Goal: Task Accomplishment & Management: Manage account settings

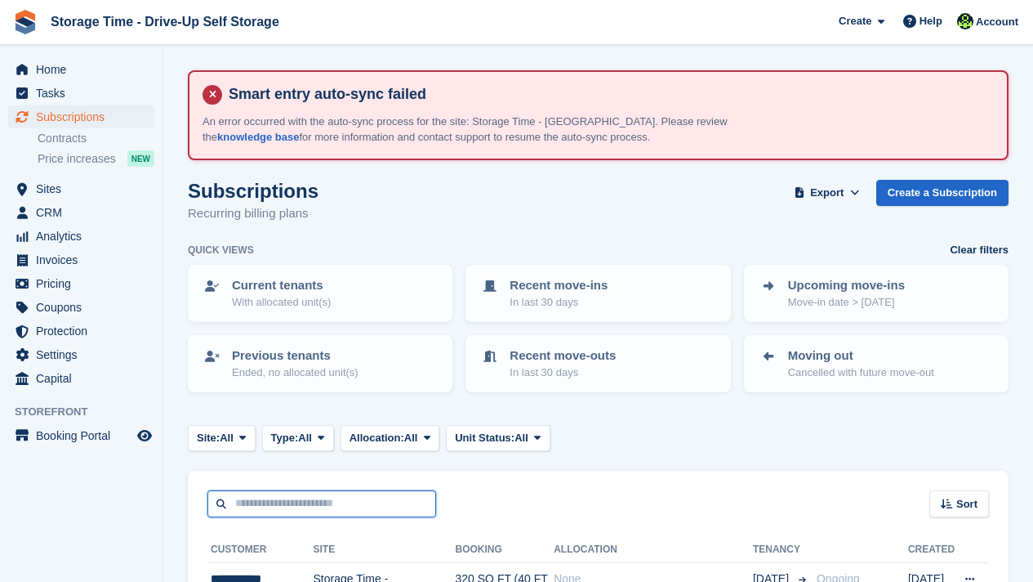
click at [245, 490] on input "text" at bounding box center [321, 503] width 229 height 27
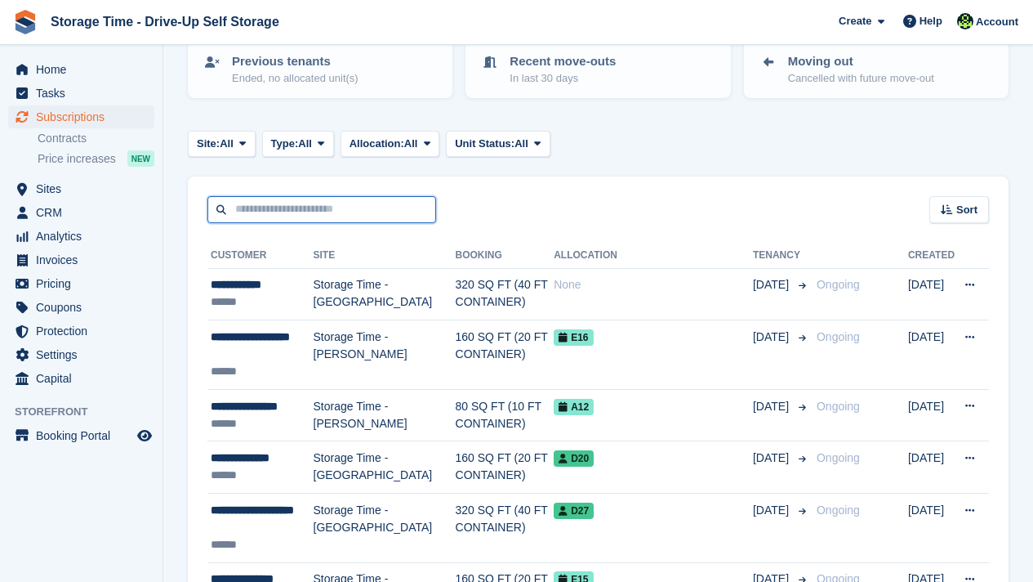
scroll to position [294, 0]
type input "****"
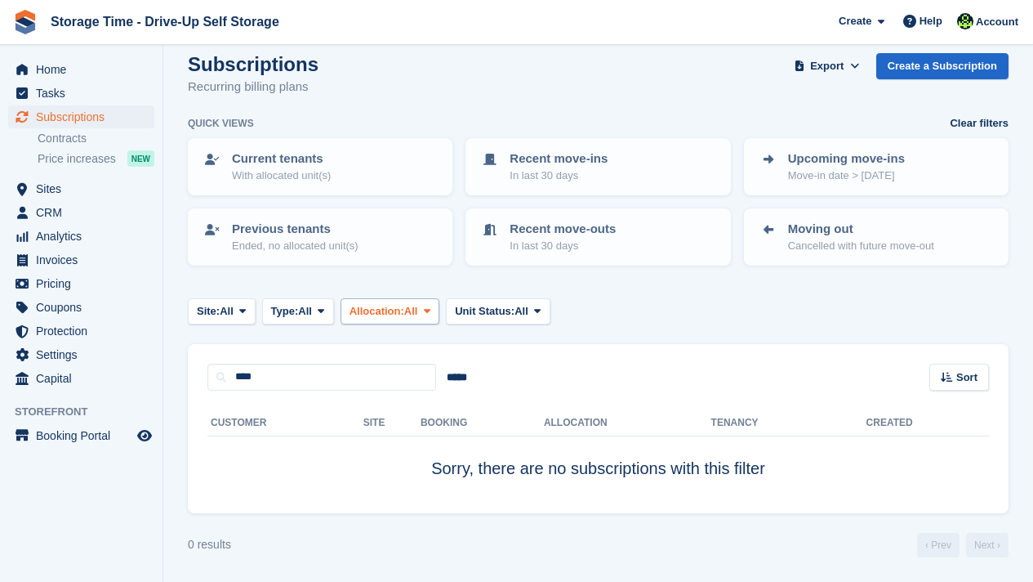
scroll to position [126, 0]
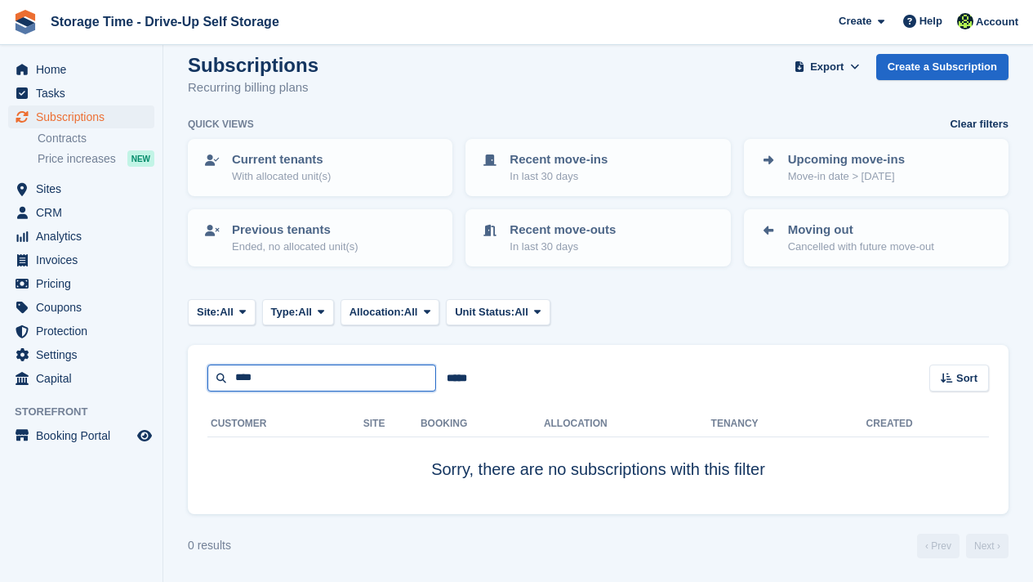
click at [326, 378] on input "****" at bounding box center [321, 377] width 229 height 27
drag, startPoint x: 326, startPoint y: 378, endPoint x: 205, endPoint y: 377, distance: 120.9
click at [205, 377] on div "**** ***** Sort Sort by Customer name Date created Move in date Move out date C…" at bounding box center [598, 368] width 821 height 47
type input "******"
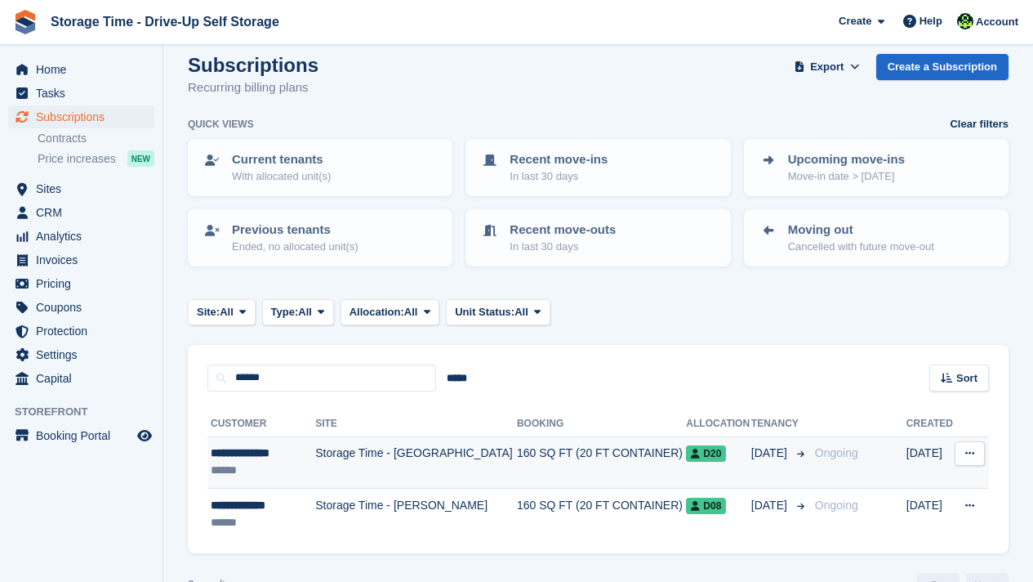
click at [287, 478] on div "******" at bounding box center [262, 469] width 102 height 17
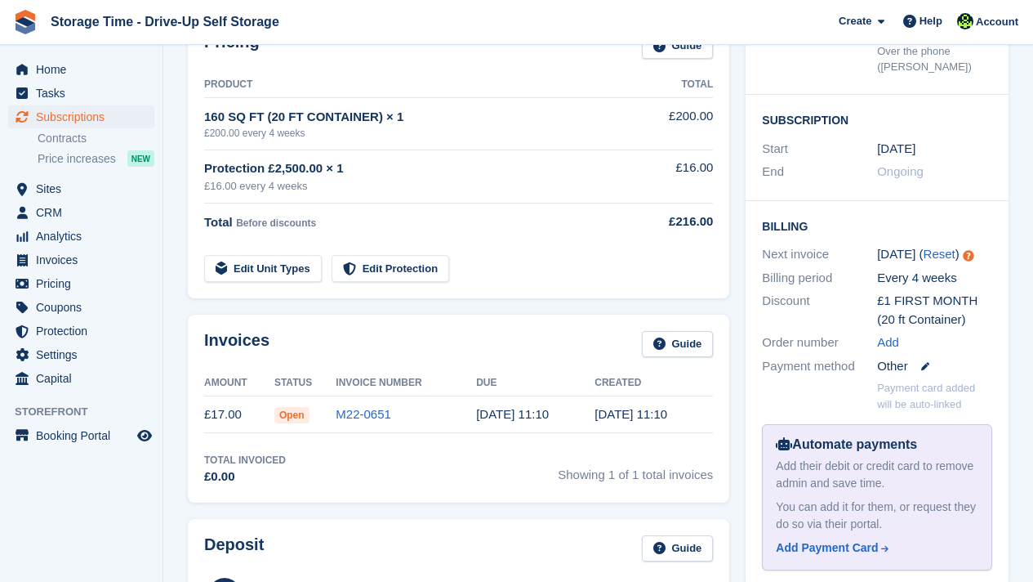
scroll to position [457, 0]
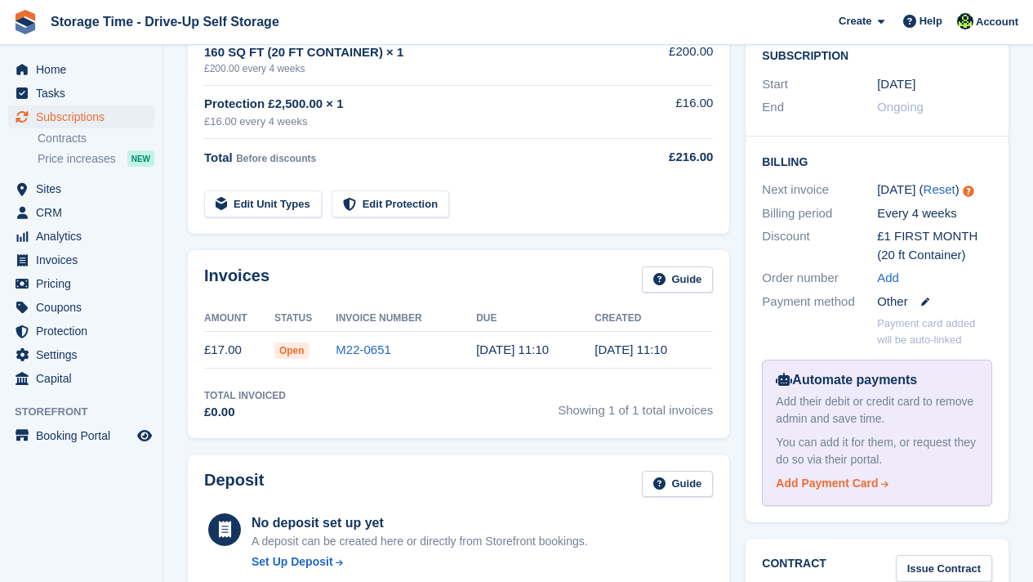
click at [881, 479] on icon at bounding box center [886, 483] width 11 height 8
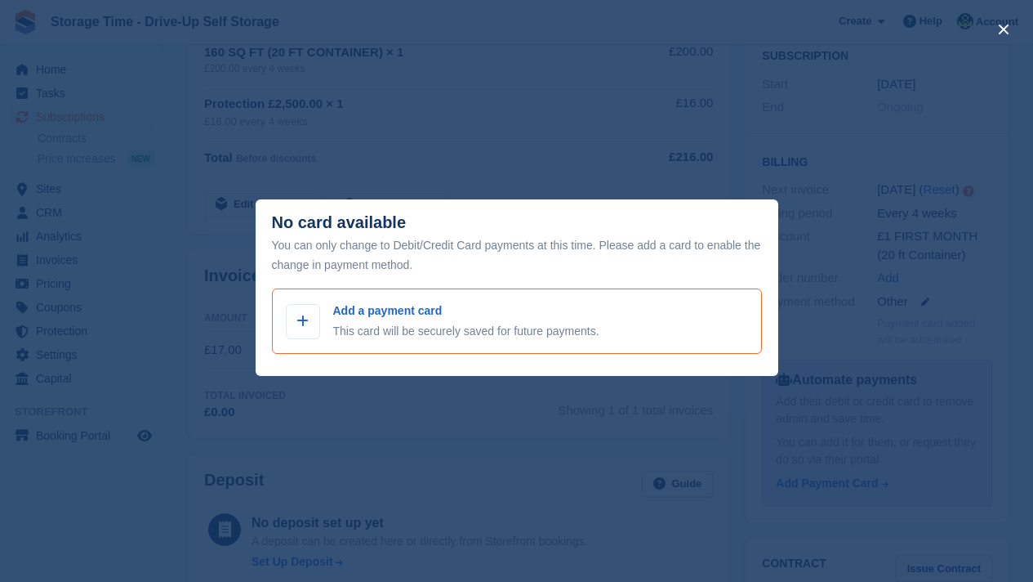
click at [459, 308] on p "Add a payment card" at bounding box center [466, 310] width 266 height 17
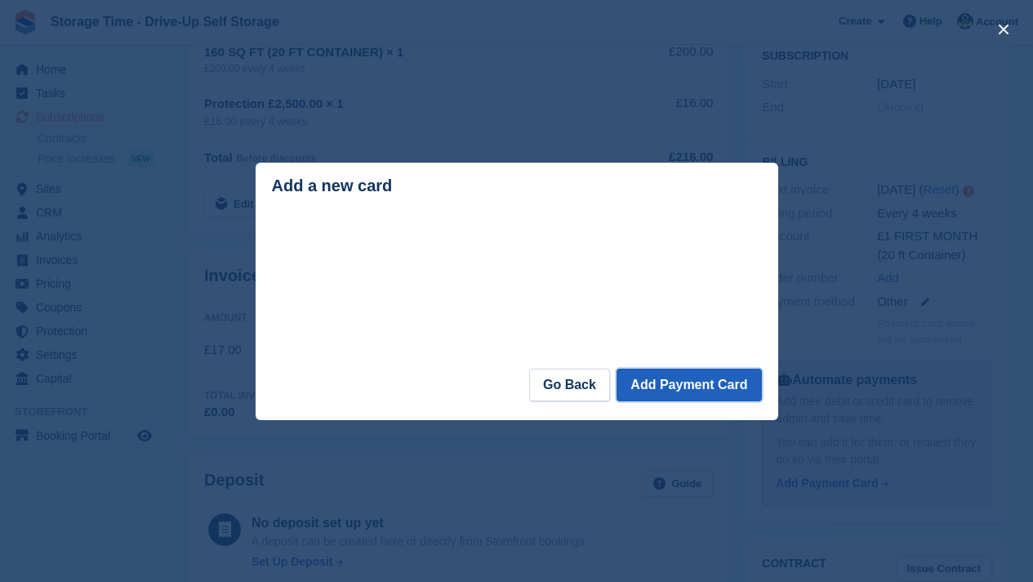
click at [647, 387] on button "Add Payment Card" at bounding box center [689, 384] width 145 height 33
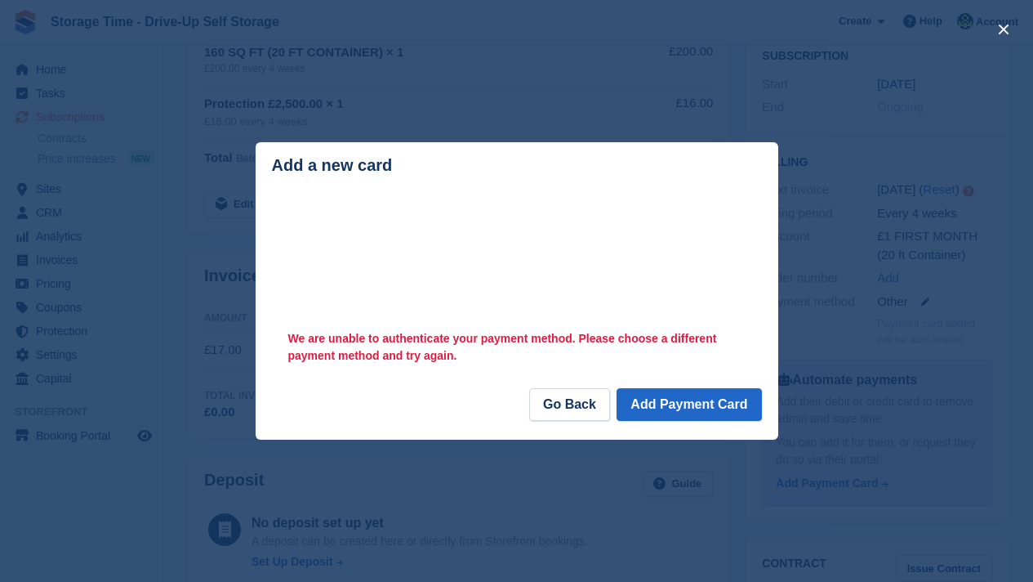
click at [457, 147] on header "Add a new card" at bounding box center [517, 168] width 523 height 52
click at [644, 361] on div "We are unable to authenticate your payment method. Please choose a different pa…" at bounding box center [517, 345] width 490 height 47
click at [702, 411] on button "Add Payment Card" at bounding box center [689, 404] width 145 height 33
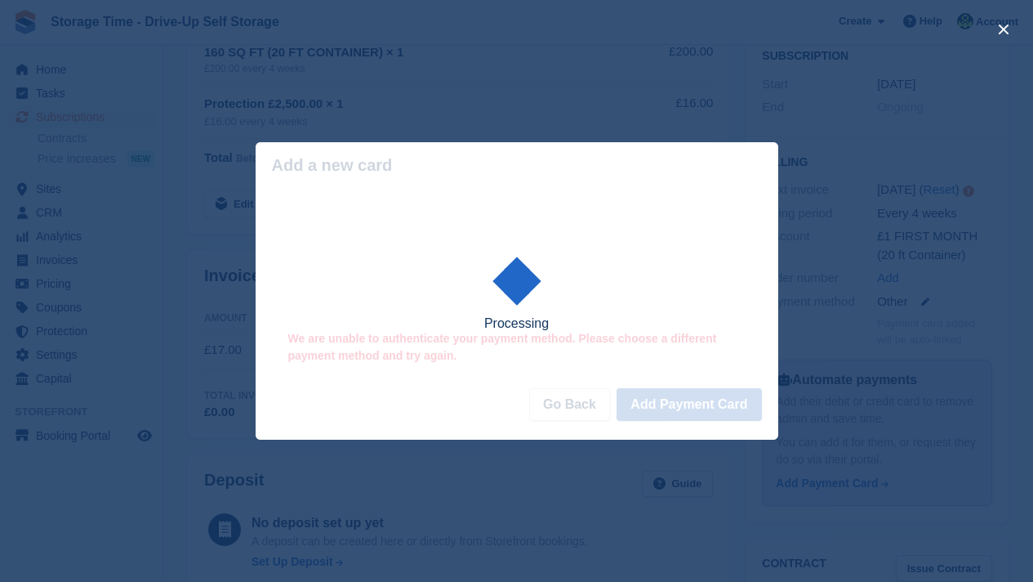
click at [702, 411] on div "Processing" at bounding box center [517, 290] width 523 height 297
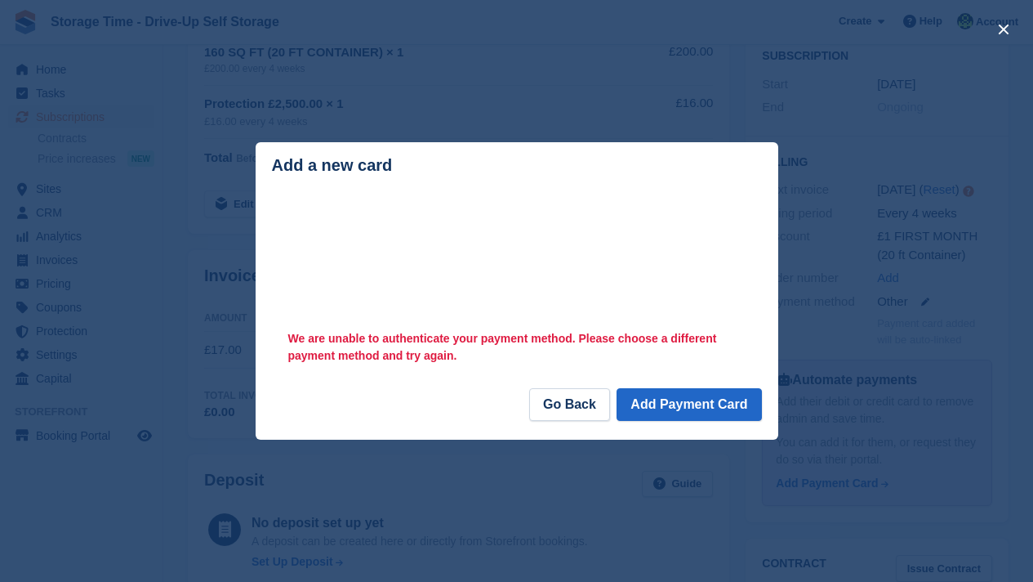
click at [298, 363] on div "We are unable to authenticate your payment method. Please choose a different pa…" at bounding box center [517, 345] width 490 height 47
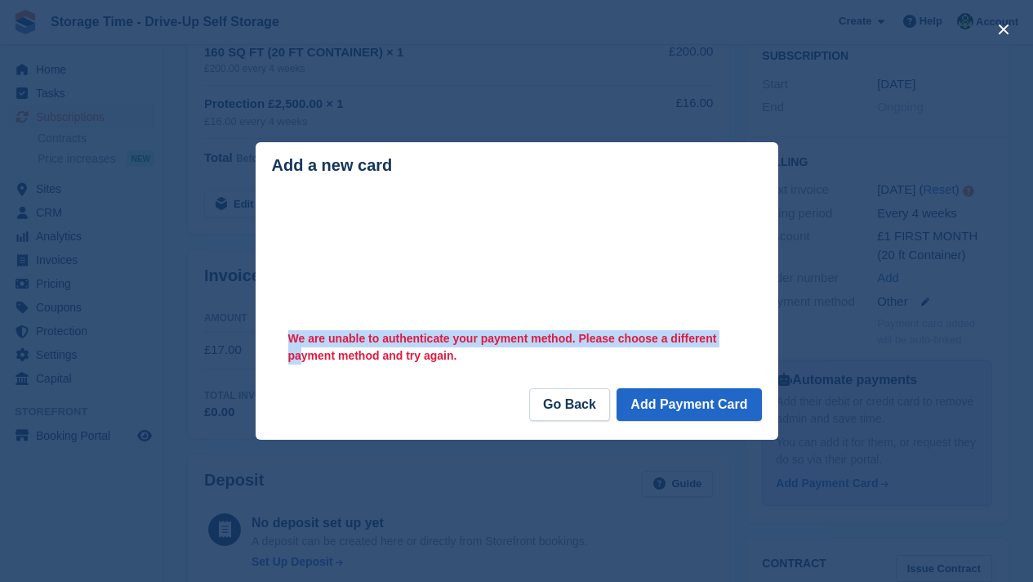
drag, startPoint x: 290, startPoint y: 339, endPoint x: 301, endPoint y: 357, distance: 21.3
click at [301, 357] on div "We are unable to authenticate your payment method. Please choose a different pa…" at bounding box center [517, 345] width 490 height 47
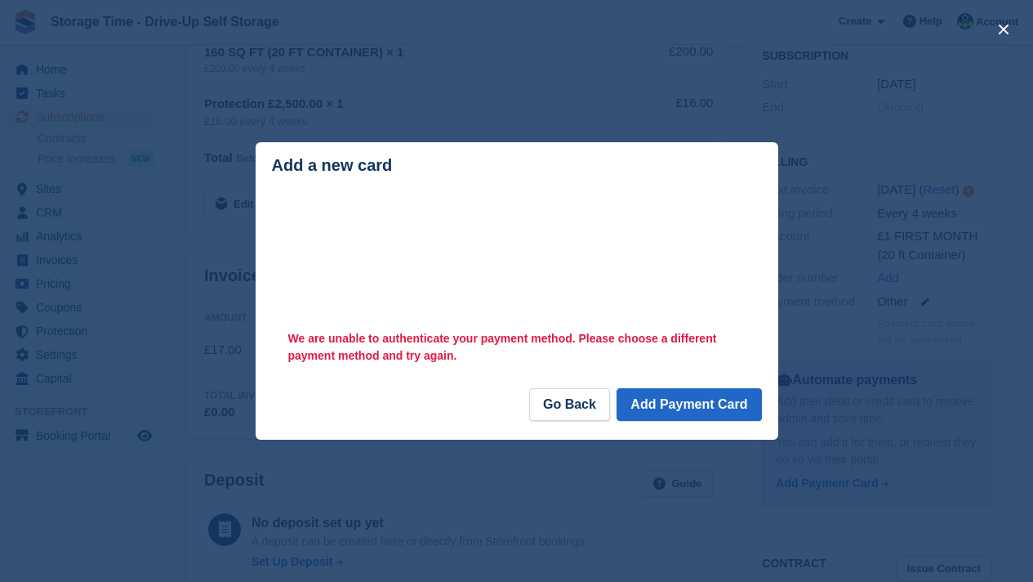
click at [308, 373] on div "Loading Processing We are unable to authenticate your payment method. Please ch…" at bounding box center [517, 291] width 523 height 194
click at [715, 404] on button "Add Payment Card" at bounding box center [689, 404] width 145 height 33
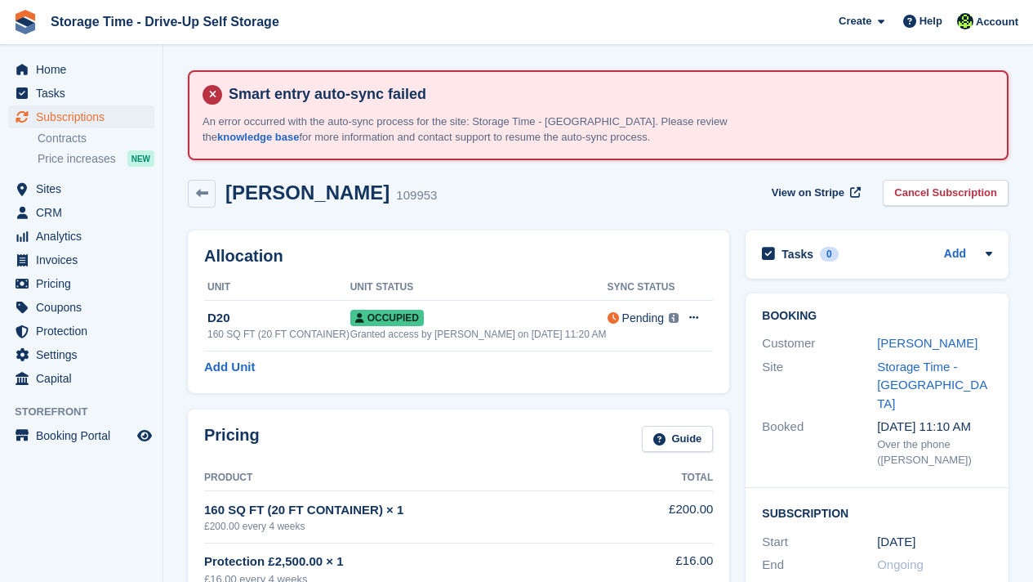
scroll to position [457, 0]
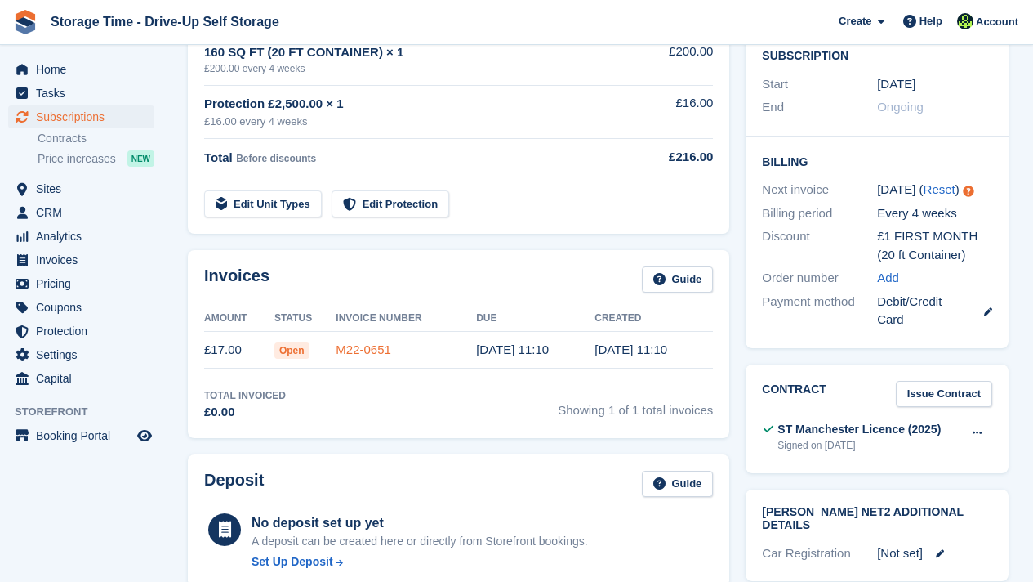
click at [371, 356] on link "M22-0651" at bounding box center [364, 349] width 56 height 14
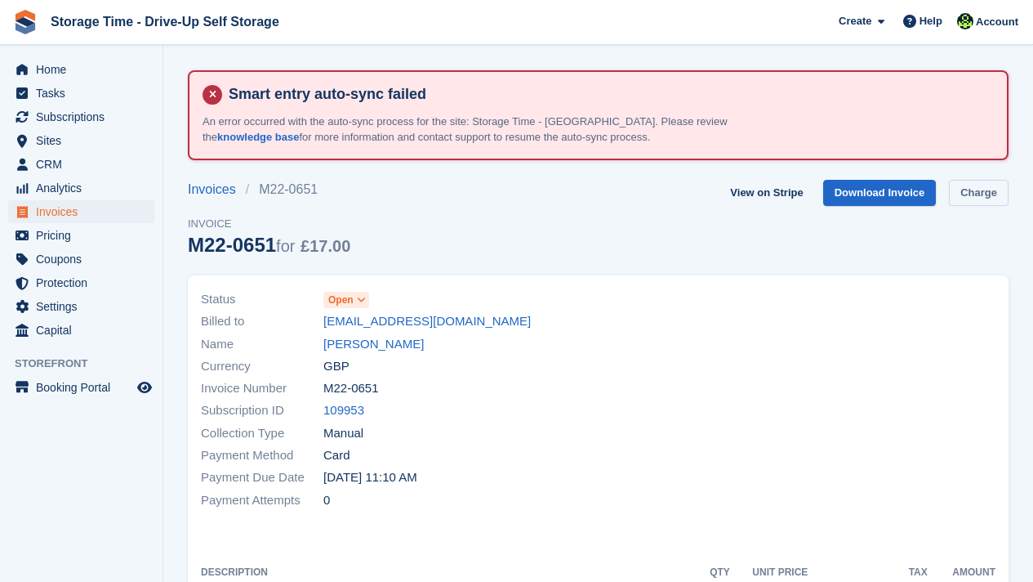
click at [978, 189] on link "Charge" at bounding box center [979, 193] width 60 height 27
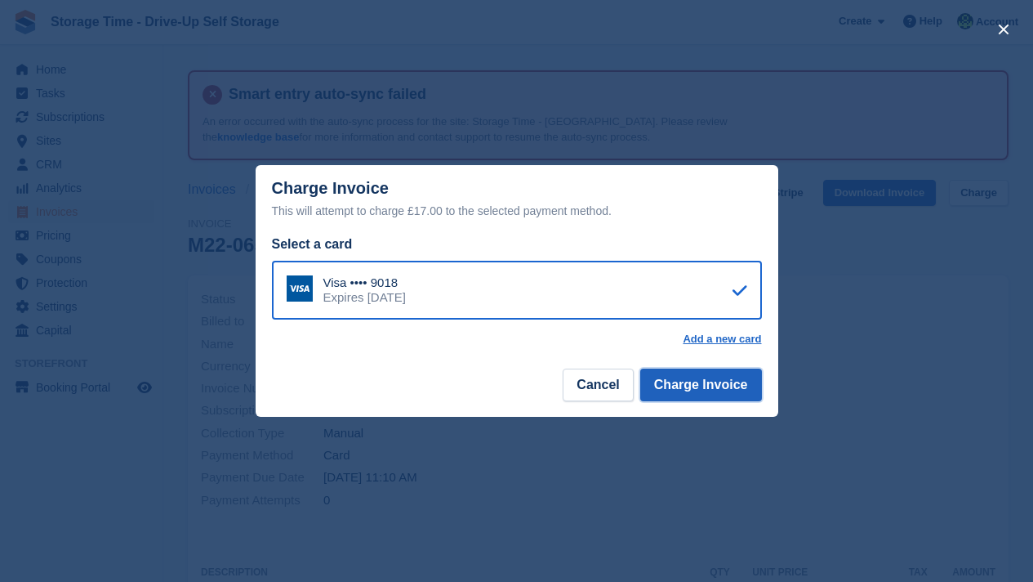
click at [725, 389] on button "Charge Invoice" at bounding box center [701, 384] width 122 height 33
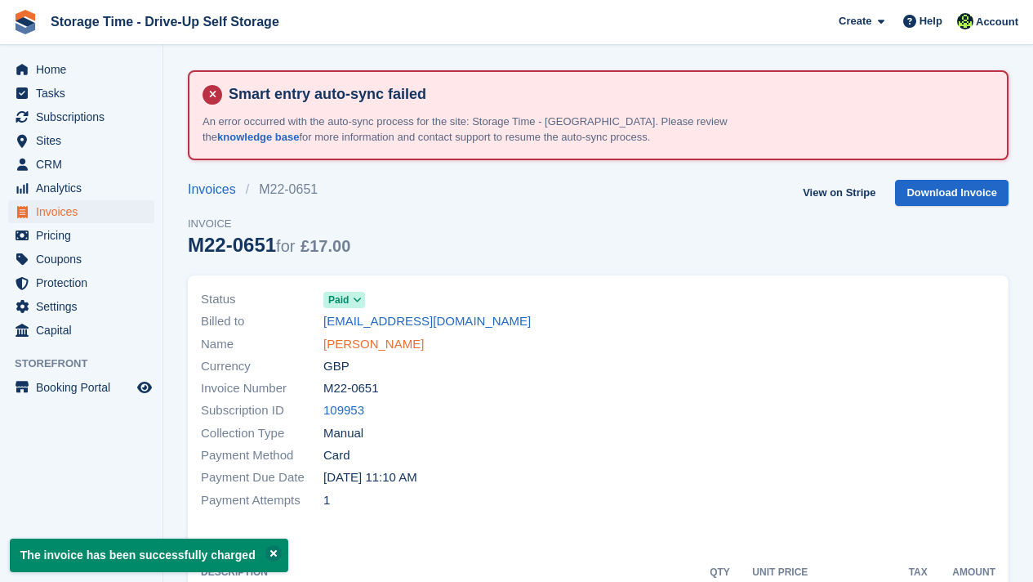
click at [355, 347] on link "Maurine Rooney" at bounding box center [373, 344] width 100 height 19
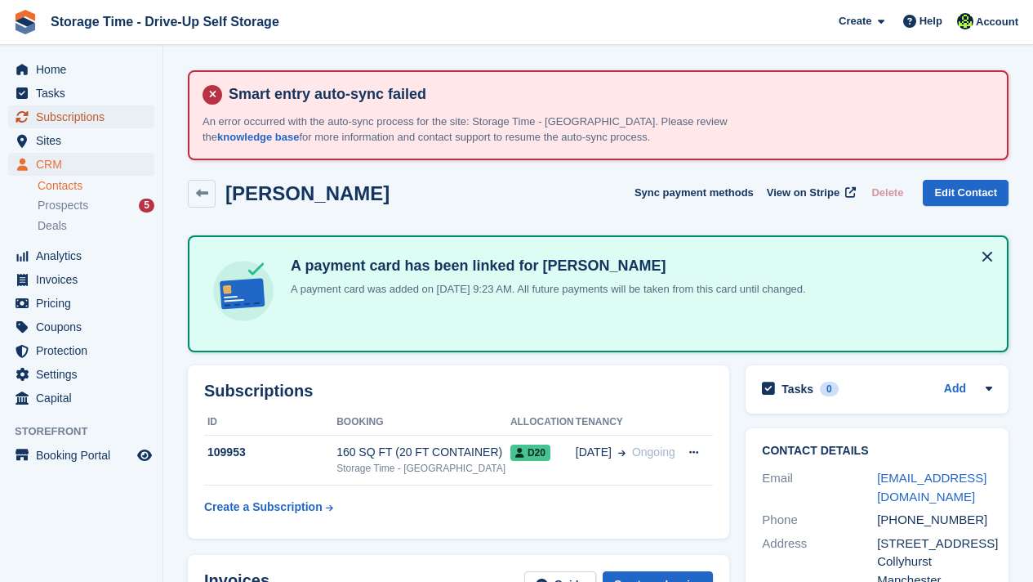
click at [47, 118] on span "Subscriptions" at bounding box center [85, 116] width 98 height 23
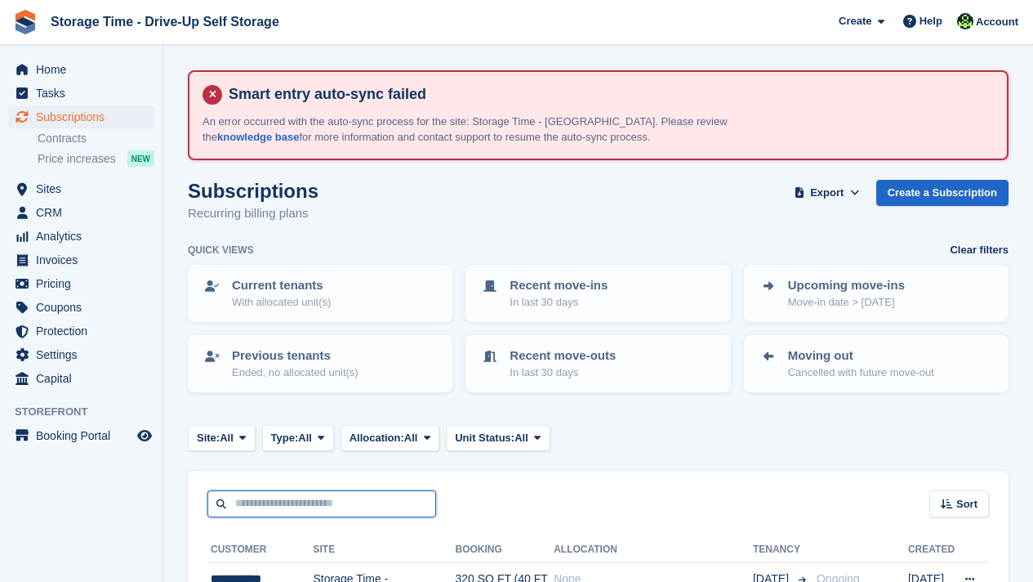
click at [309, 499] on input "text" at bounding box center [321, 503] width 229 height 27
type input "*****"
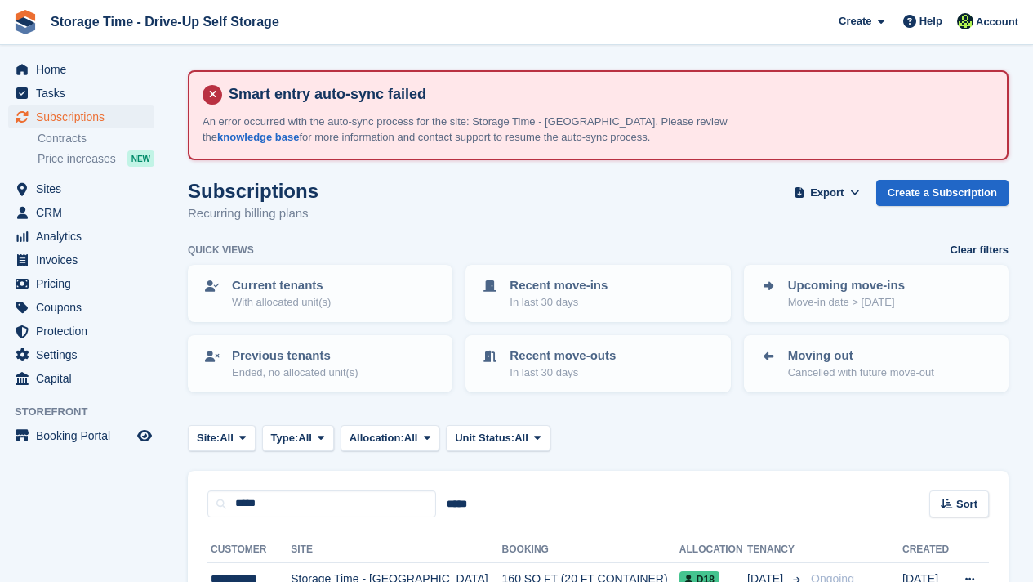
click at [533, 506] on div "***** ***** Sort Sort by Customer name Date created Move in date Move out date …" at bounding box center [598, 493] width 821 height 47
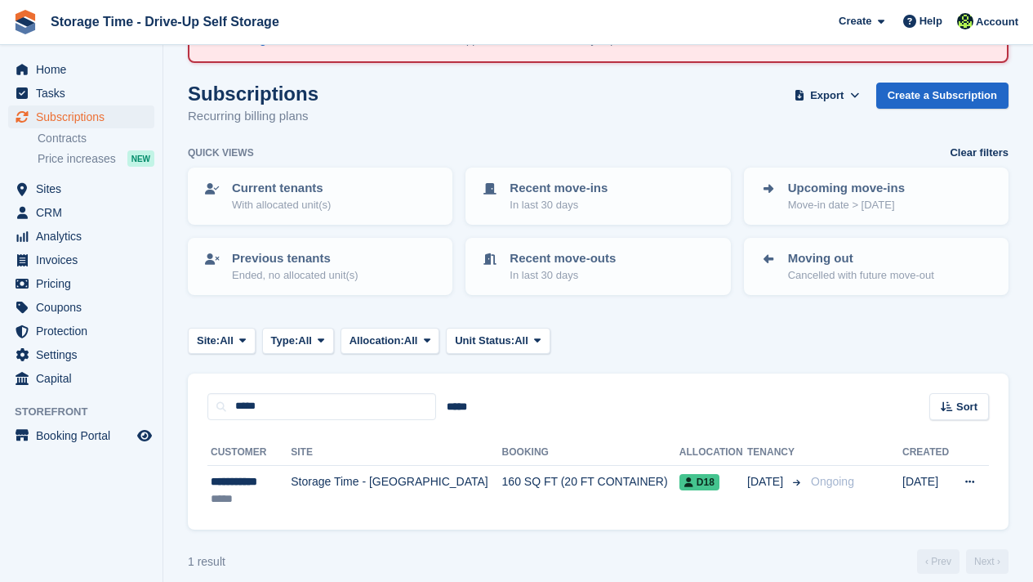
scroll to position [114, 0]
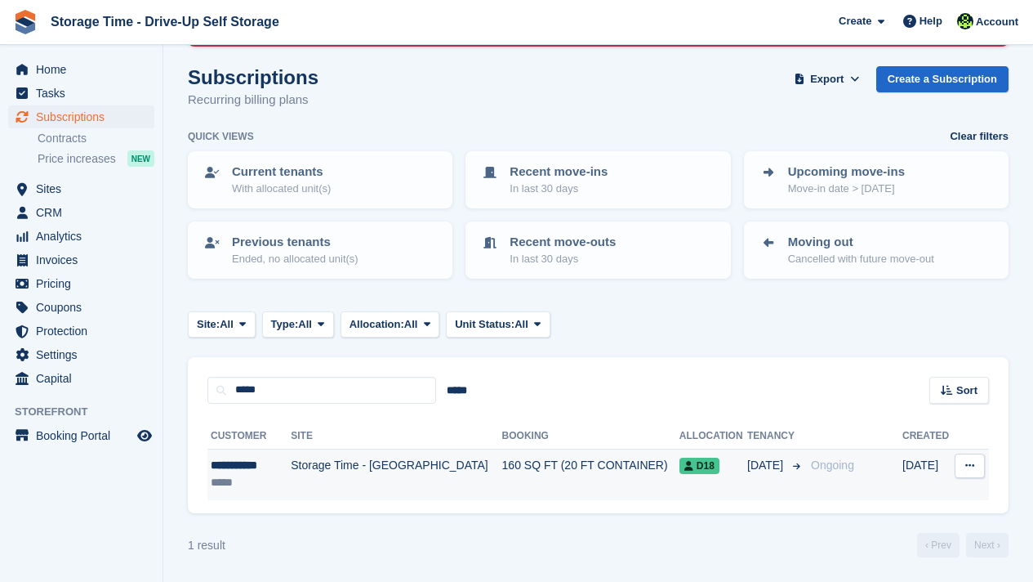
click at [570, 472] on td "160 SQ FT (20 FT CONTAINER)" at bounding box center [590, 473] width 177 height 51
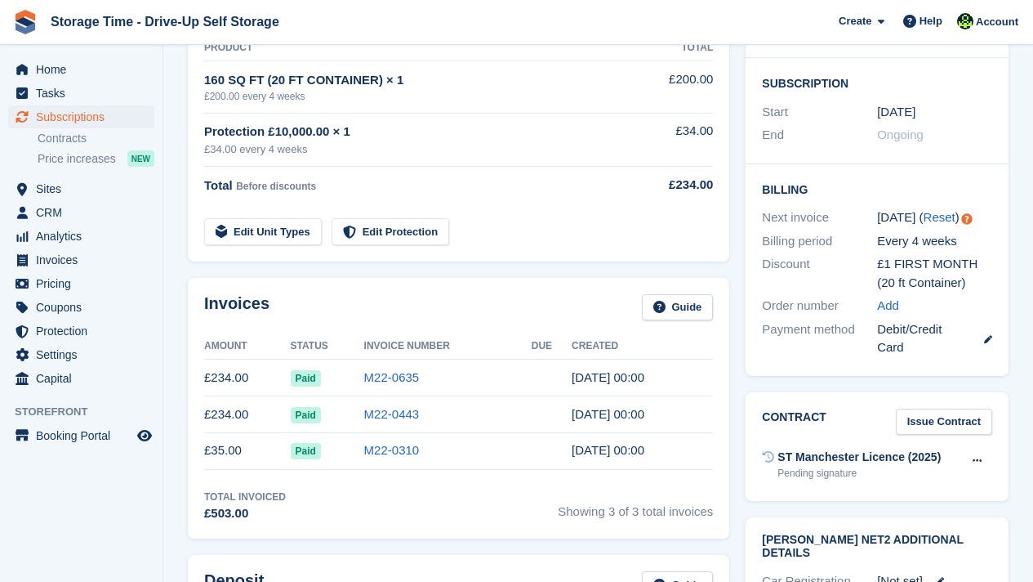
scroll to position [457, 0]
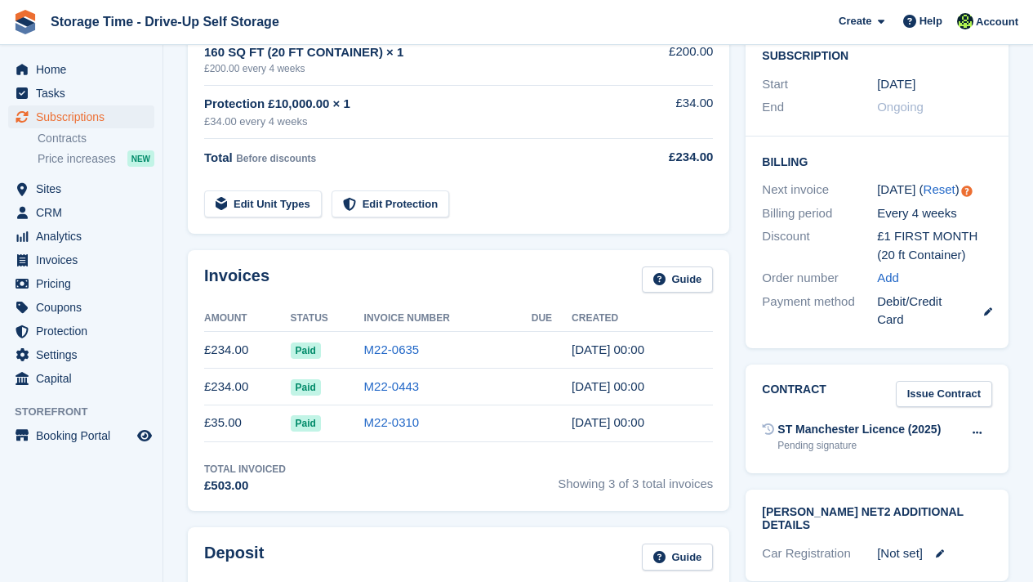
drag, startPoint x: 643, startPoint y: 426, endPoint x: 212, endPoint y: 341, distance: 438.8
click at [212, 341] on tbody "£234.00 Paid M22-0635 23 Sep, 00:00 £234.00 Paid M22-0443 26 Aug, 00:00 £35.00 …" at bounding box center [458, 386] width 509 height 109
click at [199, 341] on div "Invoices Guide Amount Status Invoice Number Due Created £234.00 Paid M22-0635 2…" at bounding box center [459, 380] width 542 height 261
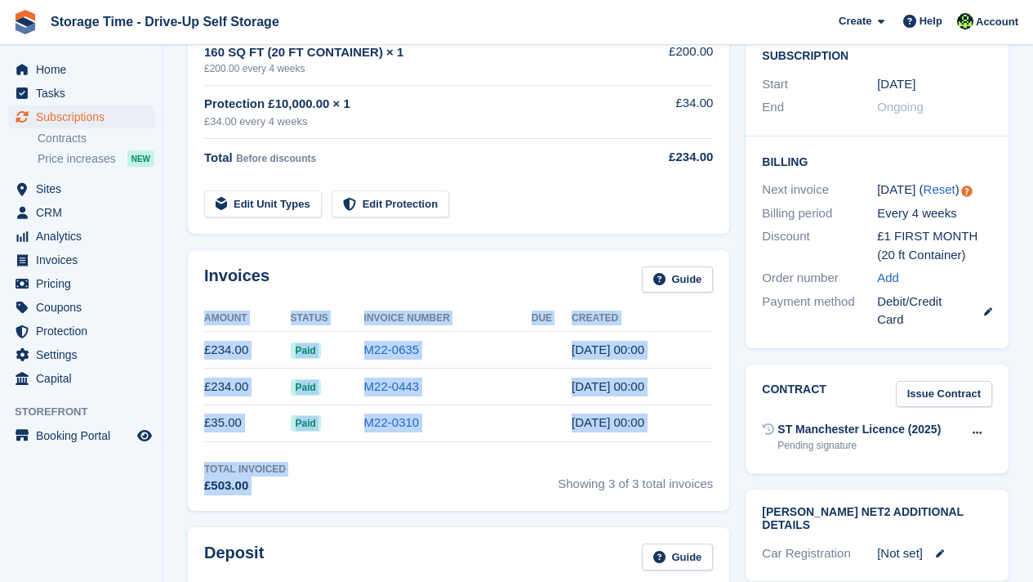
drag, startPoint x: 199, startPoint y: 341, endPoint x: 426, endPoint y: 477, distance: 263.8
click at [426, 477] on div "Invoices Guide Amount Status Invoice Number Due Created £234.00 Paid M22-0635 2…" at bounding box center [459, 380] width 542 height 261
click at [426, 477] on div "Total Invoiced £503.00 Showing 3 of 3 total invoices" at bounding box center [458, 477] width 509 height 33
drag, startPoint x: 374, startPoint y: 486, endPoint x: 200, endPoint y: 324, distance: 237.5
click at [200, 324] on div "Invoices Guide Amount Status Invoice Number Due Created £234.00 Paid M22-0635 2…" at bounding box center [459, 380] width 542 height 261
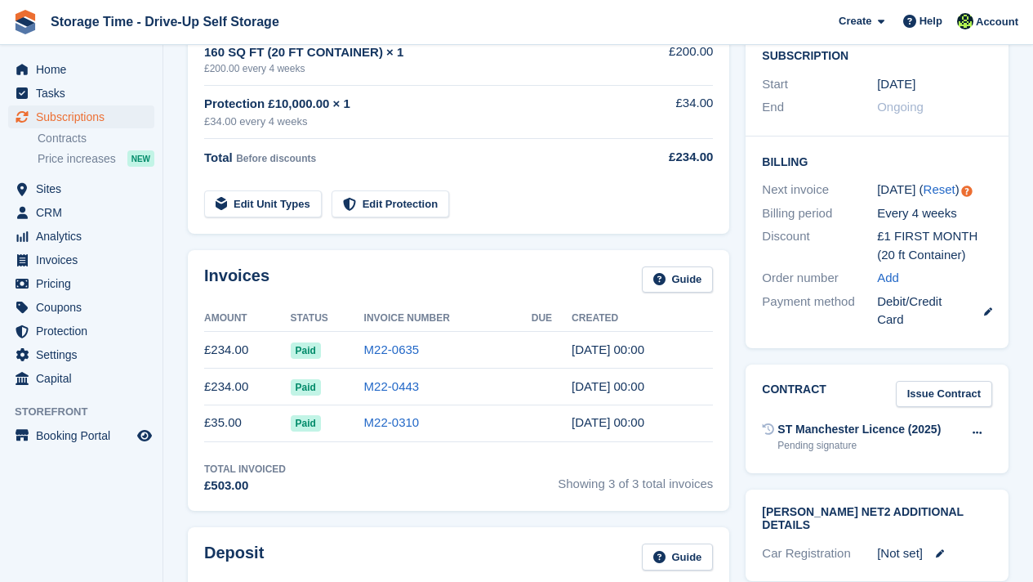
click at [312, 272] on div "Invoices Guide" at bounding box center [458, 284] width 509 height 37
drag, startPoint x: 307, startPoint y: 273, endPoint x: 190, endPoint y: 272, distance: 116.8
click at [190, 273] on div "Invoices Guide Amount Status Invoice Number Due Created £234.00 Paid M22-0635 2…" at bounding box center [459, 380] width 542 height 261
click at [335, 308] on th "Status" at bounding box center [328, 318] width 74 height 26
click at [1001, 201] on div "Billing Next invoice 21 Oct ( Reset ) Billing period Every 4 weeks Discount £1 …" at bounding box center [877, 242] width 263 height 212
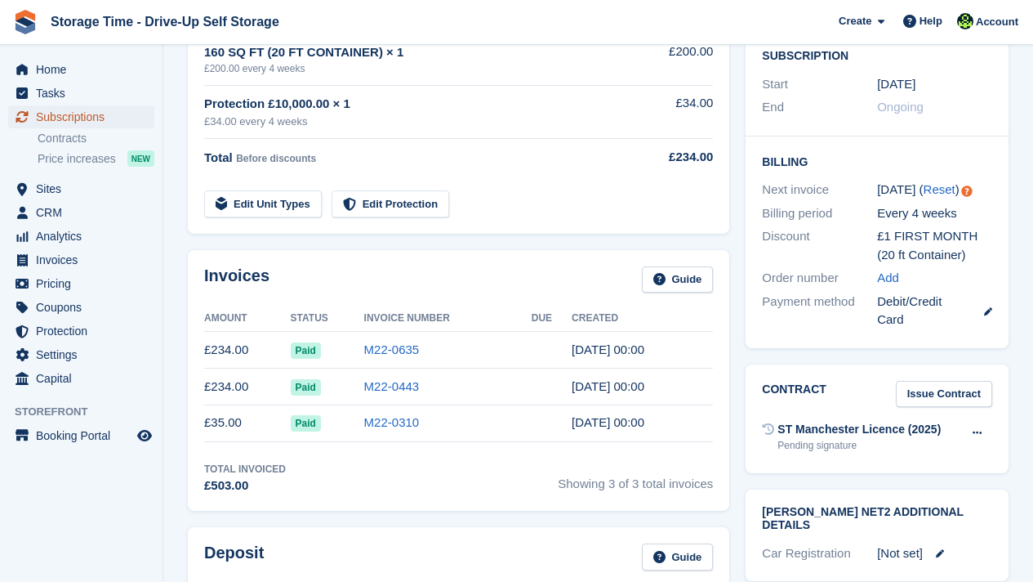
click at [65, 119] on span "Subscriptions" at bounding box center [85, 116] width 98 height 23
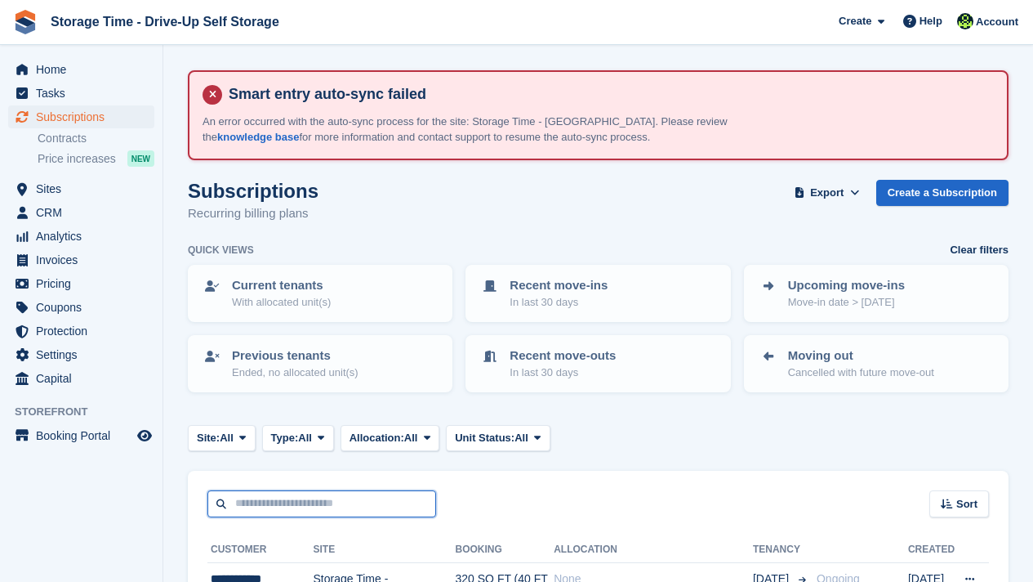
click at [252, 511] on input "text" at bounding box center [321, 503] width 229 height 27
click at [512, 500] on div "Sort Sort by Customer name Date created Move in date Move out date Created (old…" at bounding box center [598, 493] width 821 height 47
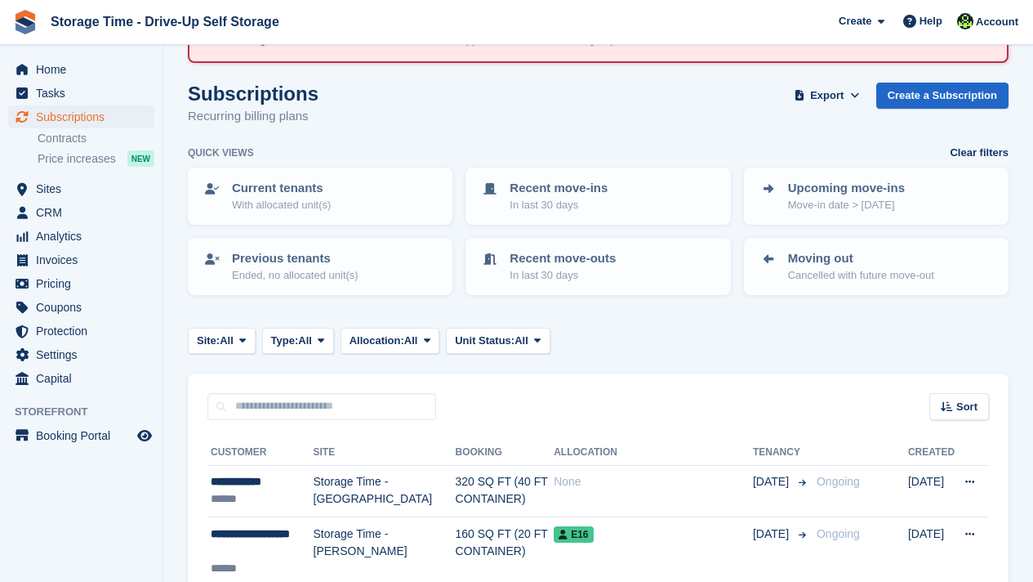
scroll to position [98, 0]
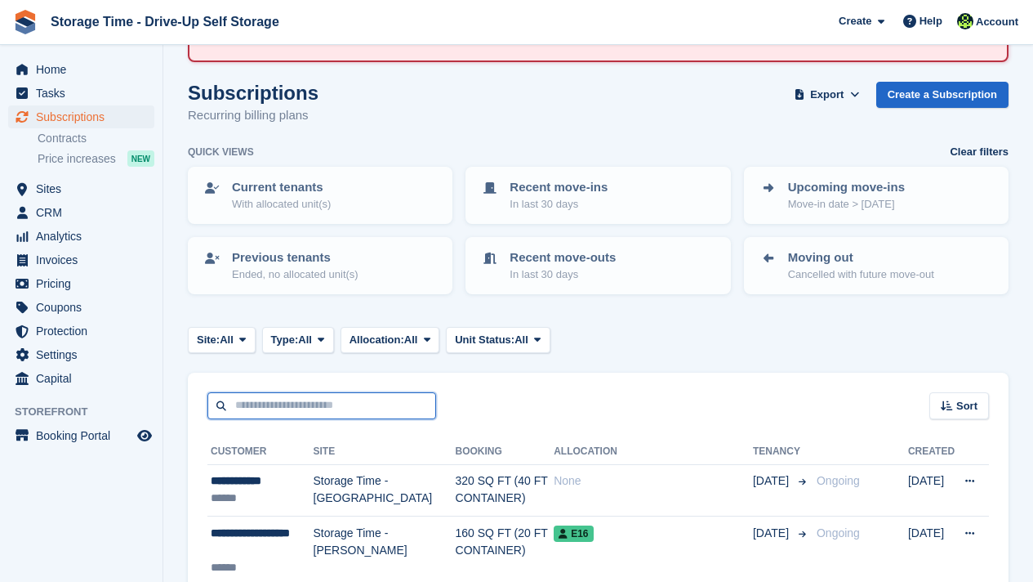
click at [264, 408] on input "text" at bounding box center [321, 405] width 229 height 27
type input "*****"
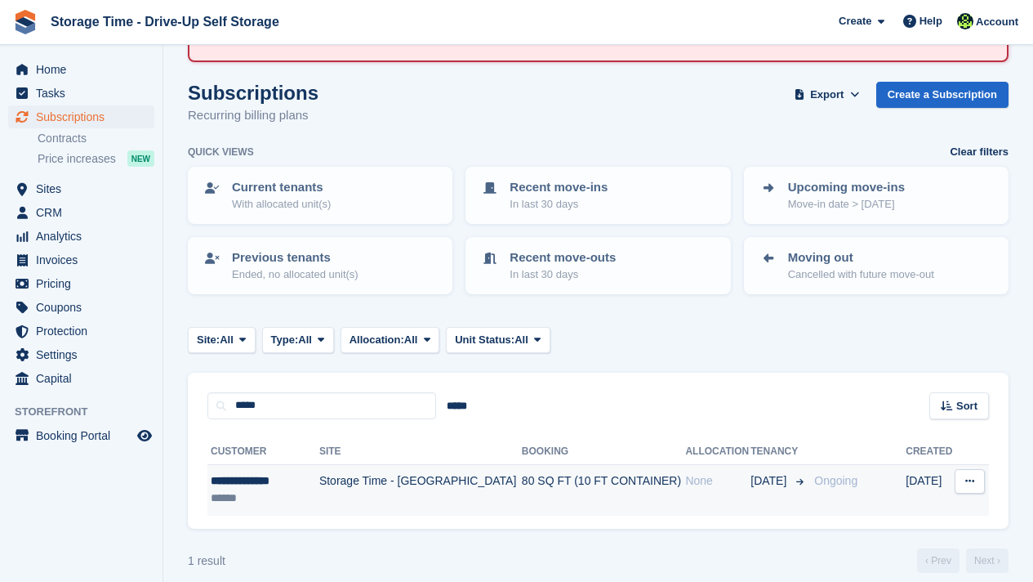
click at [522, 486] on td "80 SQ FT (10 FT CONTAINER)" at bounding box center [604, 489] width 164 height 51
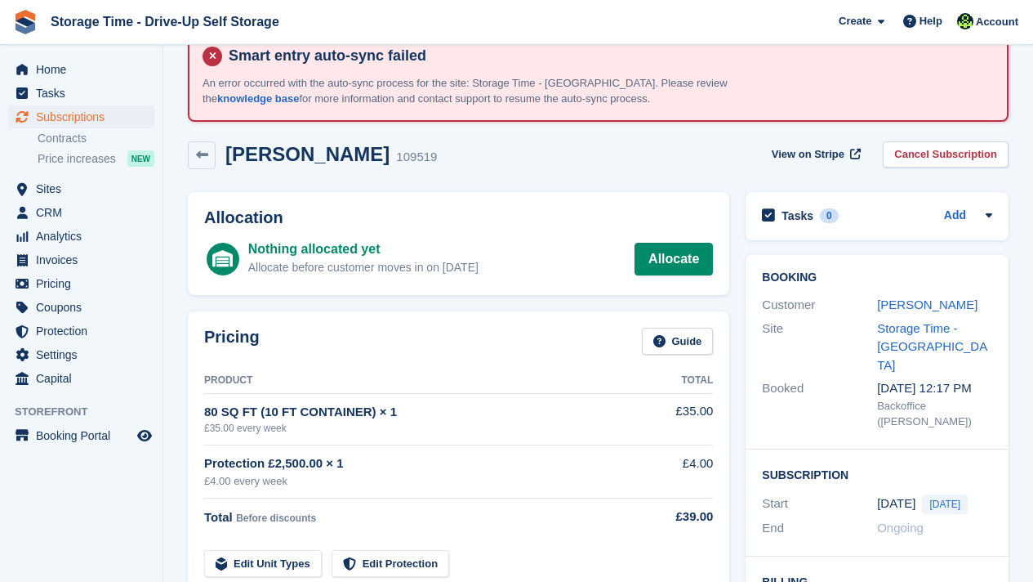
scroll to position [33, 0]
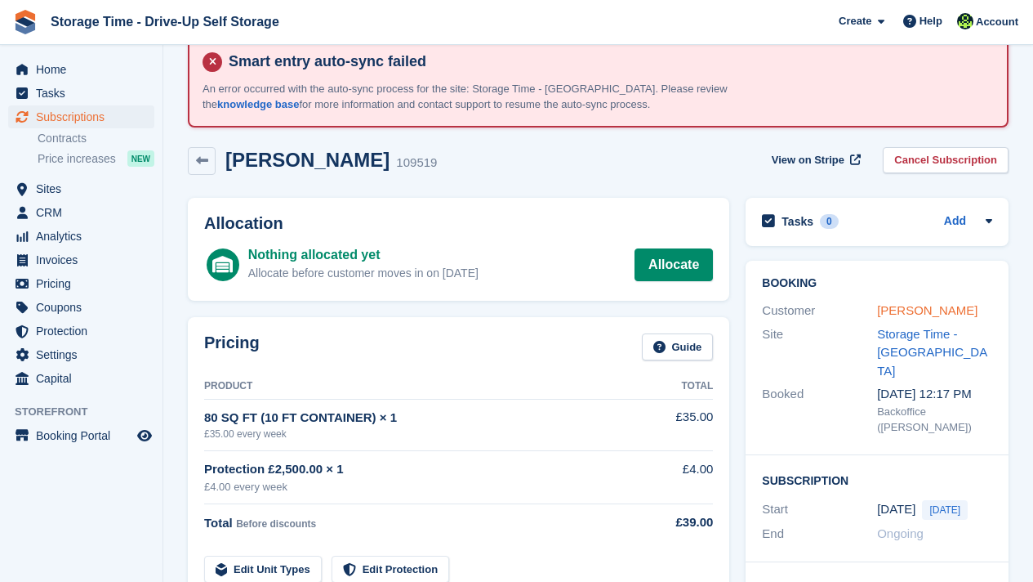
click at [940, 310] on link "Tomasz Przeaop" at bounding box center [927, 310] width 100 height 14
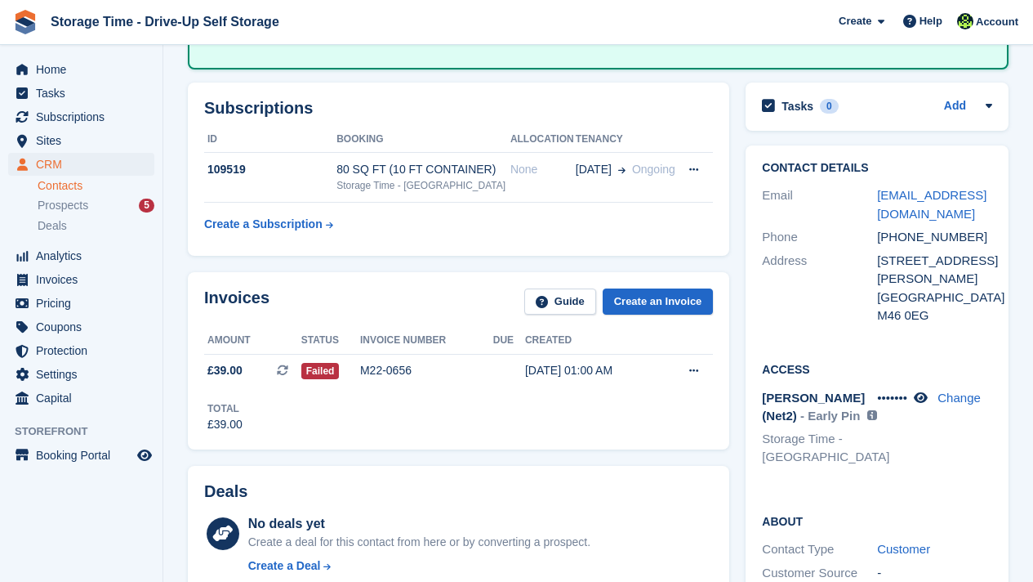
scroll to position [294, 0]
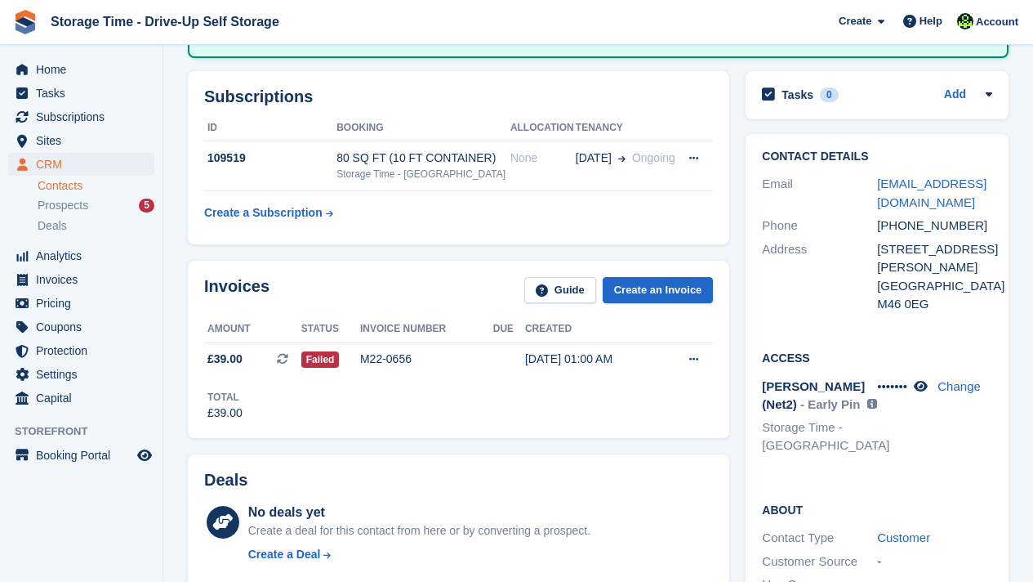
click at [940, 310] on div "M46 0EG" at bounding box center [934, 304] width 115 height 19
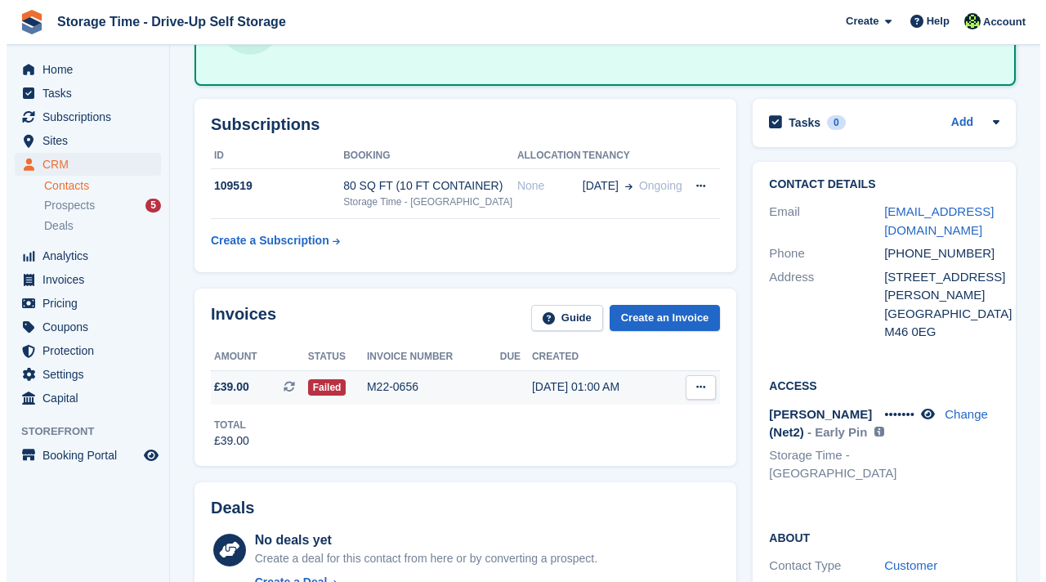
scroll to position [261, 0]
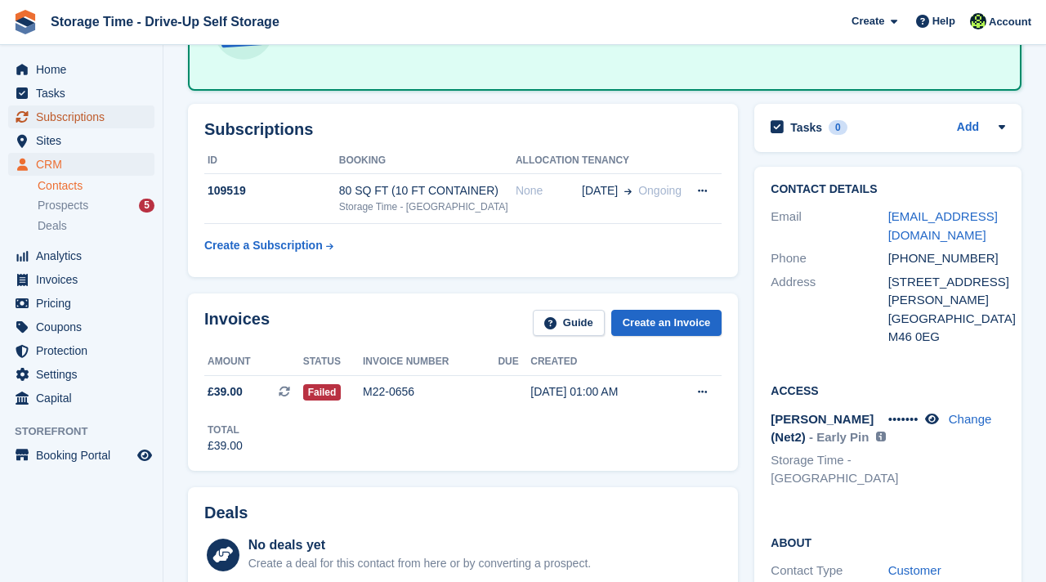
click at [78, 114] on span "Subscriptions" at bounding box center [85, 116] width 98 height 23
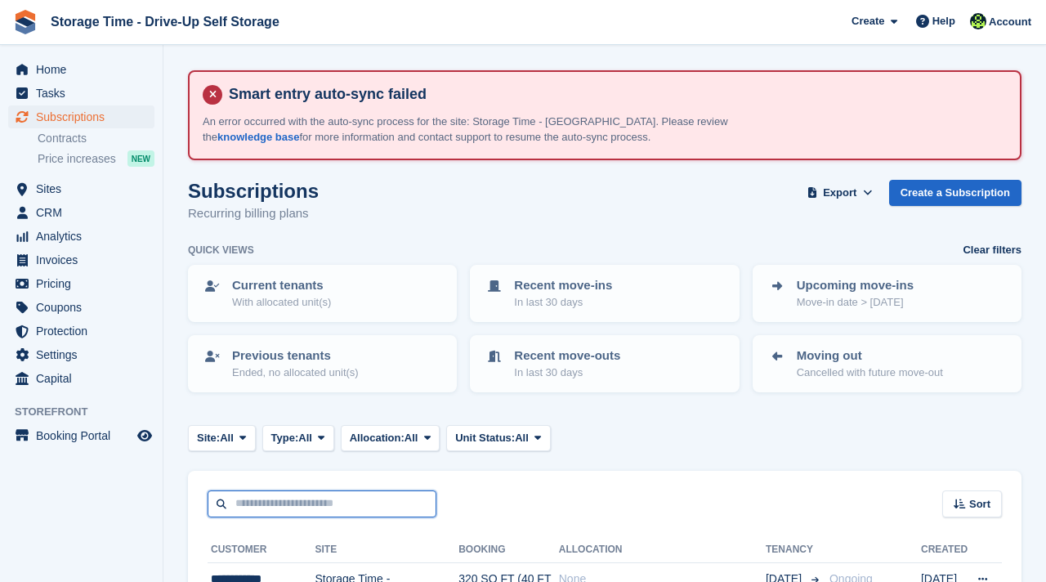
click at [325, 512] on input "text" at bounding box center [321, 503] width 229 height 27
type input "*****"
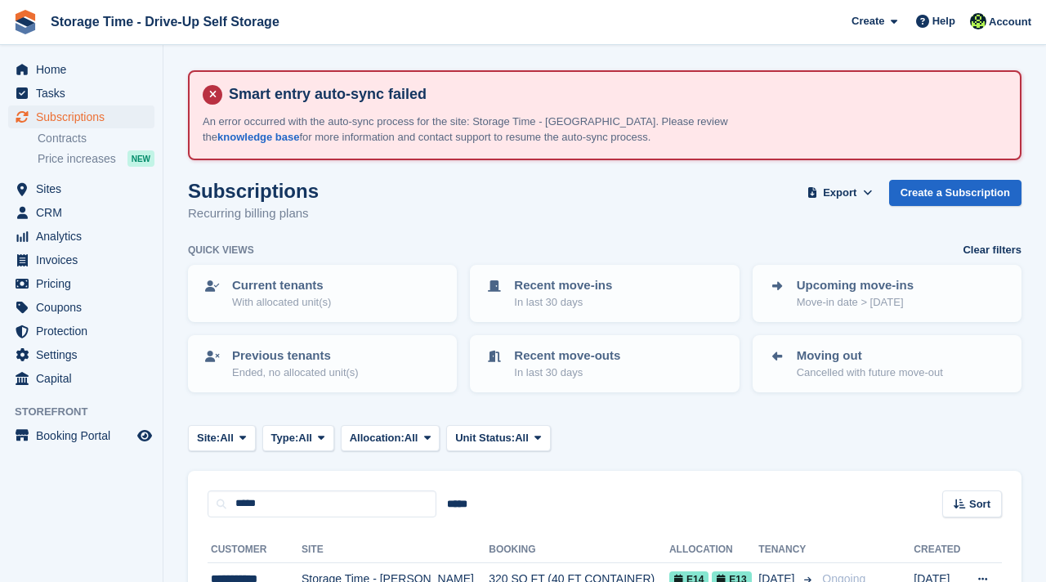
click at [565, 525] on div "**********" at bounding box center [604, 572] width 833 height 110
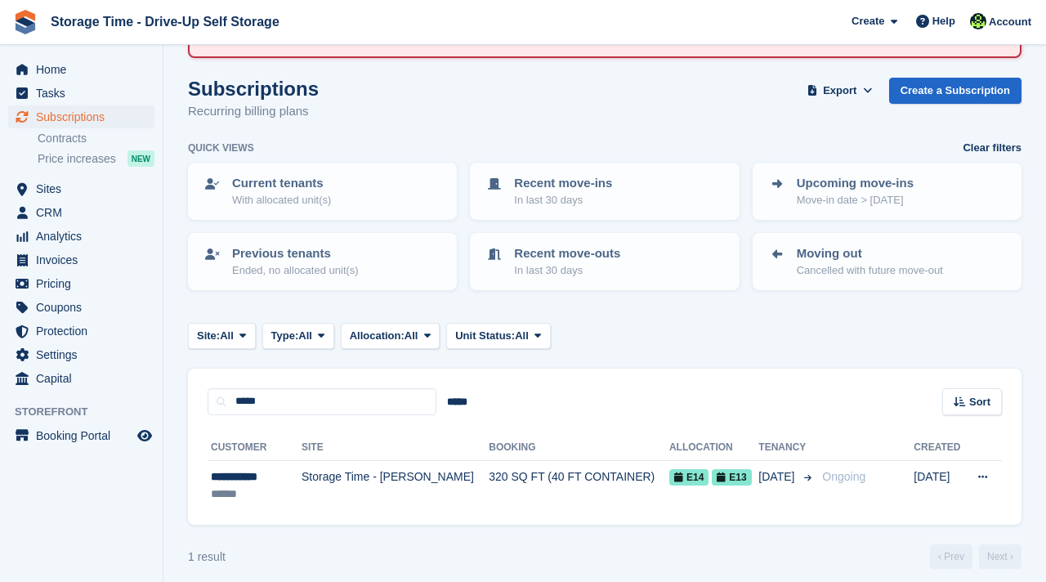
scroll to position [114, 0]
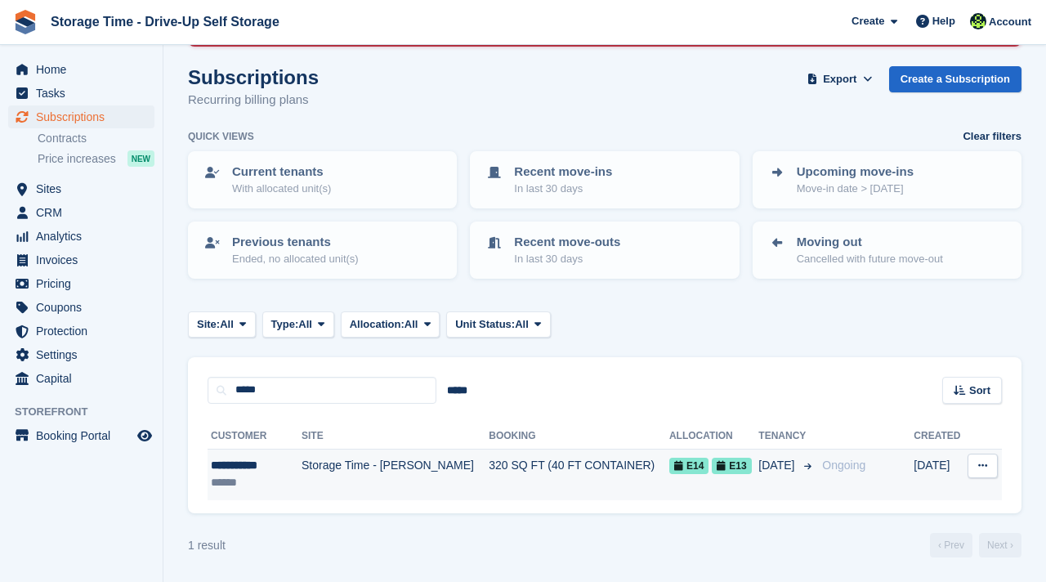
click at [533, 475] on td "320 SQ FT (40 FT CONTAINER)" at bounding box center [578, 473] width 181 height 51
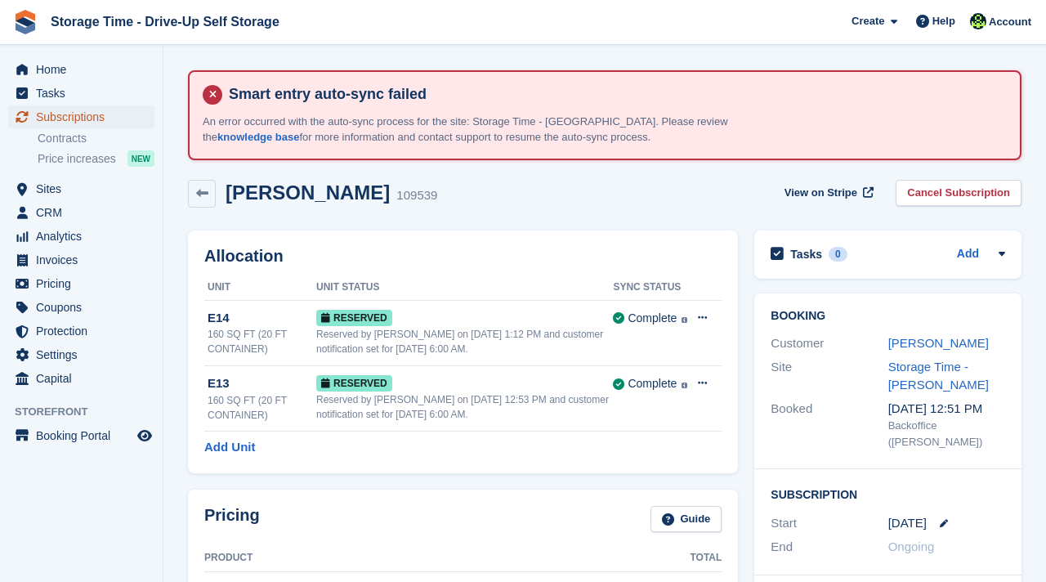
click at [85, 115] on span "Subscriptions" at bounding box center [85, 116] width 98 height 23
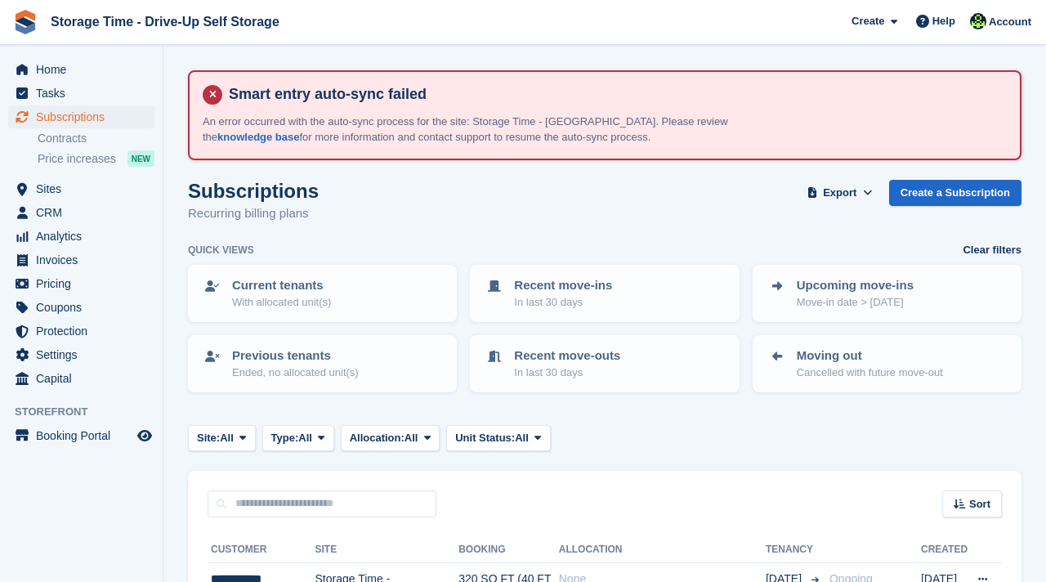
click at [499, 482] on div "Sort Sort by Customer name Date created Move in date Move out date Created (old…" at bounding box center [604, 493] width 833 height 47
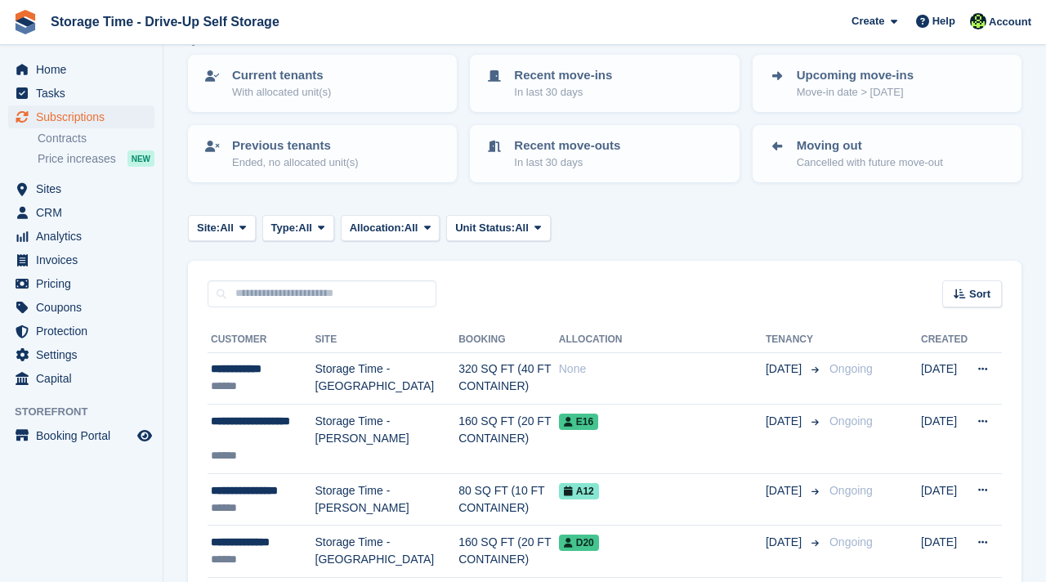
scroll to position [229, 0]
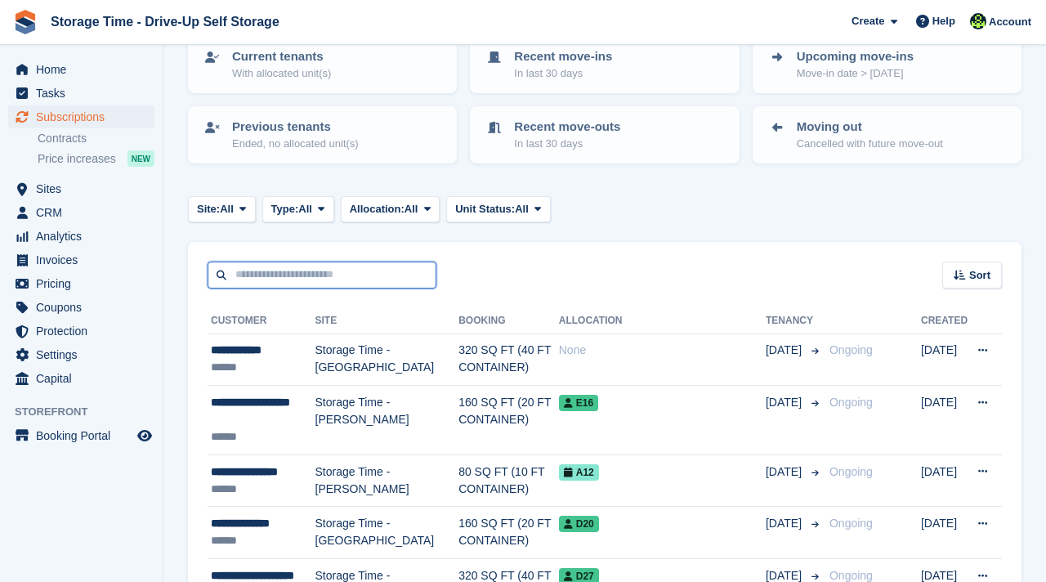
click at [328, 283] on input "text" at bounding box center [321, 274] width 229 height 27
type input "******"
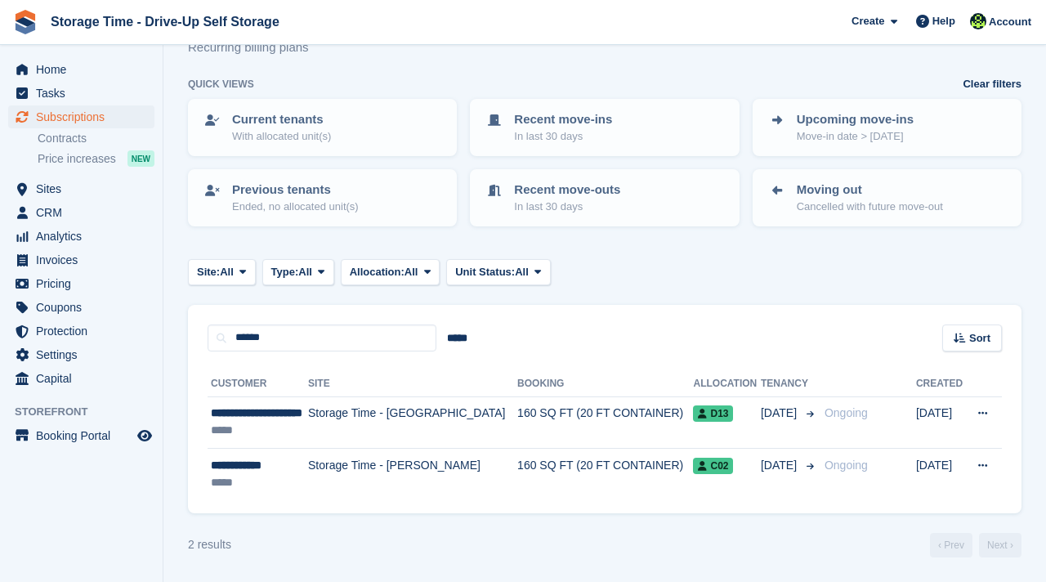
scroll to position [166, 0]
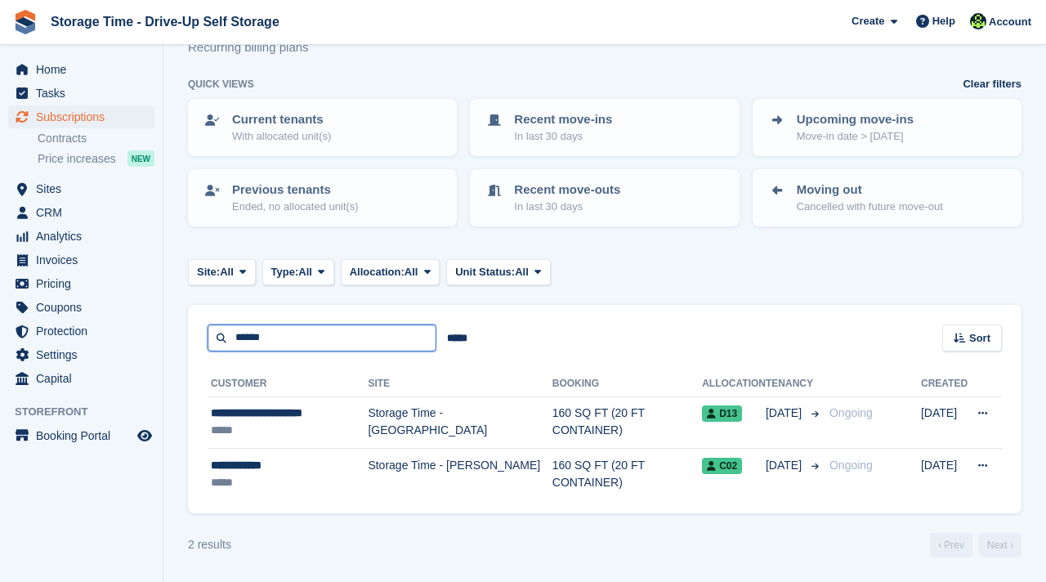
drag, startPoint x: 310, startPoint y: 344, endPoint x: 163, endPoint y: 341, distance: 147.0
click at [163, 341] on div "Home Tasks Subscriptions Subscriptions Subscriptions Contracts Price increases …" at bounding box center [523, 207] width 1046 height 747
type input "*****"
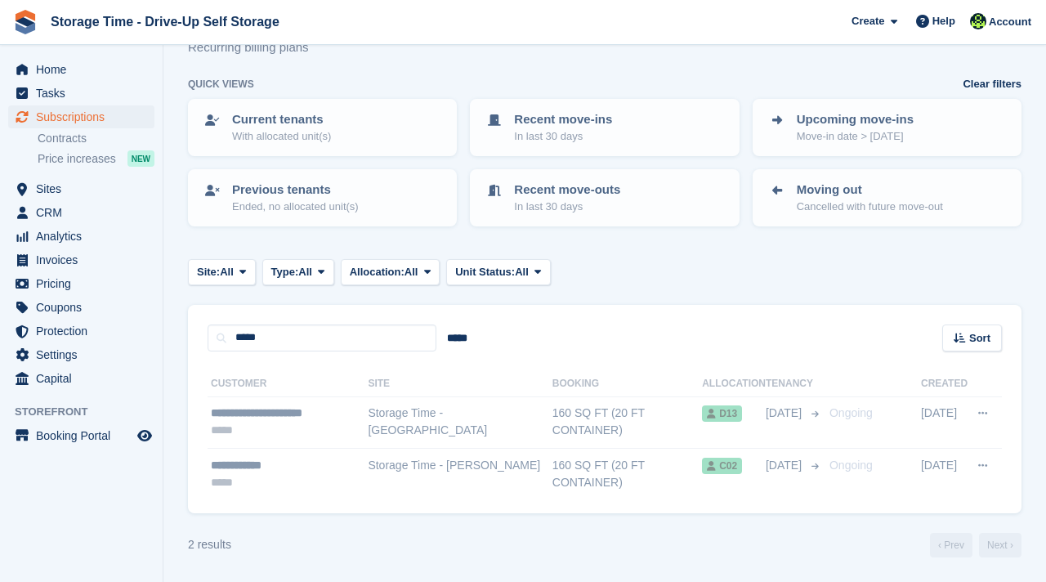
scroll to position [126, 0]
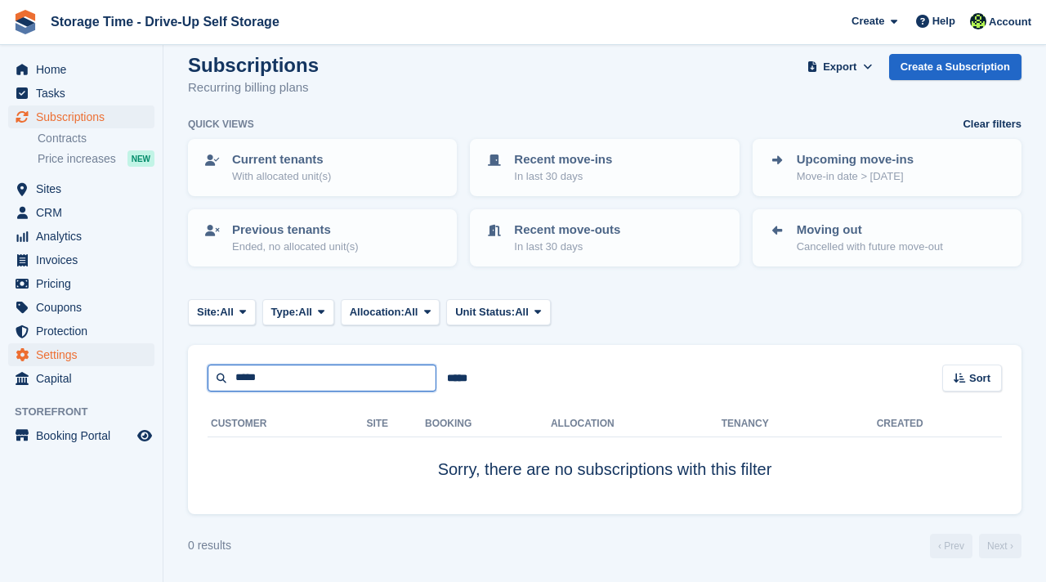
drag, startPoint x: 270, startPoint y: 387, endPoint x: 151, endPoint y: 353, distance: 124.1
click at [151, 352] on div "Home Tasks Subscriptions Subscriptions Subscriptions Contracts Price increases …" at bounding box center [523, 228] width 1046 height 708
type input "****"
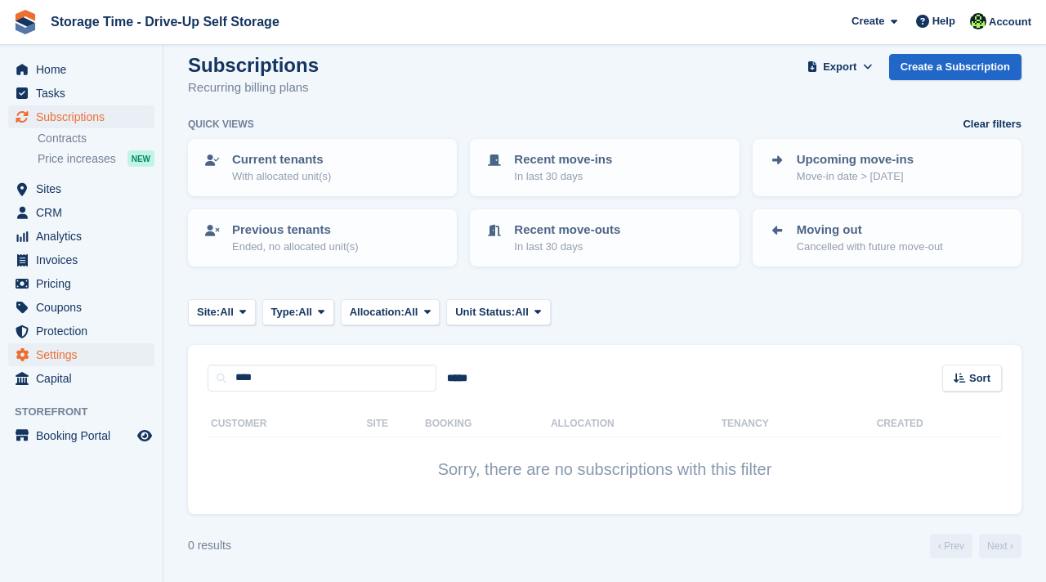
scroll to position [114, 0]
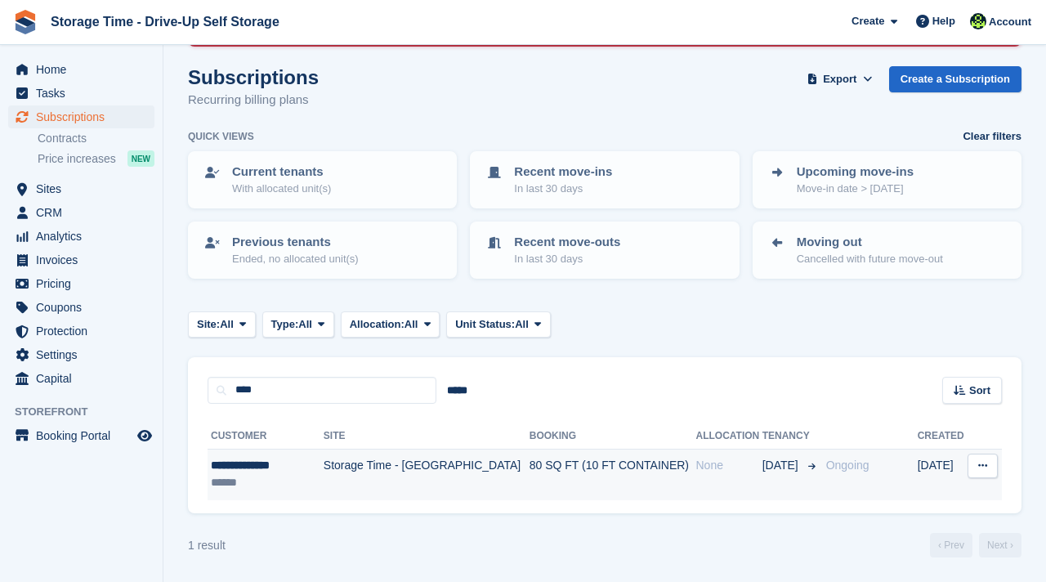
click at [332, 466] on td "Storage Time - [GEOGRAPHIC_DATA]" at bounding box center [426, 473] width 206 height 51
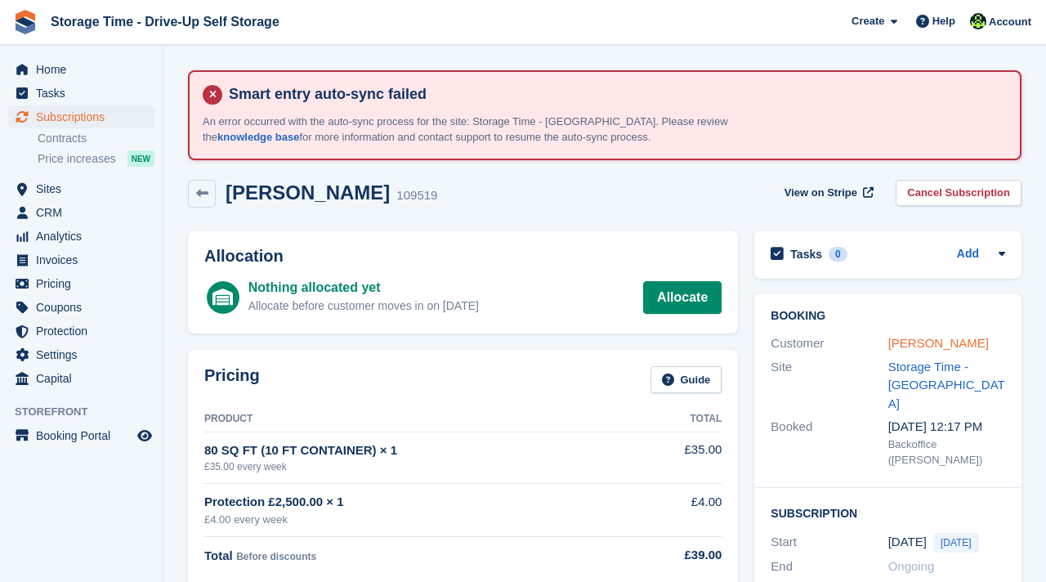
click at [910, 340] on link "[PERSON_NAME]" at bounding box center [938, 343] width 100 height 14
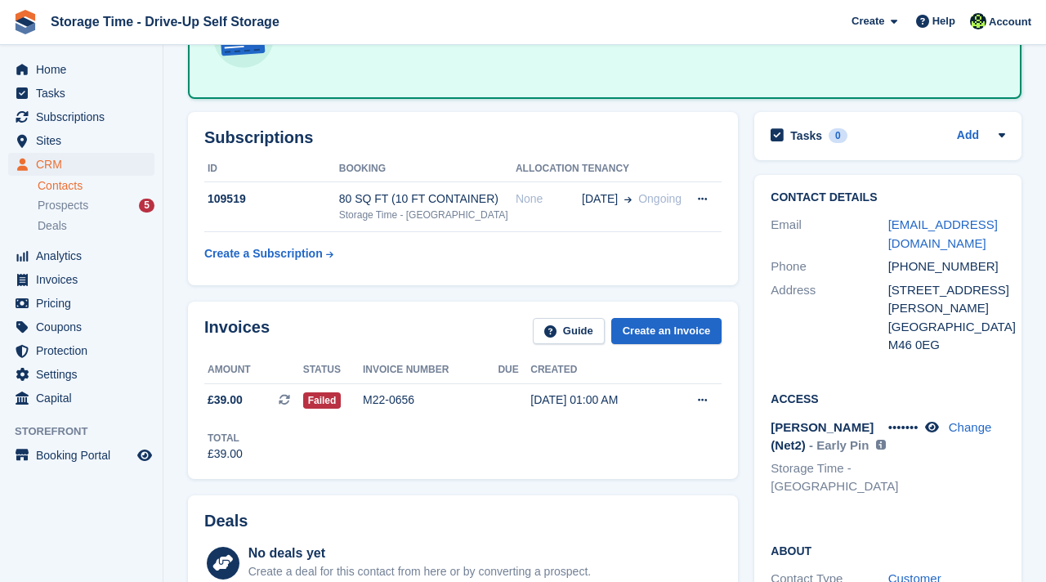
scroll to position [229, 0]
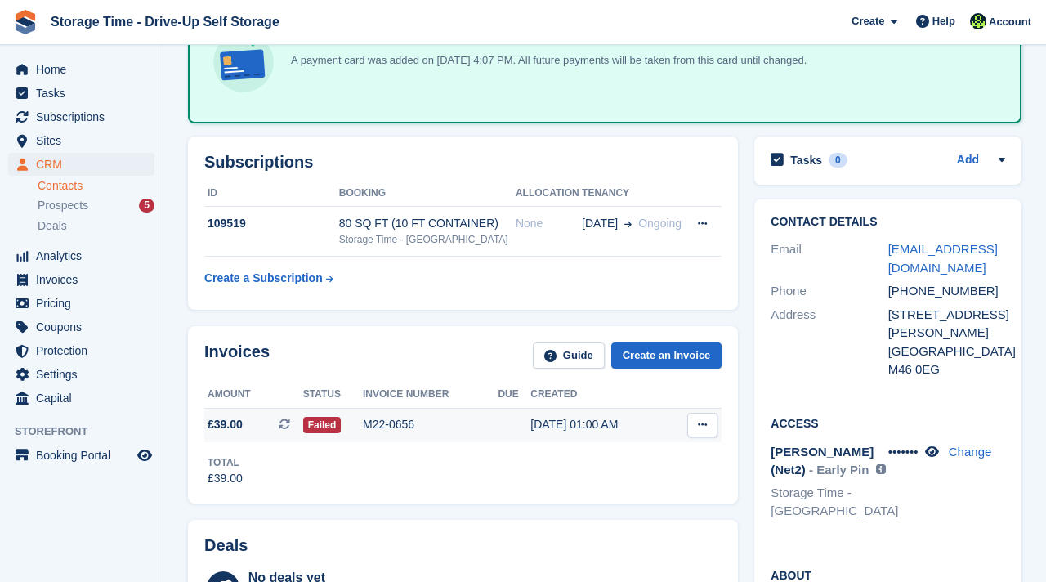
click at [355, 436] on td "Failed" at bounding box center [333, 425] width 60 height 34
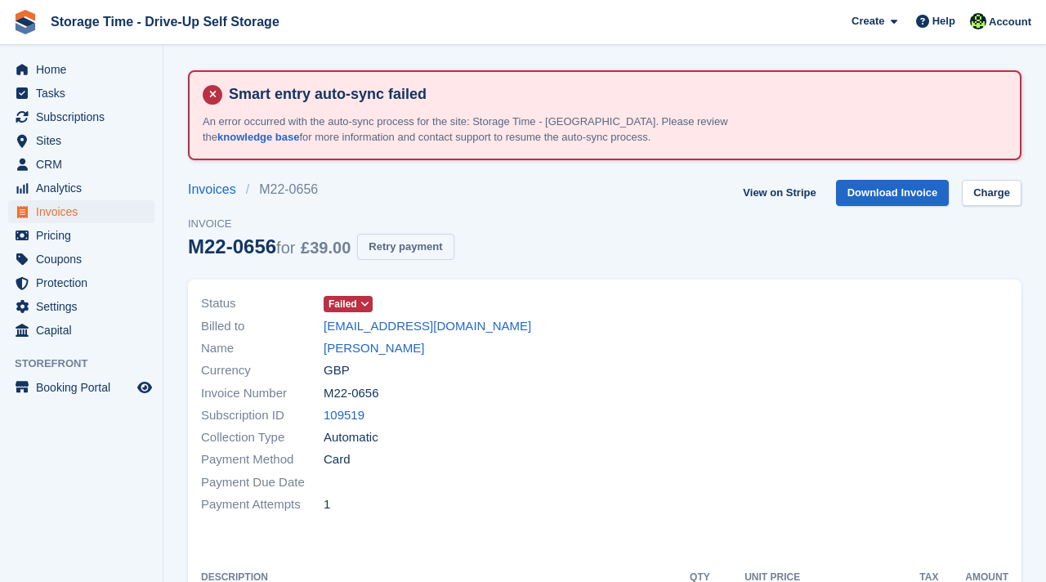
click at [422, 256] on button "Retry payment" at bounding box center [405, 247] width 96 height 27
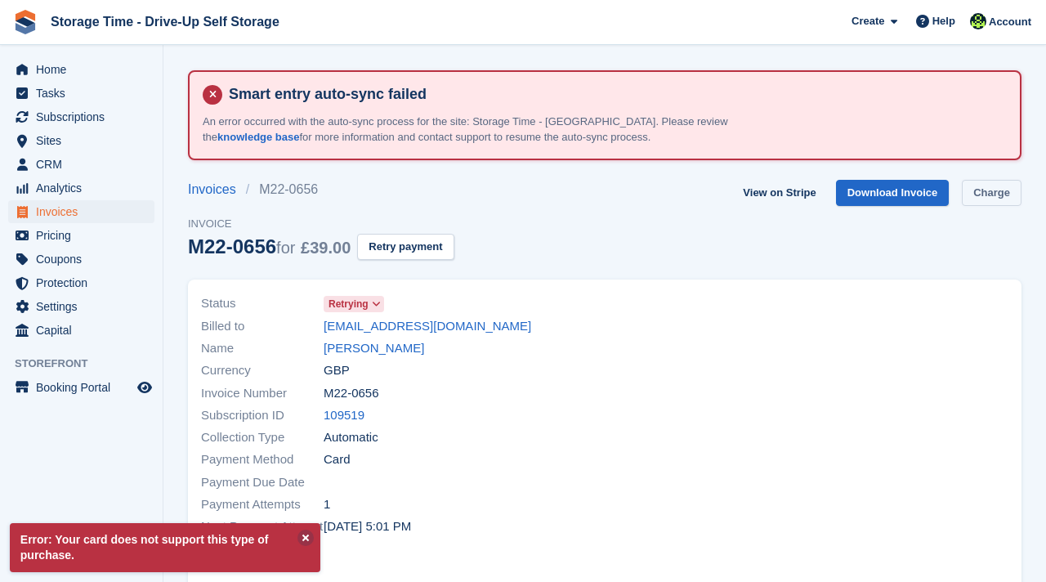
click at [976, 194] on link "Charge" at bounding box center [991, 193] width 60 height 27
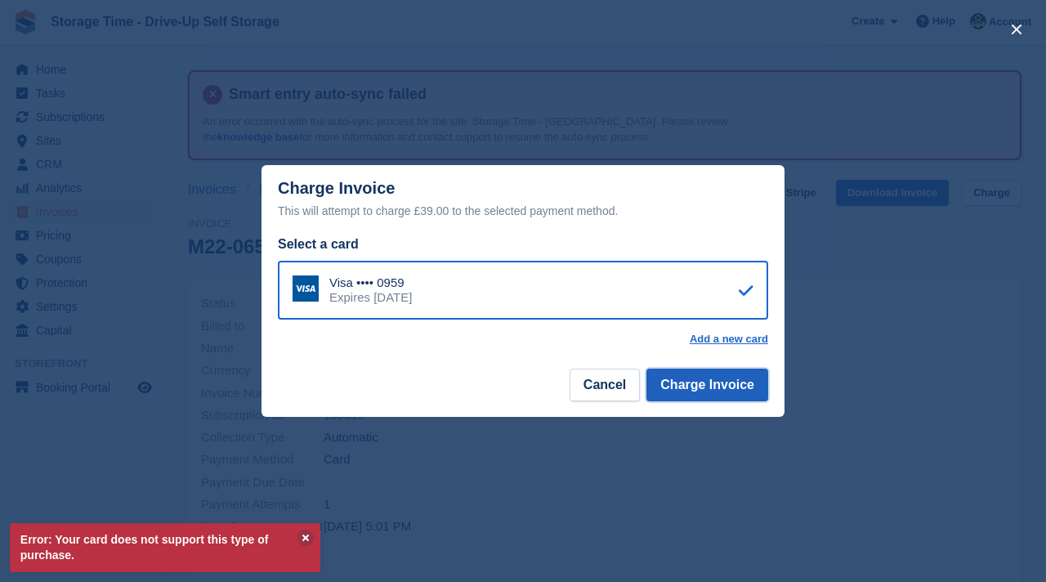
click at [712, 377] on button "Charge Invoice" at bounding box center [707, 384] width 122 height 33
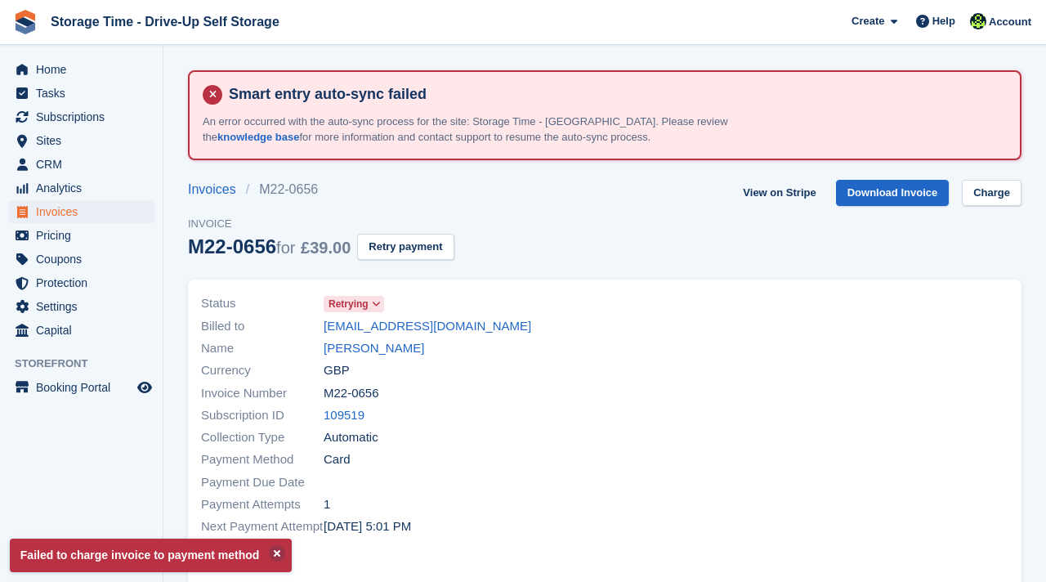
click at [688, 432] on div at bounding box center [810, 415] width 413 height 265
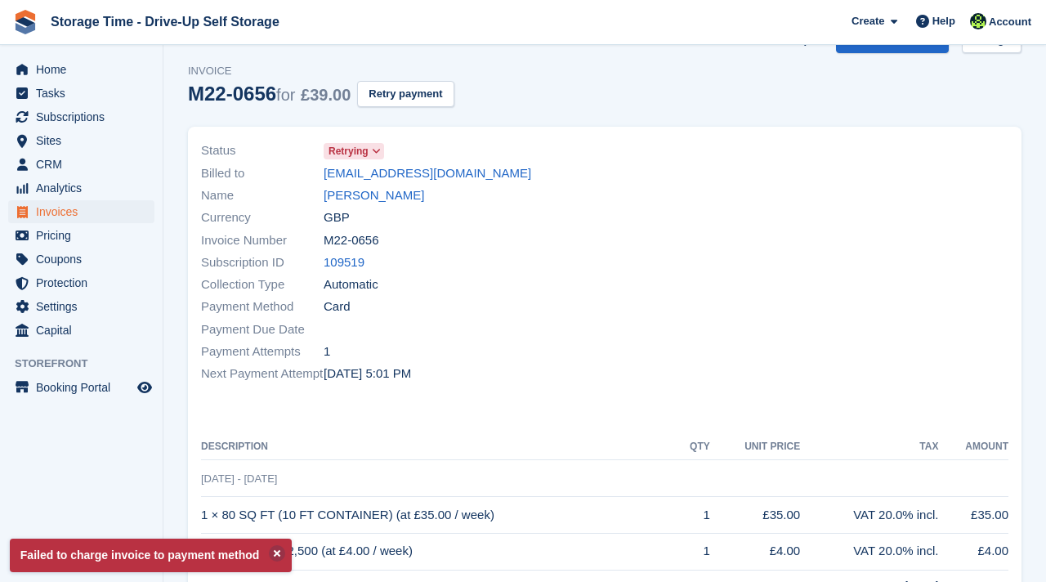
scroll to position [163, 0]
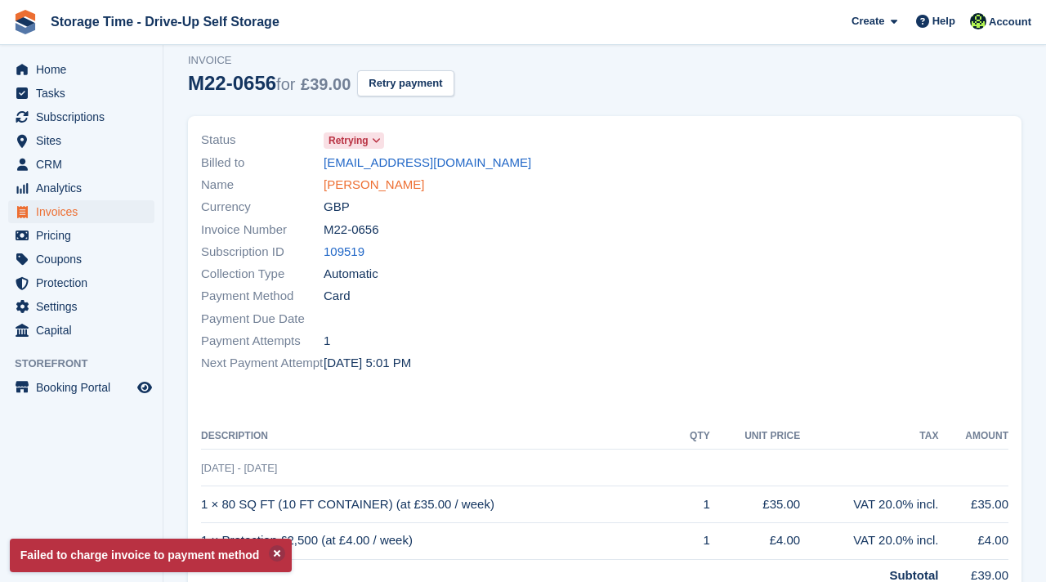
click at [393, 176] on link "[PERSON_NAME]" at bounding box center [373, 185] width 100 height 19
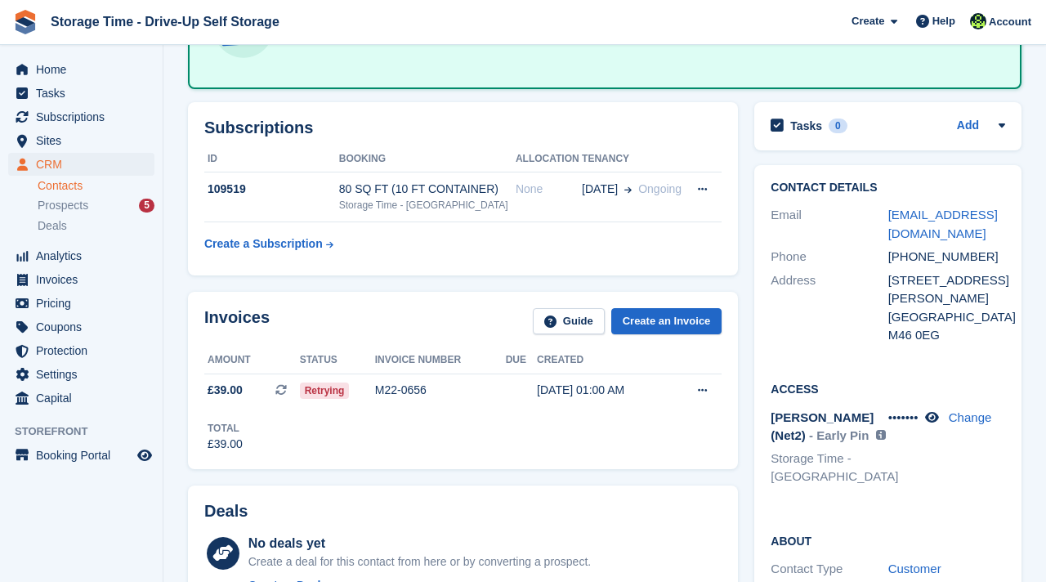
scroll to position [261, 0]
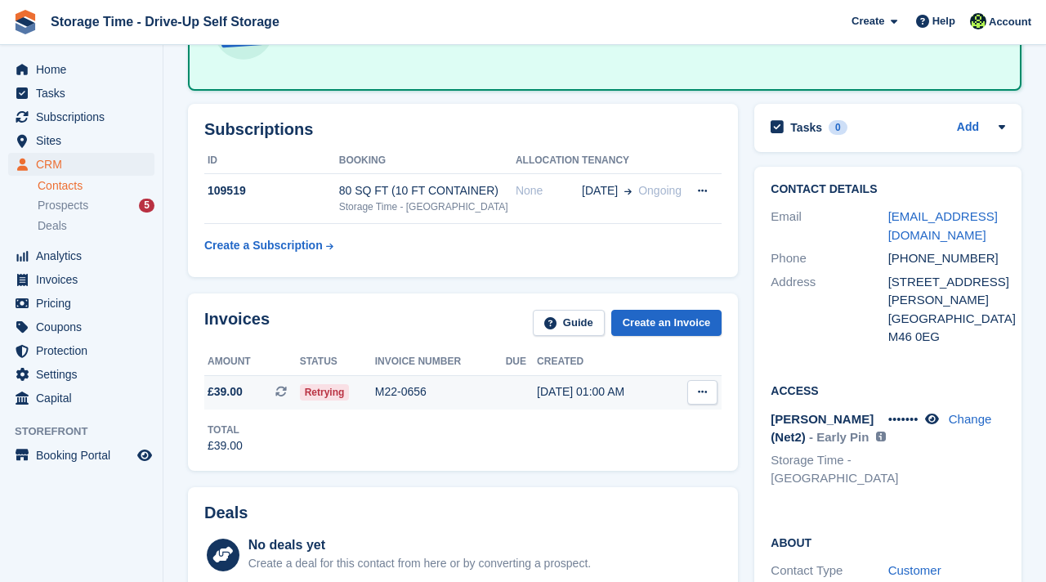
click at [621, 403] on td "[DATE] 01:00 AM" at bounding box center [603, 392] width 133 height 34
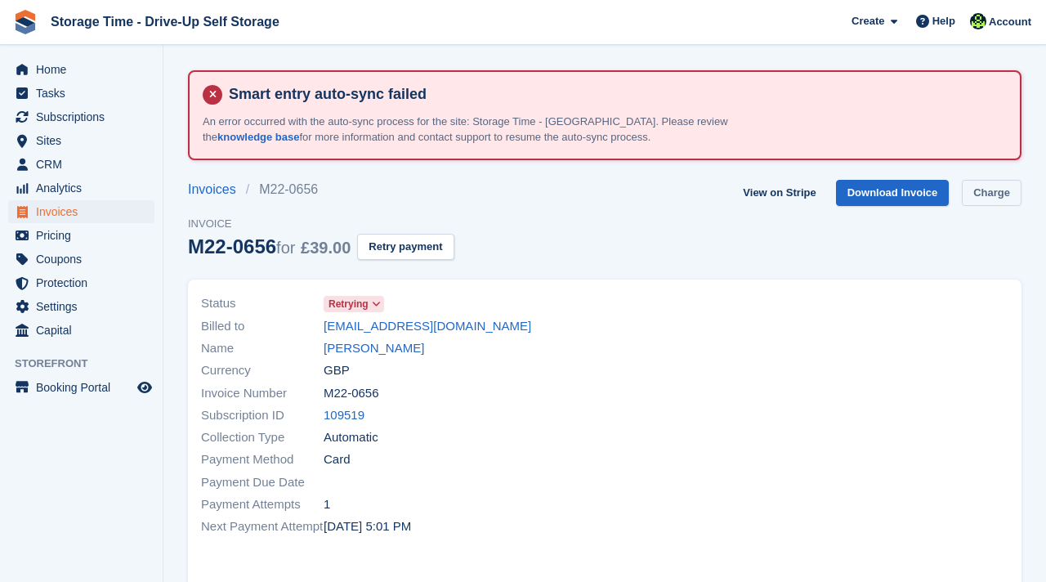
click at [980, 192] on link "Charge" at bounding box center [991, 193] width 60 height 27
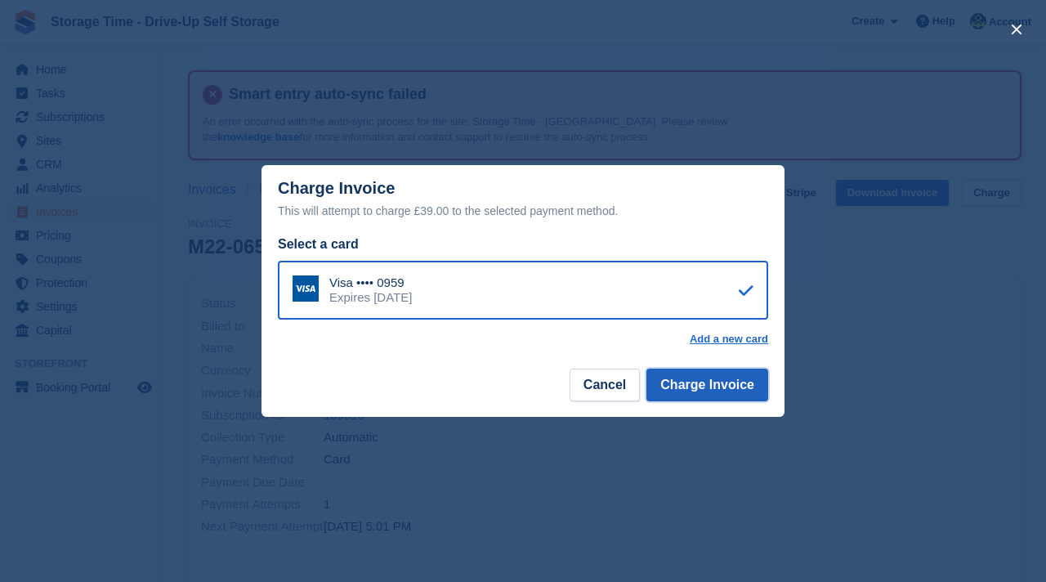
click at [742, 384] on button "Charge Invoice" at bounding box center [707, 384] width 122 height 33
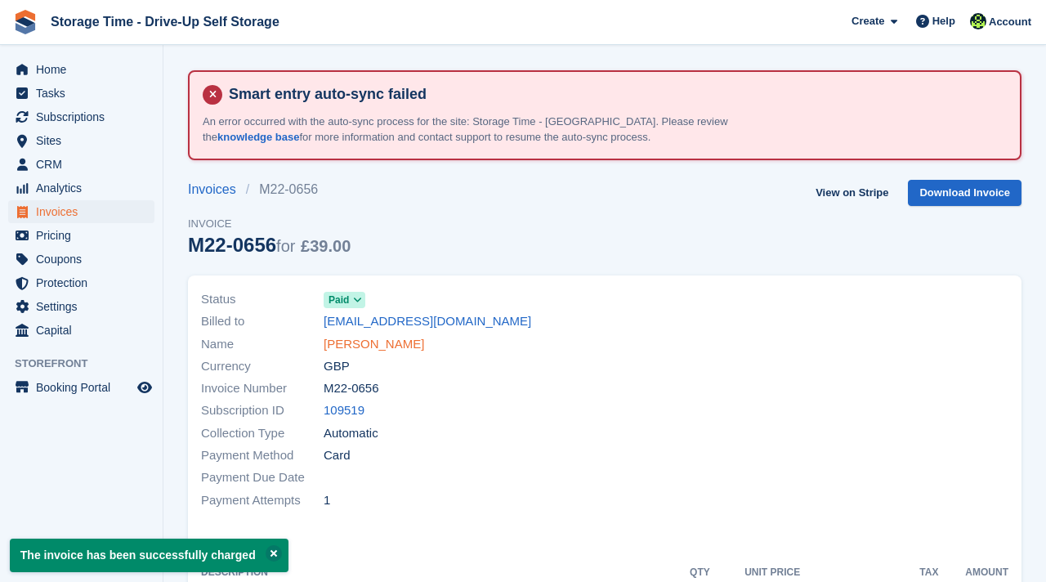
click at [383, 344] on link "[PERSON_NAME]" at bounding box center [373, 344] width 100 height 19
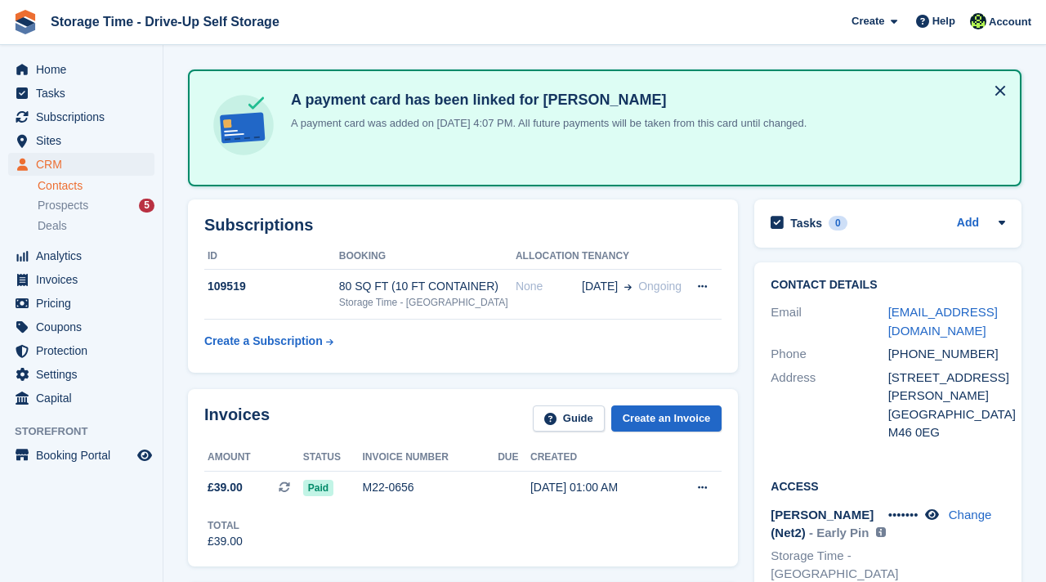
scroll to position [163, 0]
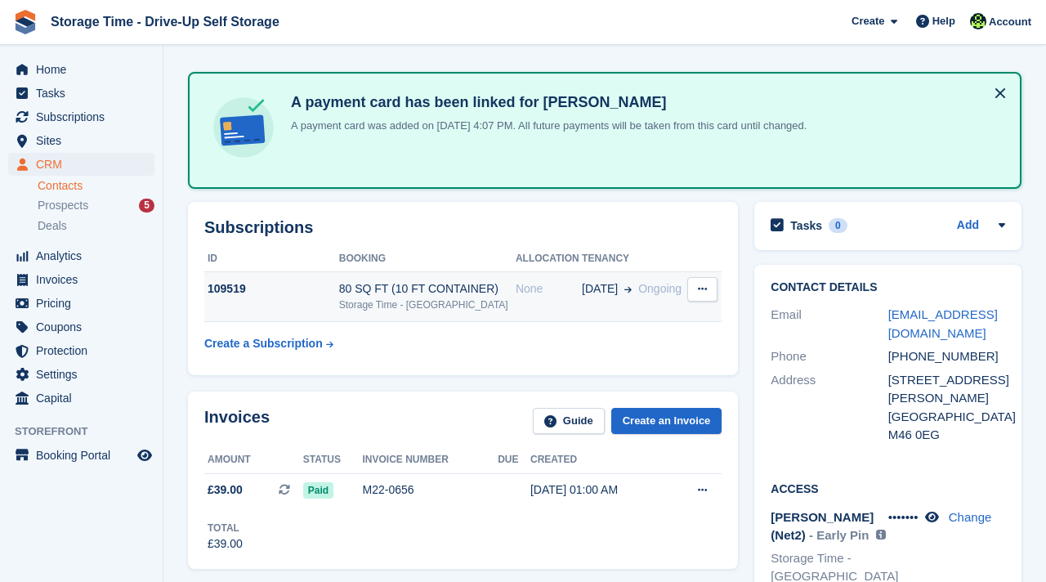
click at [520, 298] on td "None" at bounding box center [548, 297] width 66 height 50
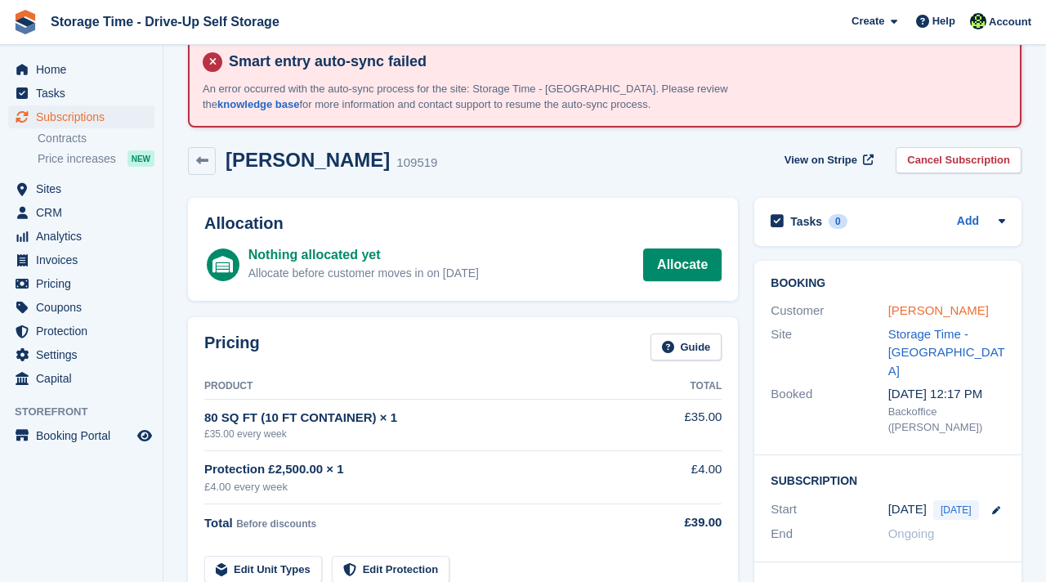
scroll to position [65, 0]
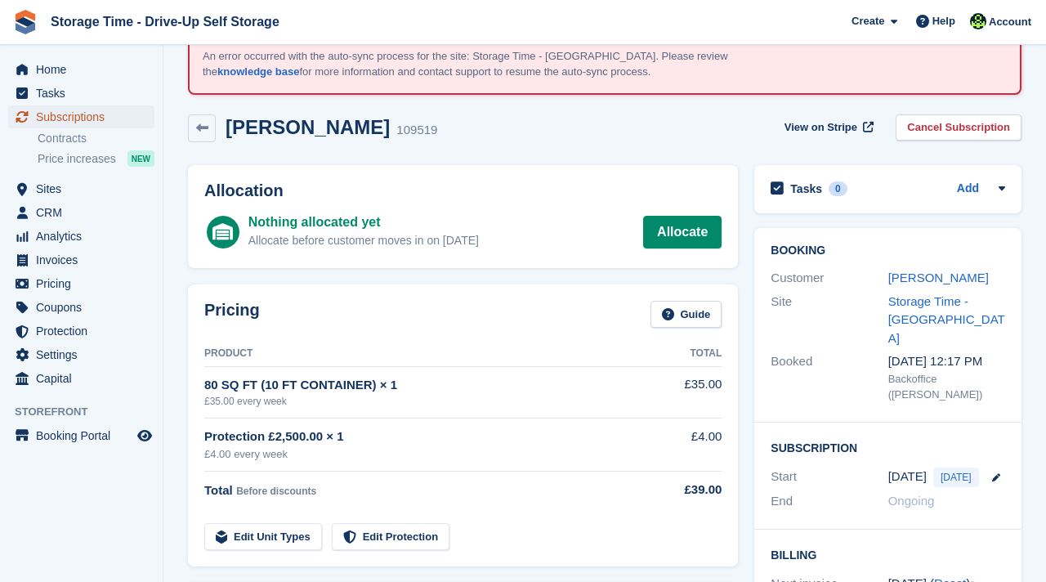
click at [79, 111] on span "Subscriptions" at bounding box center [85, 116] width 98 height 23
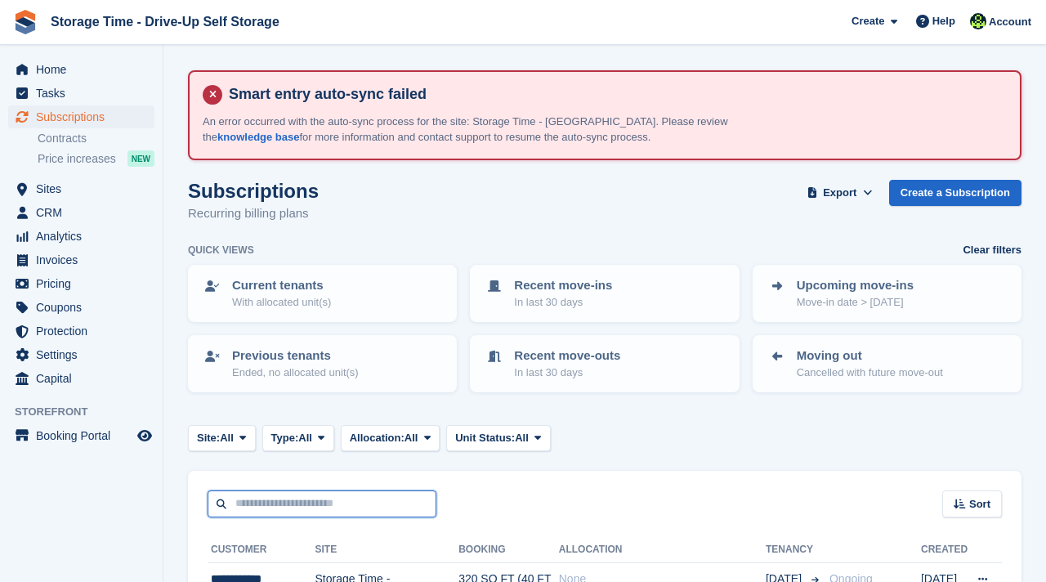
click at [340, 502] on input "text" at bounding box center [321, 503] width 229 height 27
type input "*****"
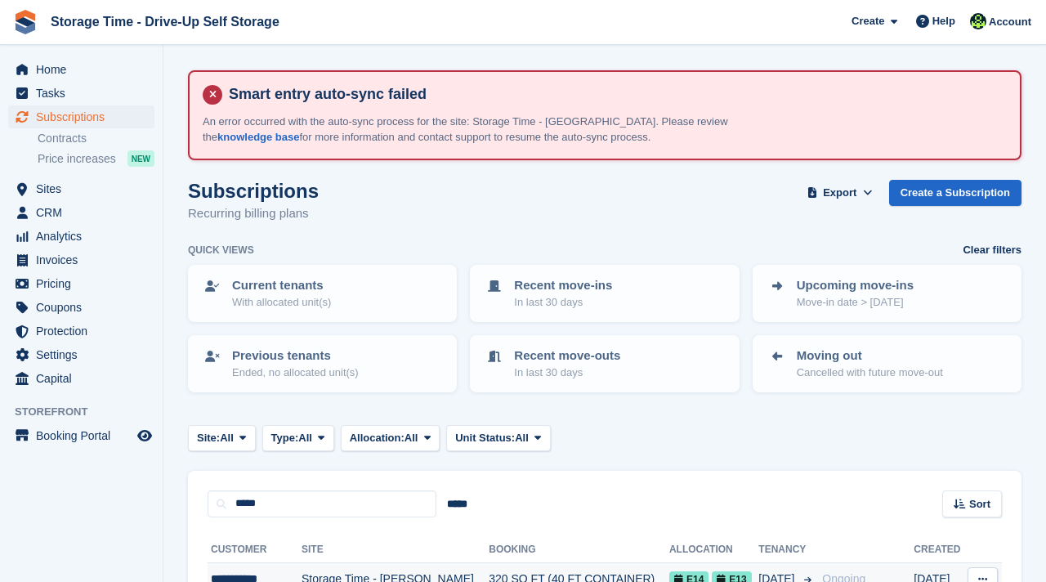
click at [974, 574] on button at bounding box center [982, 579] width 30 height 25
click at [801, 502] on div "***** ***** Sort Sort by Customer name Date created Move in date Move out date …" at bounding box center [604, 493] width 833 height 47
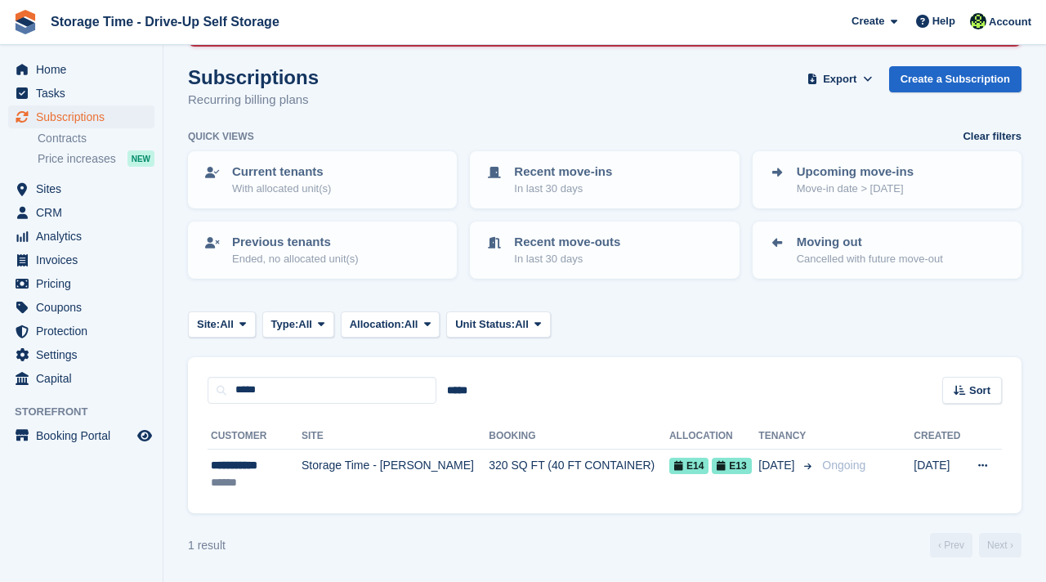
scroll to position [114, 0]
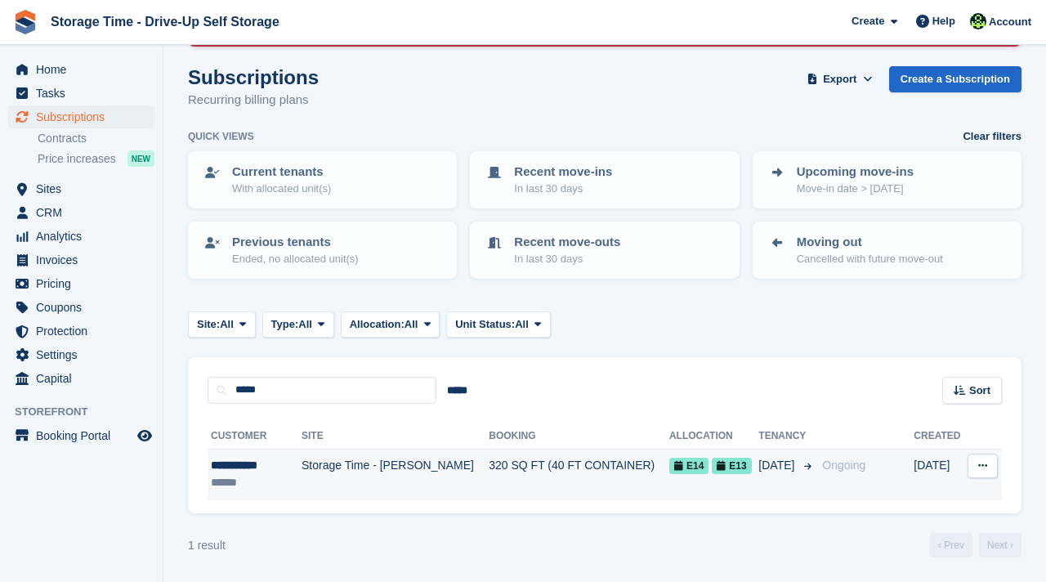
click at [978, 462] on icon at bounding box center [982, 465] width 9 height 11
click at [899, 550] on p "Cancel subscription" at bounding box center [919, 553] width 142 height 21
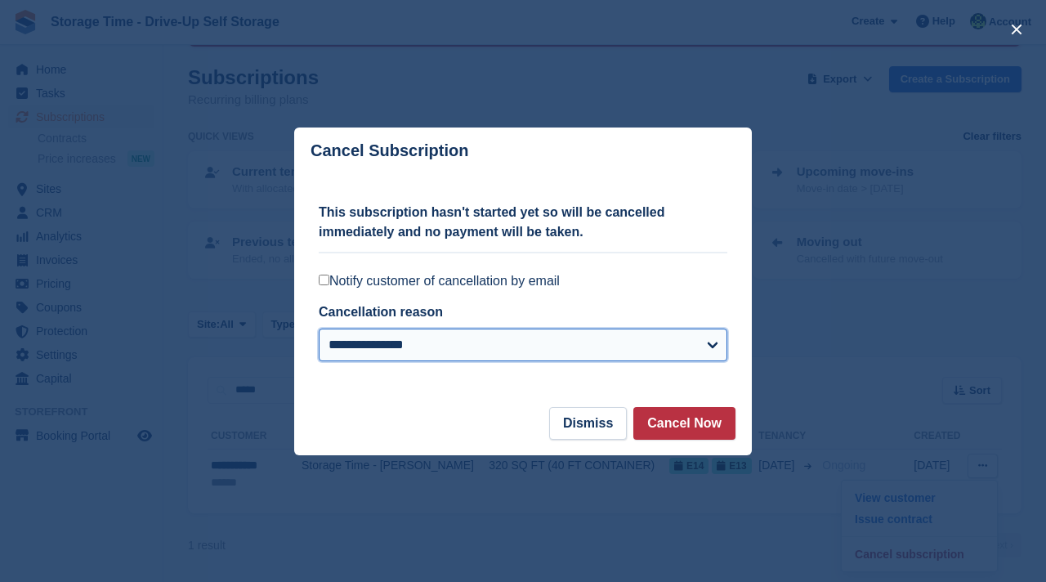
click at [502, 337] on select "**********" at bounding box center [523, 344] width 408 height 33
select select "**********"
click at [319, 328] on select "**********" at bounding box center [523, 344] width 408 height 33
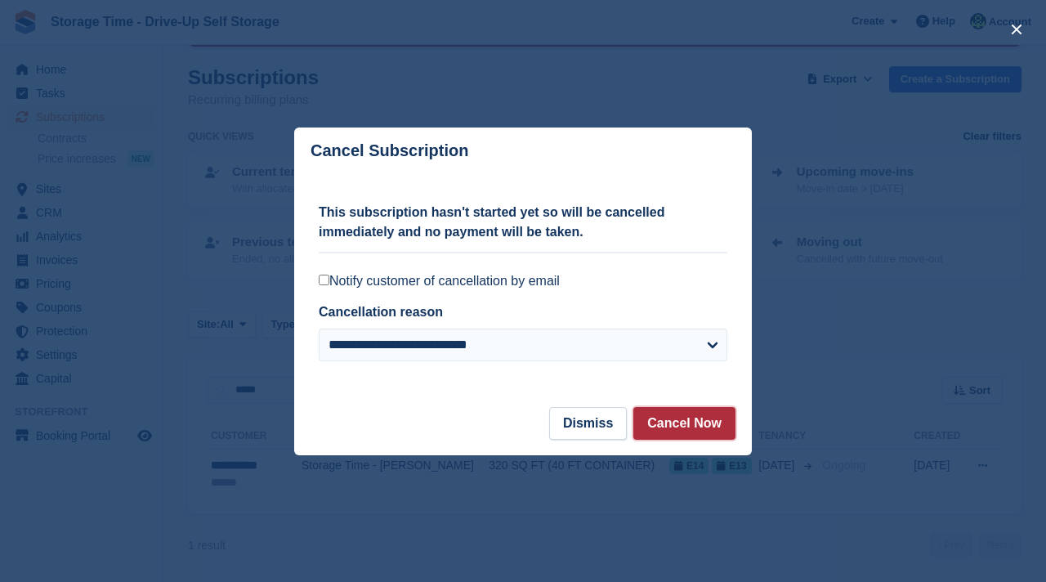
click at [676, 429] on button "Cancel Now" at bounding box center [684, 423] width 102 height 33
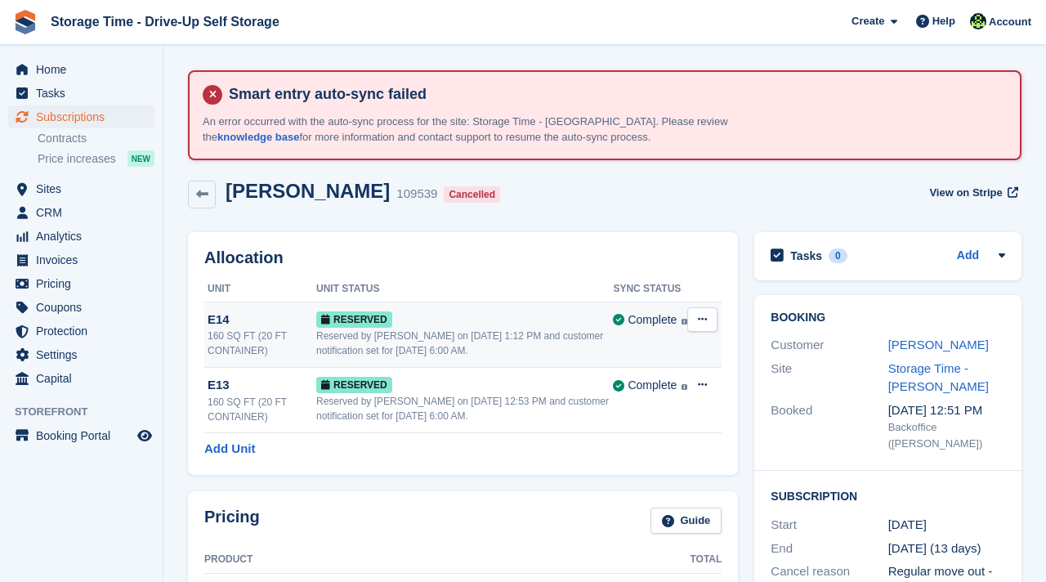
click at [706, 318] on icon at bounding box center [702, 319] width 9 height 11
click at [652, 375] on div "Grant Early Access Deallocate" at bounding box center [638, 368] width 157 height 71
click at [609, 377] on p "Deallocate" at bounding box center [639, 386] width 142 height 21
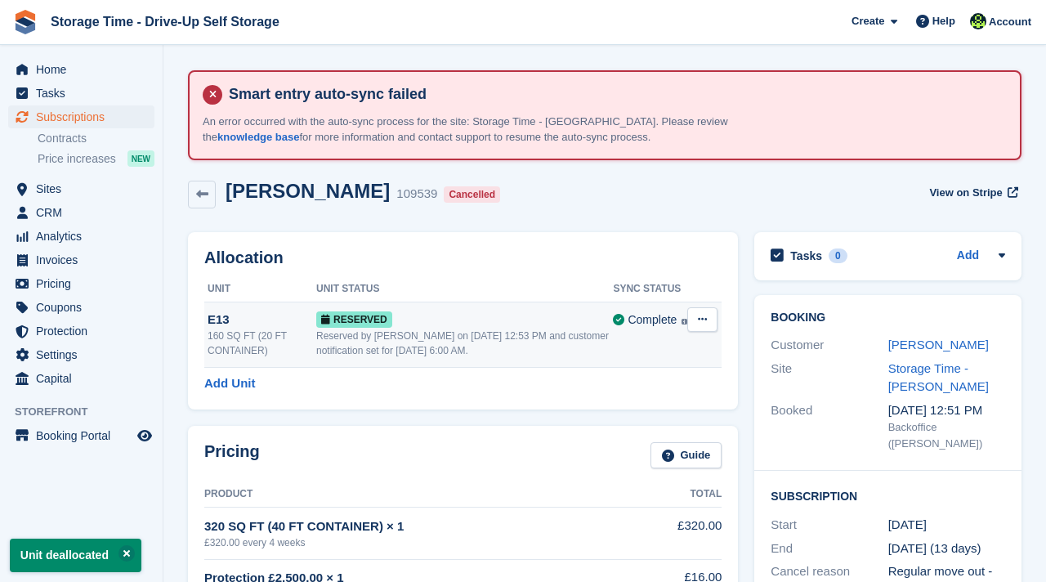
click at [700, 325] on button at bounding box center [702, 319] width 30 height 25
click at [643, 384] on p "Deallocate" at bounding box center [639, 386] width 142 height 21
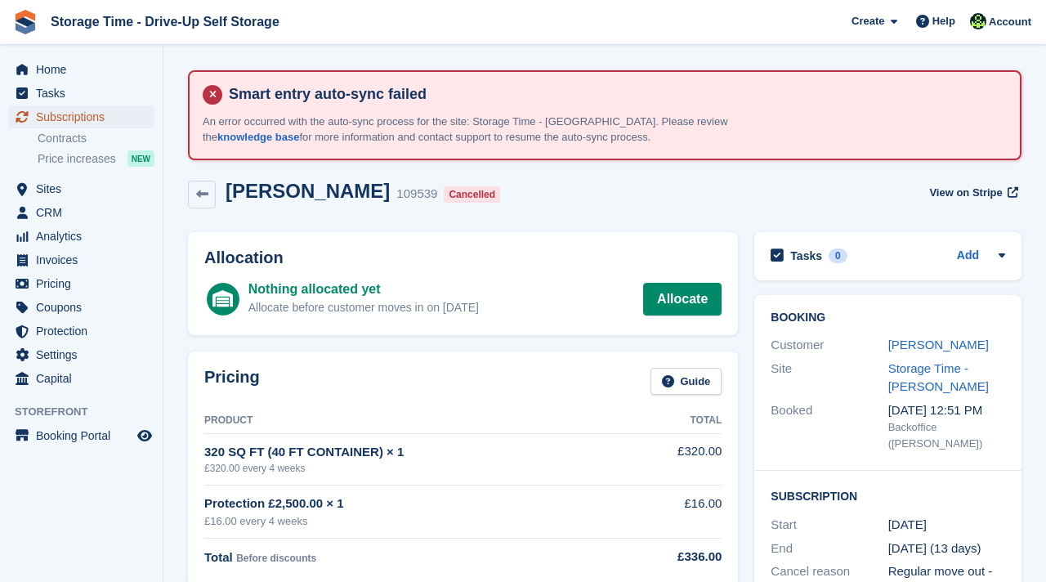
click at [91, 114] on span "Subscriptions" at bounding box center [85, 116] width 98 height 23
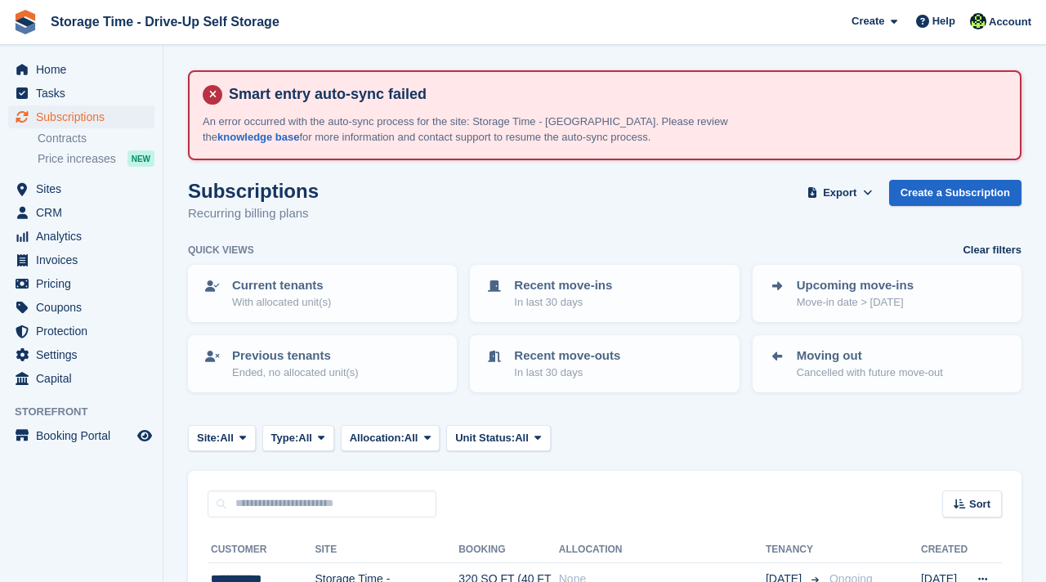
click at [262, 501] on input "text" at bounding box center [321, 503] width 229 height 27
type input "*****"
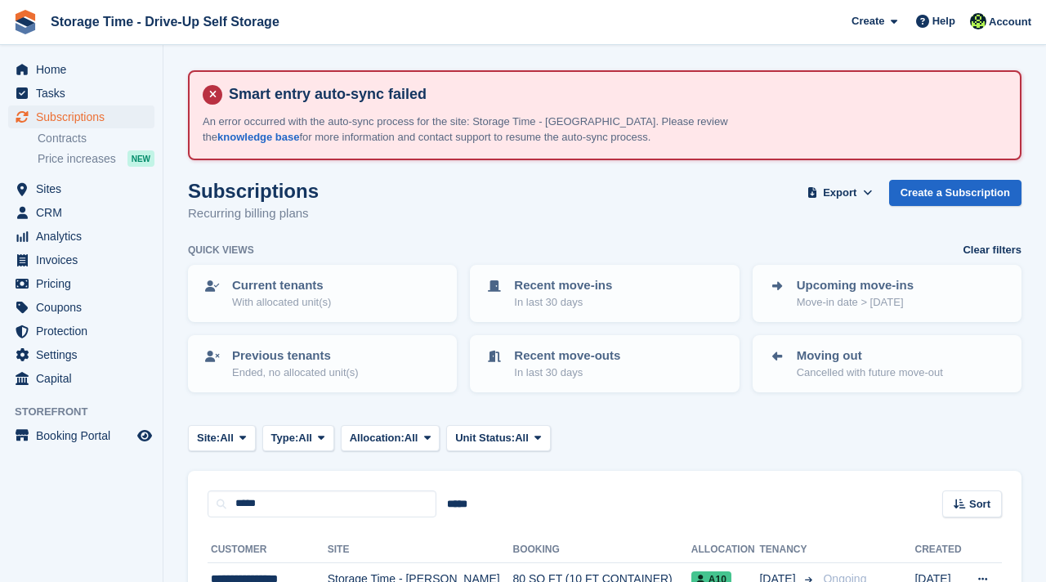
click at [618, 503] on div "***** ***** Sort Sort by Customer name Date created Move in date Move out date …" at bounding box center [604, 493] width 833 height 47
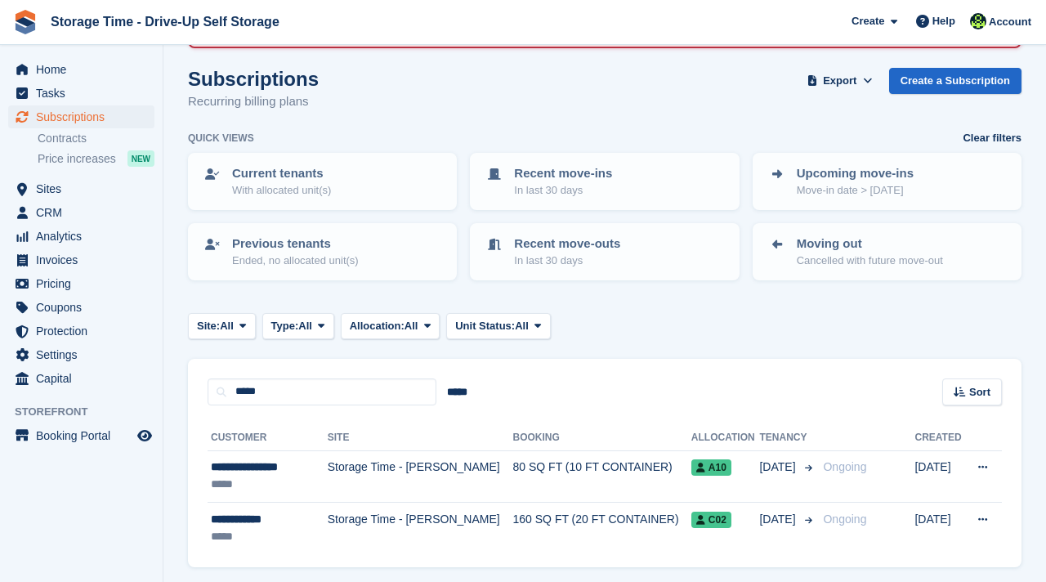
scroll to position [166, 0]
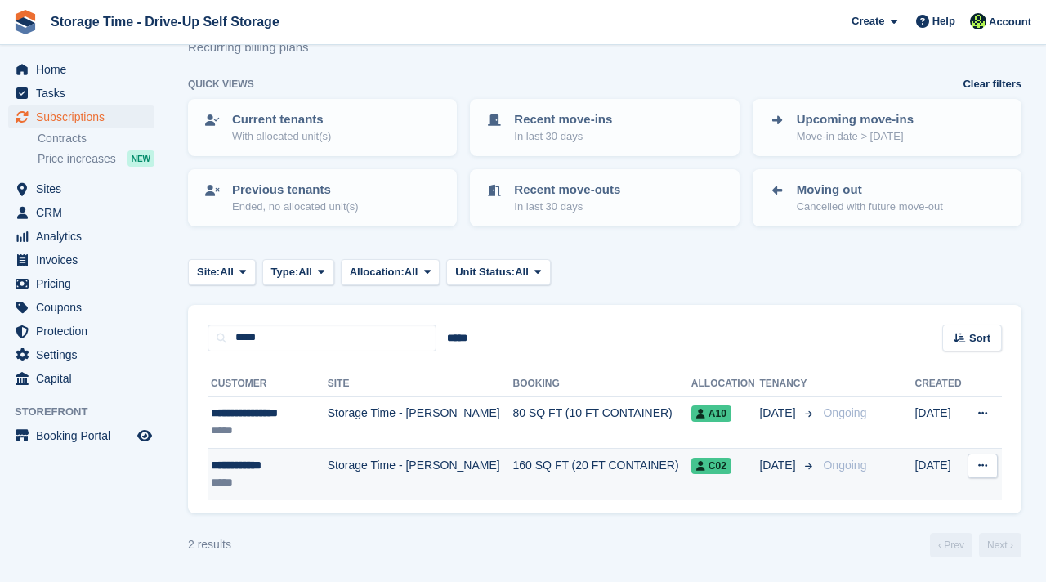
click at [600, 471] on td "160 SQ FT (20 FT CONTAINER)" at bounding box center [602, 473] width 178 height 51
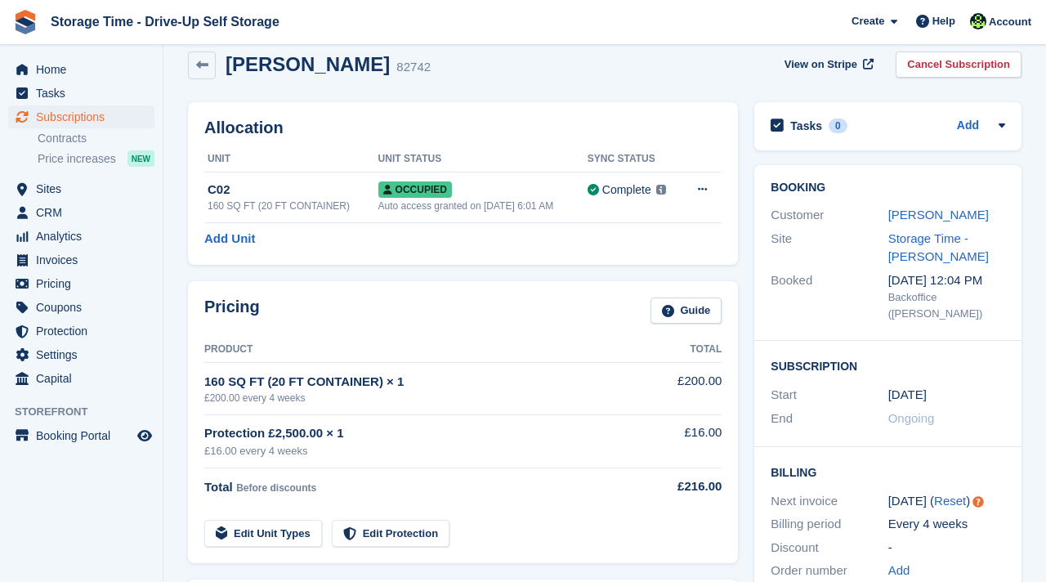
scroll to position [131, 0]
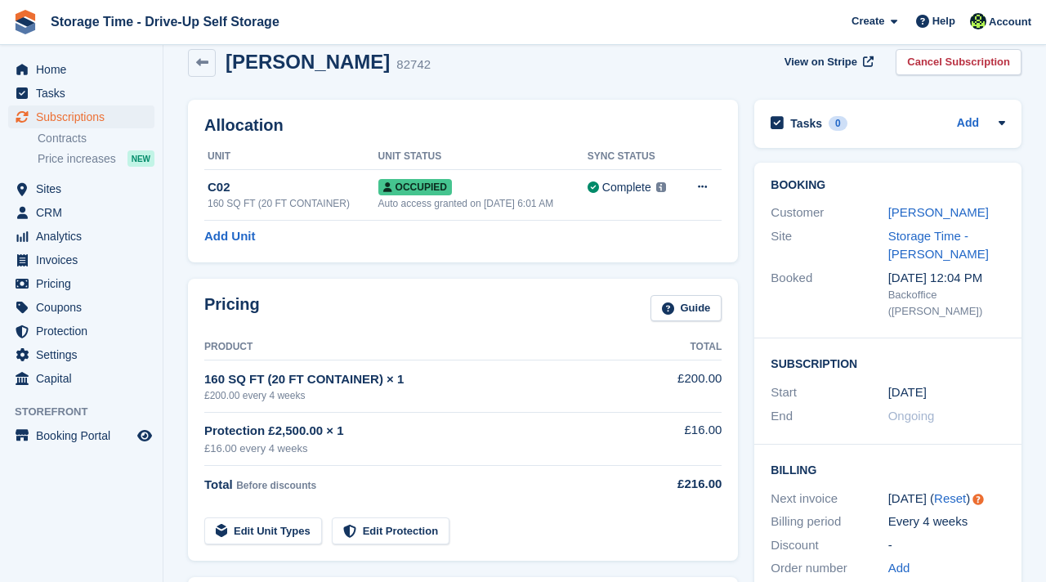
click at [899, 221] on div "Lewis Thomas" at bounding box center [946, 212] width 117 height 19
click at [899, 219] on link "[PERSON_NAME]" at bounding box center [938, 212] width 100 height 14
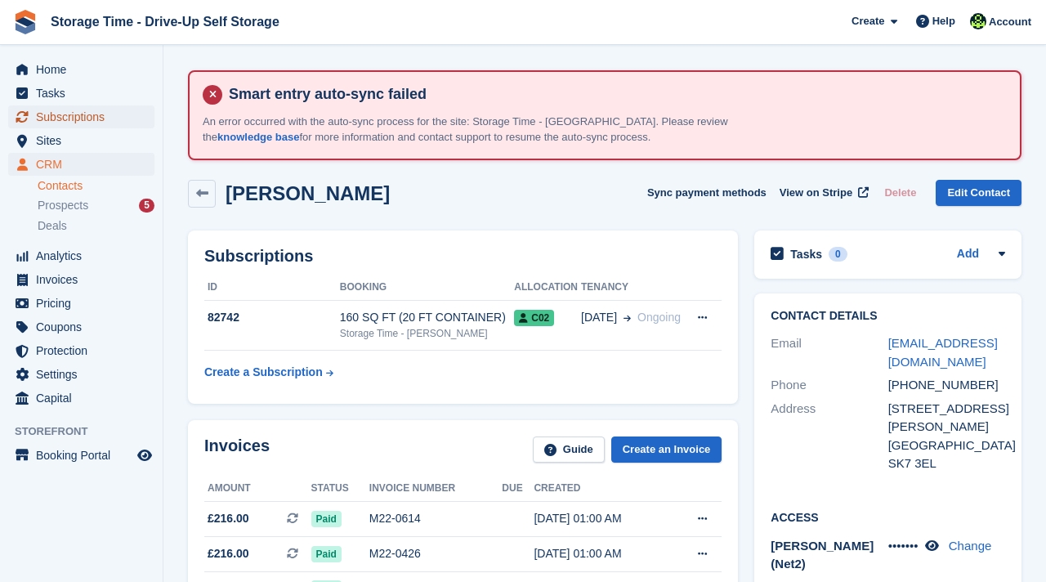
click at [78, 108] on span "Subscriptions" at bounding box center [85, 116] width 98 height 23
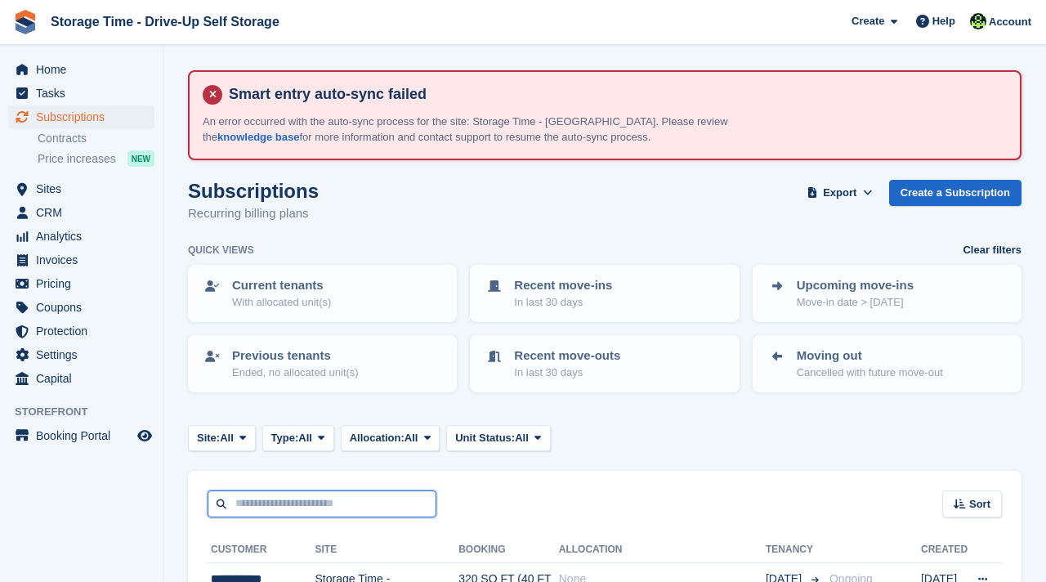
click at [343, 500] on input "text" at bounding box center [321, 503] width 229 height 27
click at [565, 508] on div "Sort Sort by Customer name Date created Move in date Move out date Created (old…" at bounding box center [604, 493] width 833 height 47
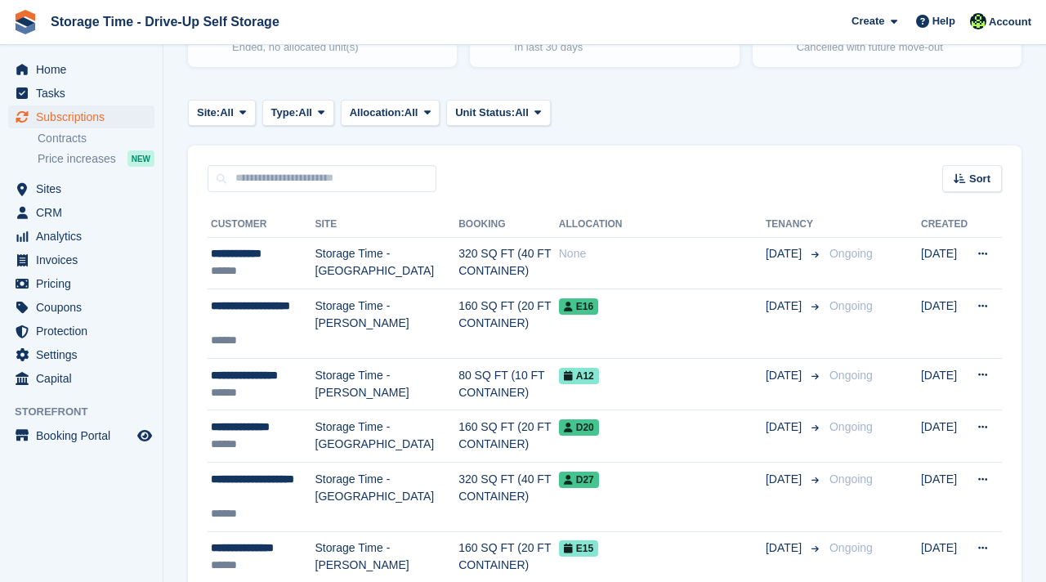
scroll to position [327, 0]
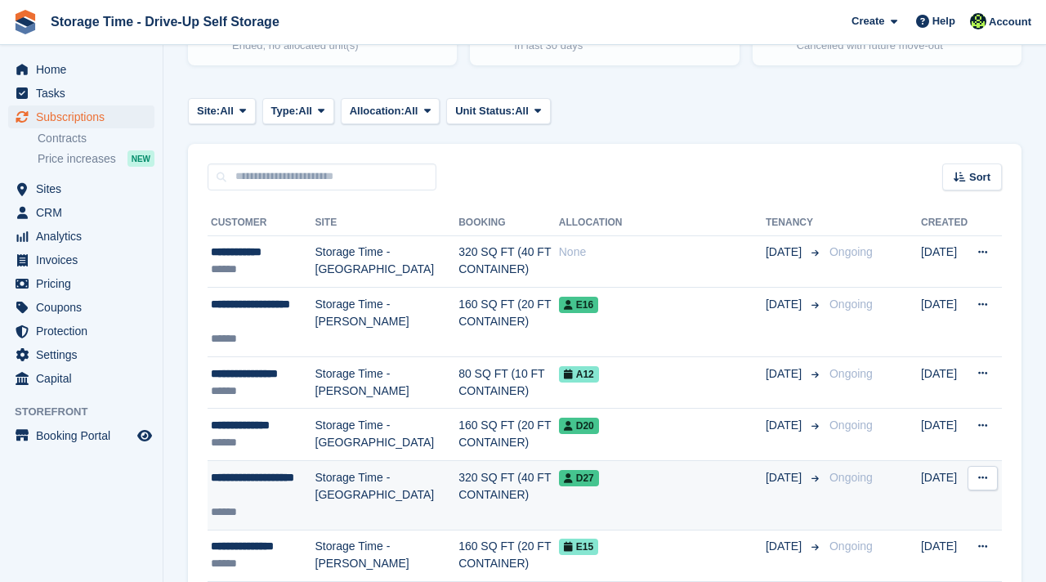
click at [458, 490] on td "320 SQ FT (40 FT CONTAINER)" at bounding box center [508, 495] width 100 height 69
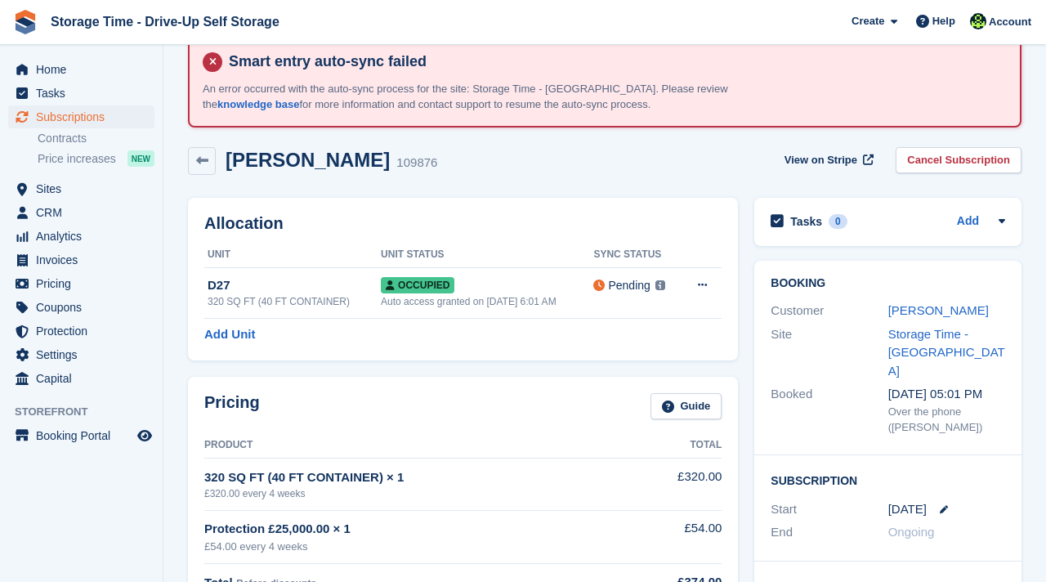
scroll to position [65, 0]
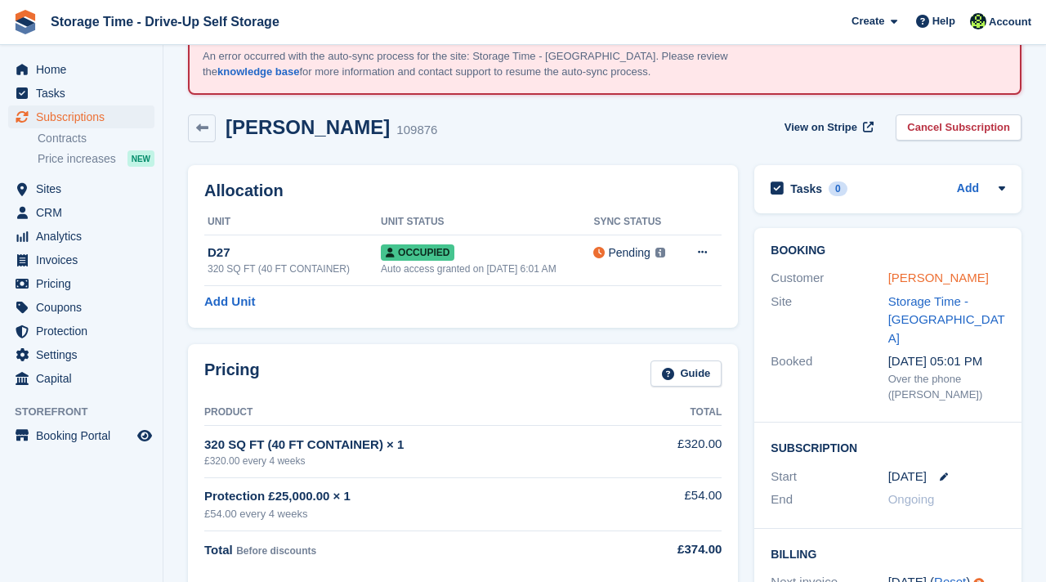
click at [931, 279] on link "Mohammed Jamal Latif" at bounding box center [938, 277] width 100 height 14
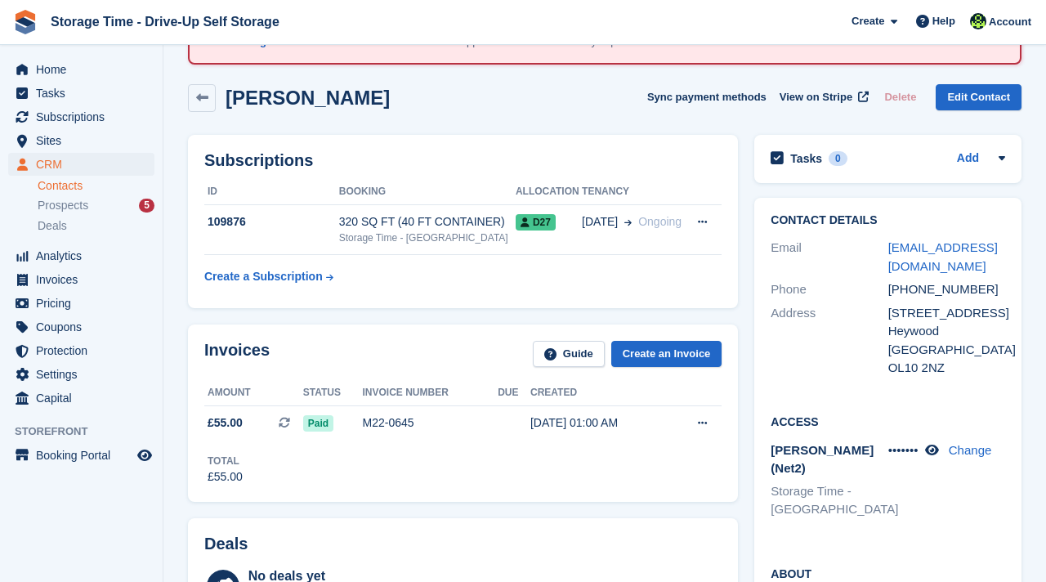
scroll to position [163, 0]
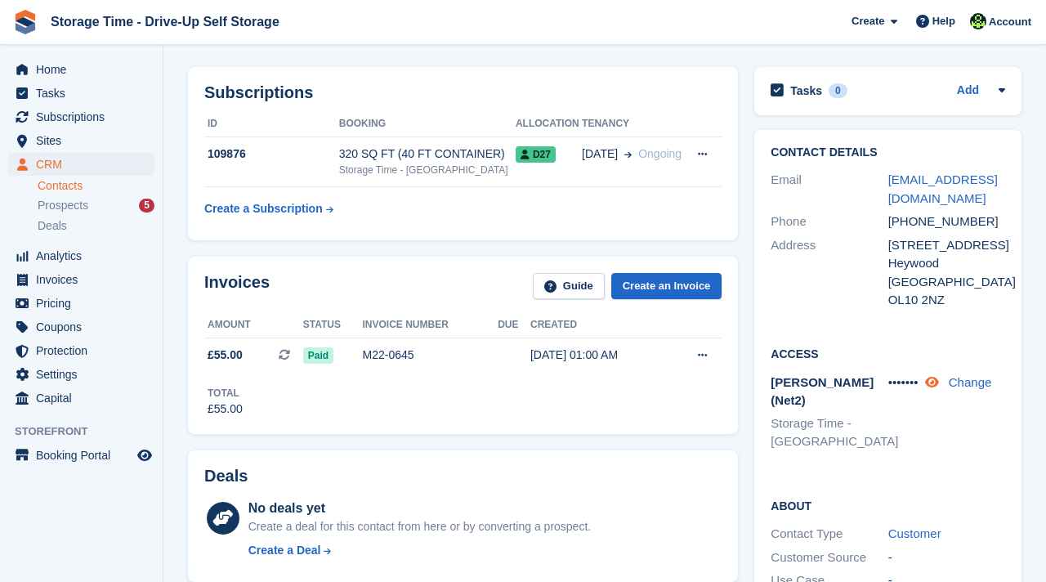
click at [937, 383] on icon at bounding box center [932, 382] width 14 height 12
click at [930, 386] on icon at bounding box center [929, 382] width 16 height 12
click at [922, 403] on div "••••••• Change" at bounding box center [946, 414] width 117 height 82
click at [55, 122] on span "Subscriptions" at bounding box center [85, 116] width 98 height 23
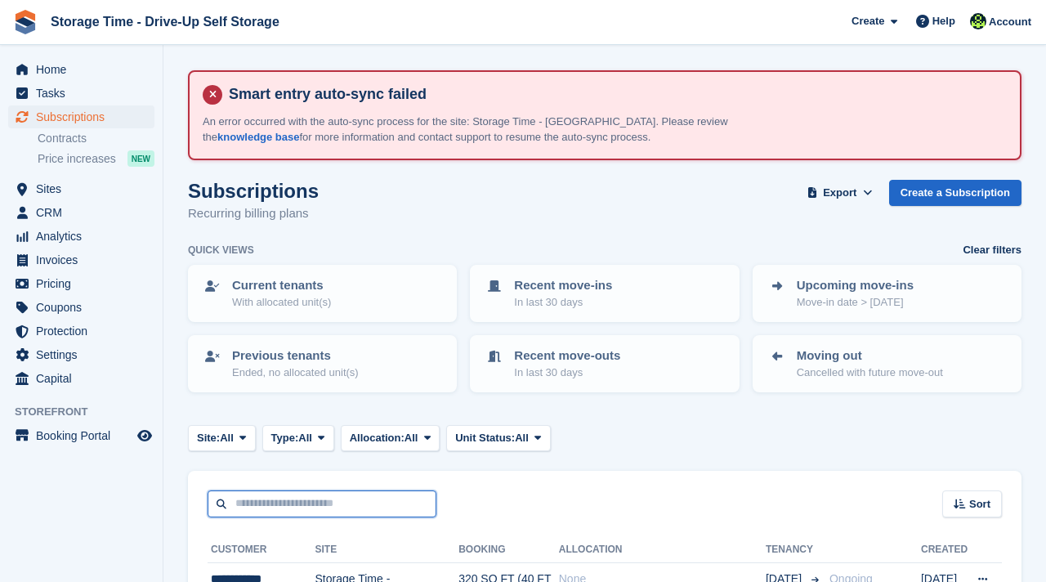
click at [316, 503] on input "text" at bounding box center [321, 503] width 229 height 27
type input "*****"
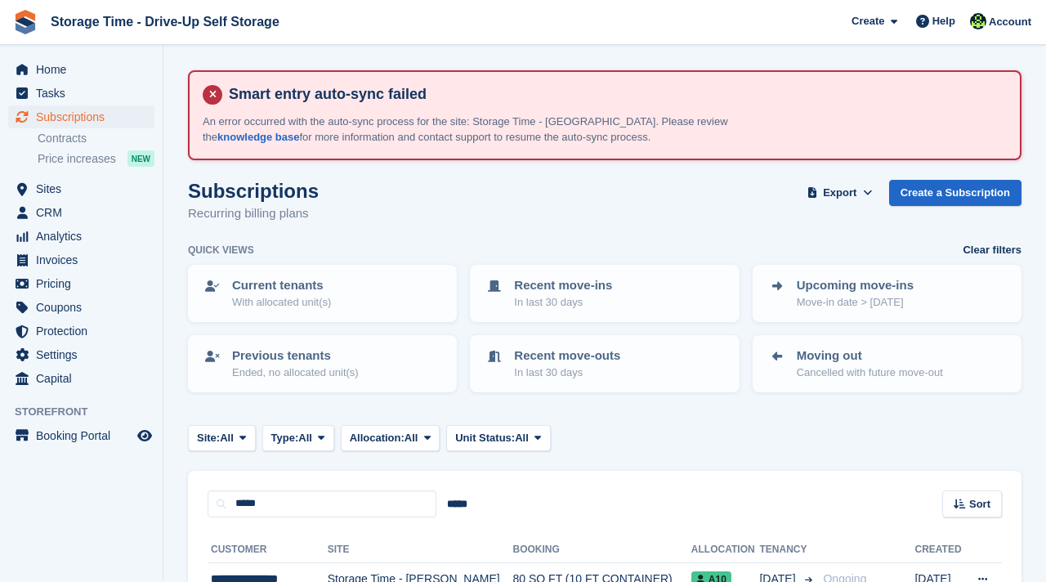
click at [541, 488] on div "***** ***** Sort Sort by Customer name Date created Move in date Move out date …" at bounding box center [604, 493] width 833 height 47
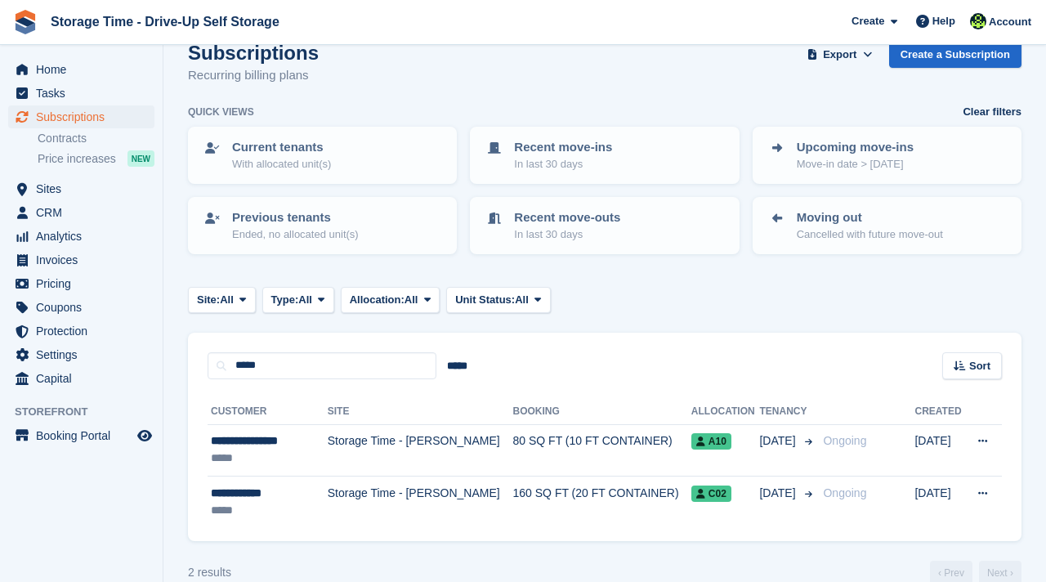
scroll to position [166, 0]
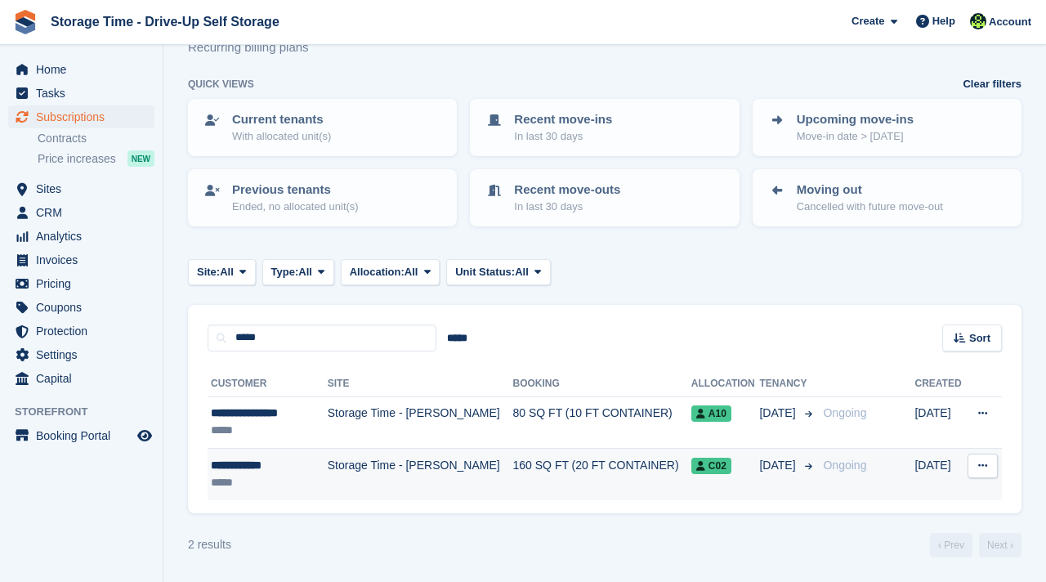
click at [449, 478] on td "Storage Time - [PERSON_NAME]" at bounding box center [420, 473] width 185 height 51
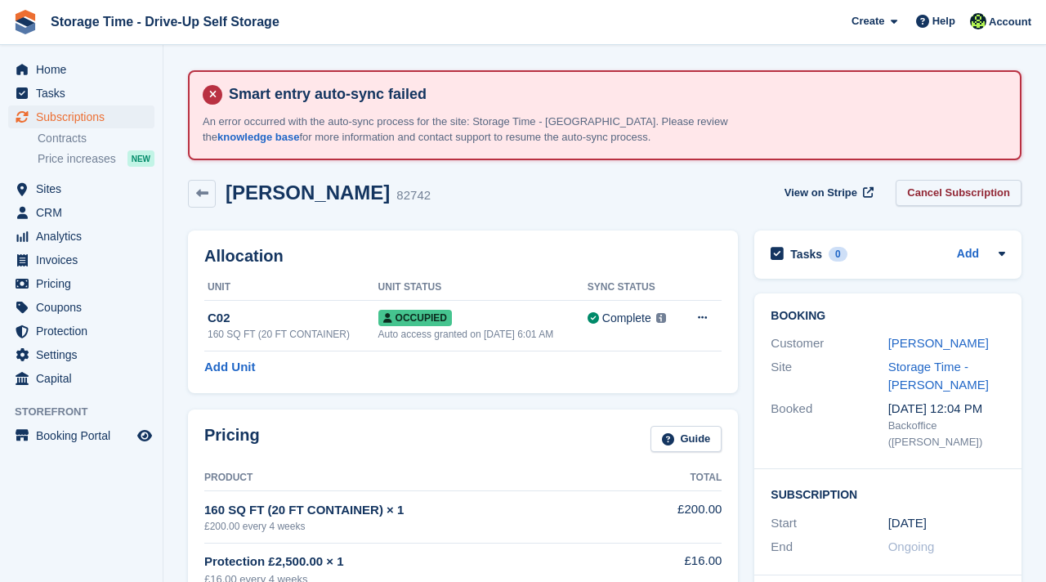
click at [900, 193] on link "Cancel Subscription" at bounding box center [958, 193] width 126 height 27
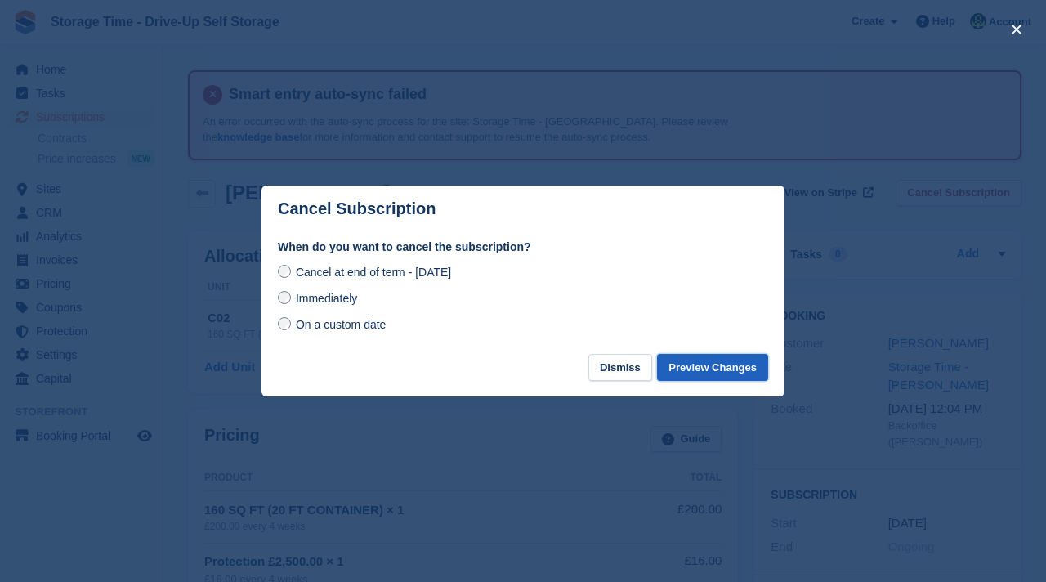
click at [726, 372] on button "Preview Changes" at bounding box center [712, 367] width 111 height 27
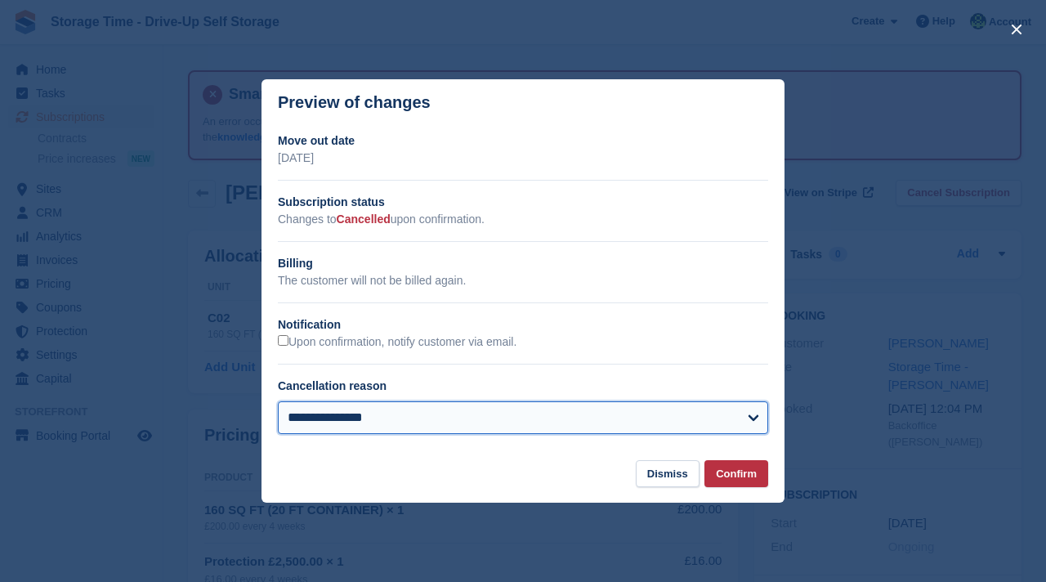
click at [525, 421] on select "**********" at bounding box center [523, 417] width 490 height 33
select select "**********"
click at [278, 401] on select "**********" at bounding box center [523, 417] width 490 height 33
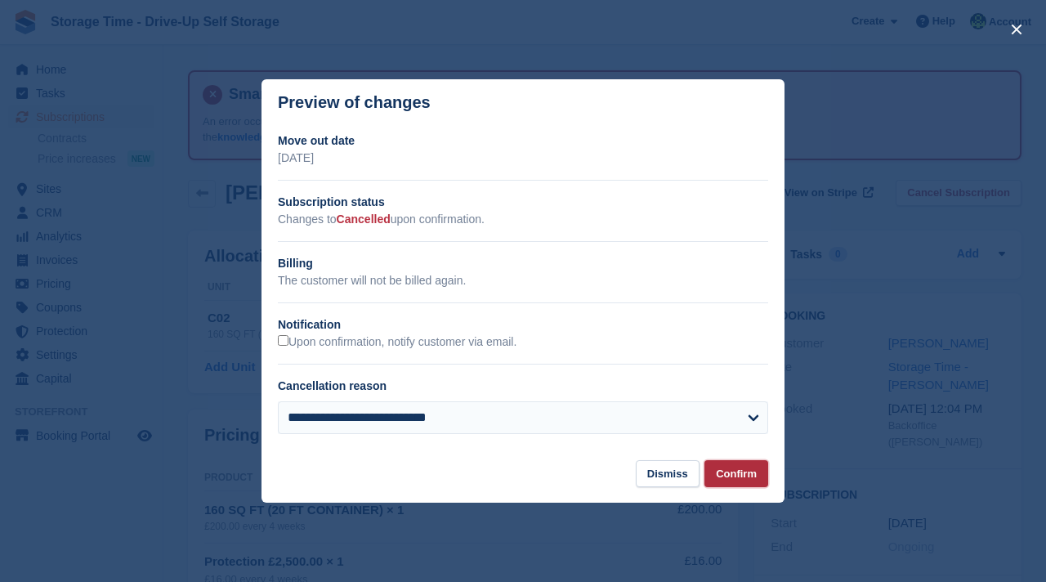
click at [733, 472] on button "Confirm" at bounding box center [736, 473] width 64 height 27
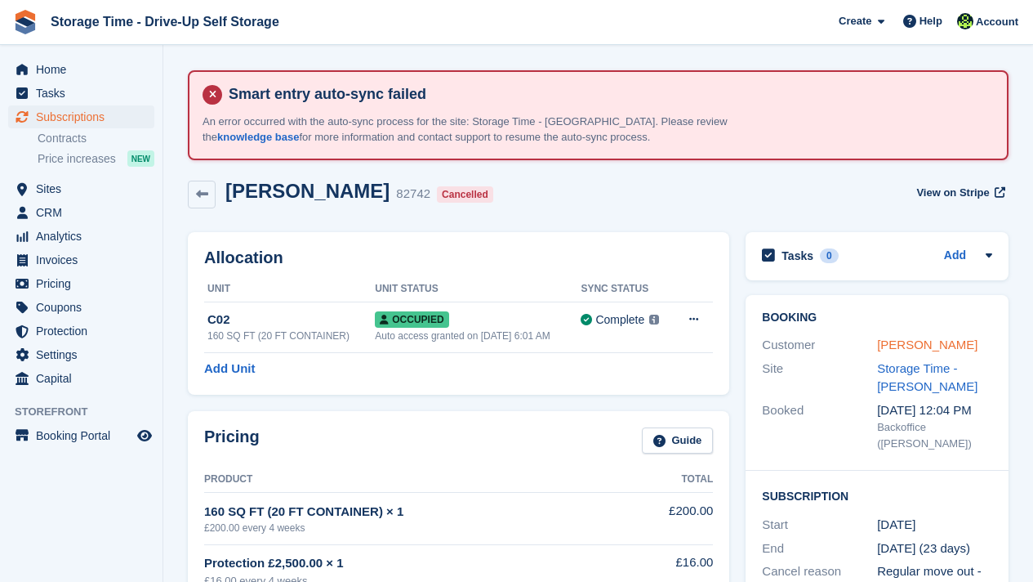
click at [934, 346] on link "Lewis Thomas" at bounding box center [927, 344] width 100 height 14
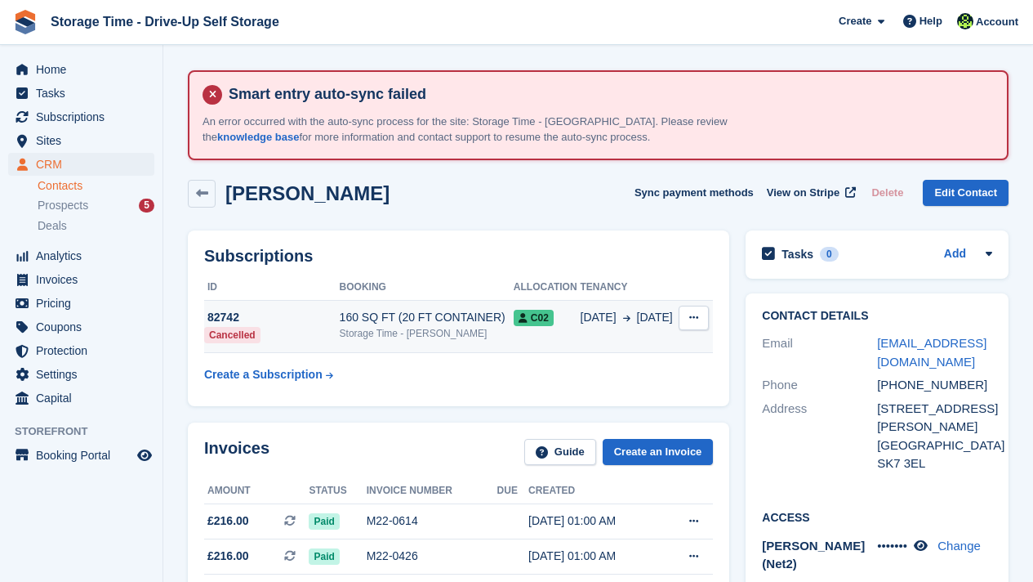
click at [395, 336] on div "Storage Time - [PERSON_NAME]" at bounding box center [427, 333] width 174 height 15
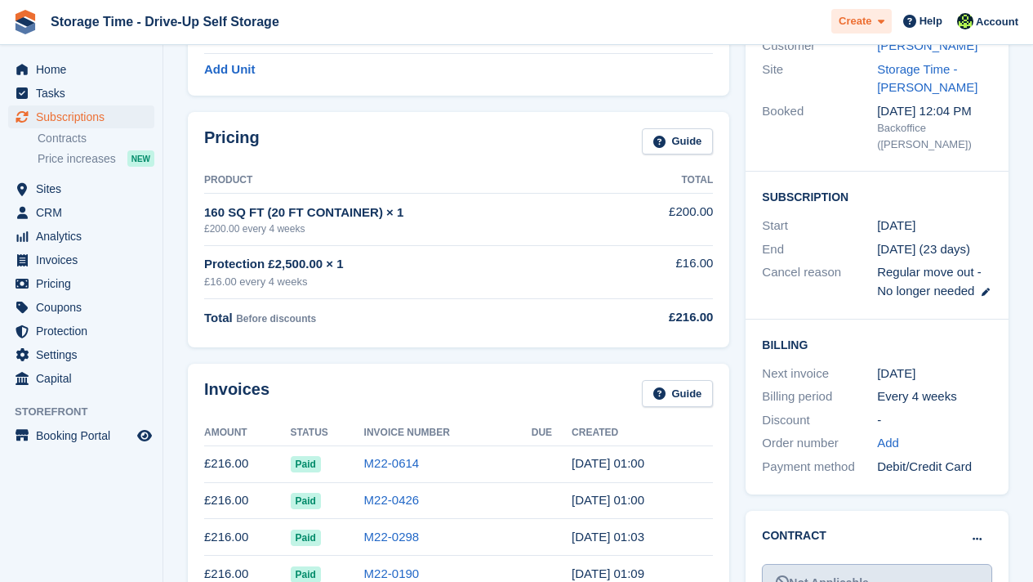
scroll to position [261, 0]
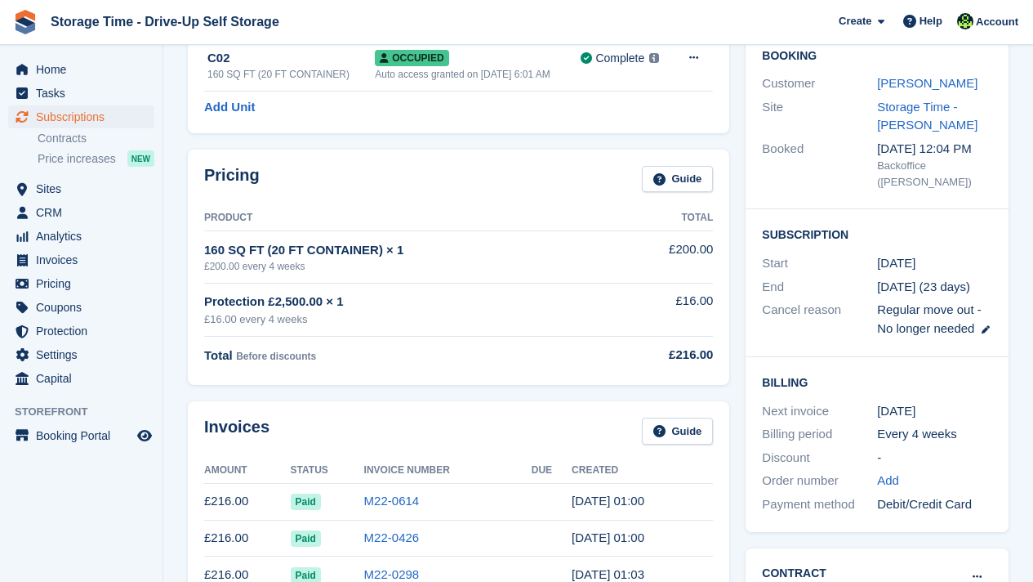
click at [901, 71] on div "Booking Customer [PERSON_NAME] Site Storage Time - Sharston Booked [DATE] 12:04…" at bounding box center [877, 121] width 263 height 176
click at [901, 78] on link "[PERSON_NAME]" at bounding box center [927, 83] width 100 height 14
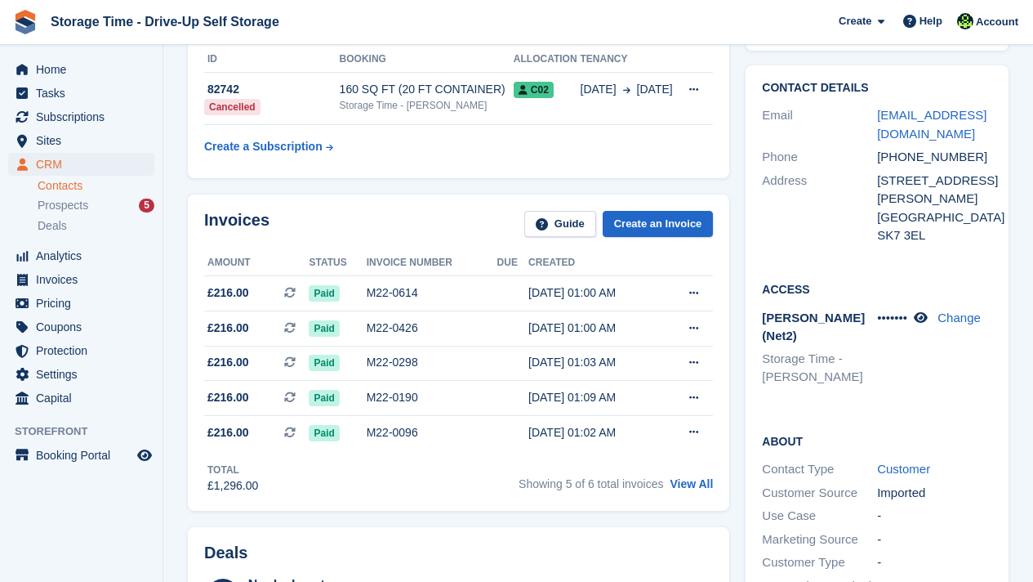
scroll to position [229, 0]
click at [409, 212] on div "Invoices Guide Create an Invoice" at bounding box center [458, 228] width 509 height 37
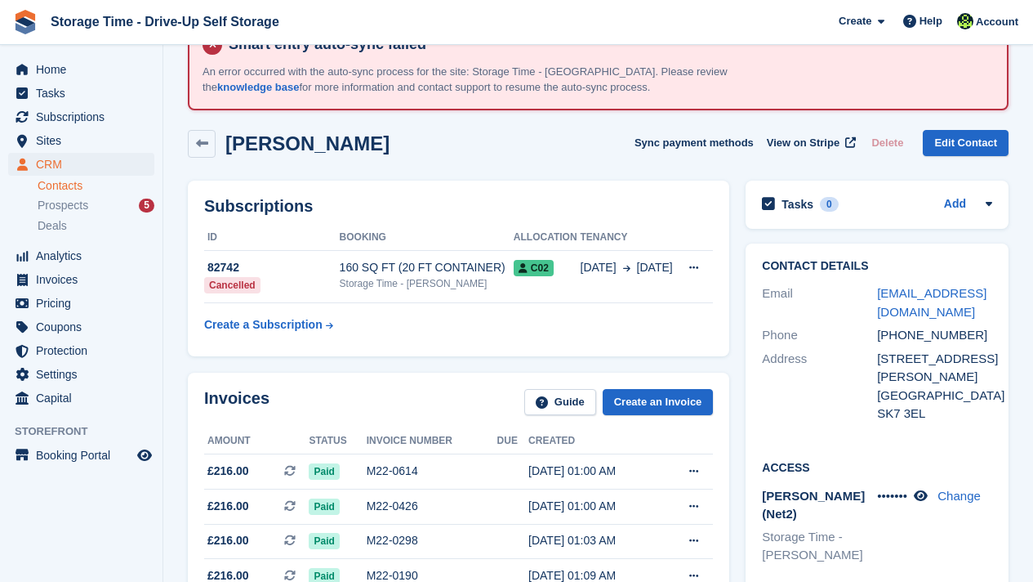
scroll to position [33, 0]
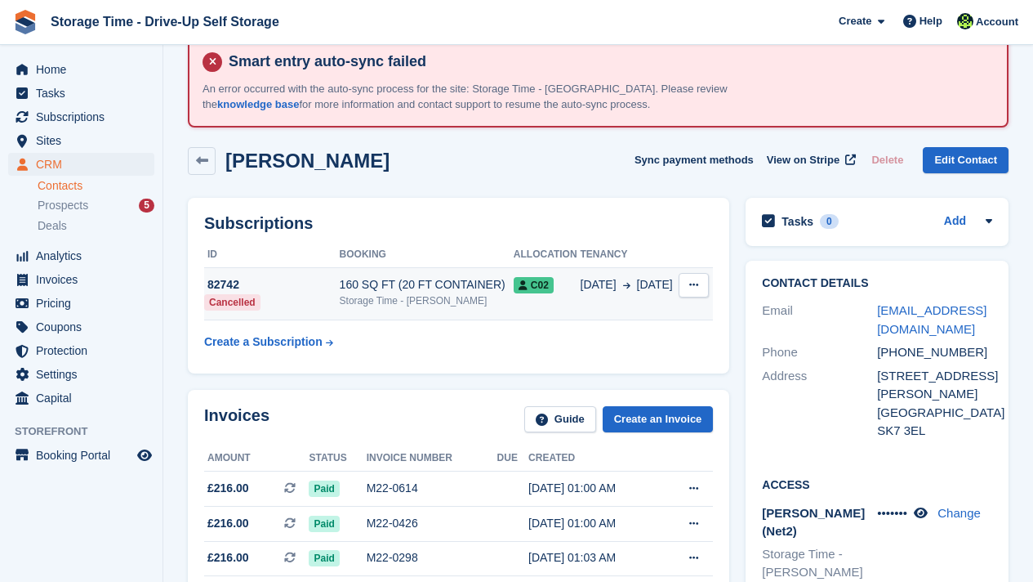
click at [323, 300] on td "82742 Cancelled" at bounding box center [272, 294] width 136 height 52
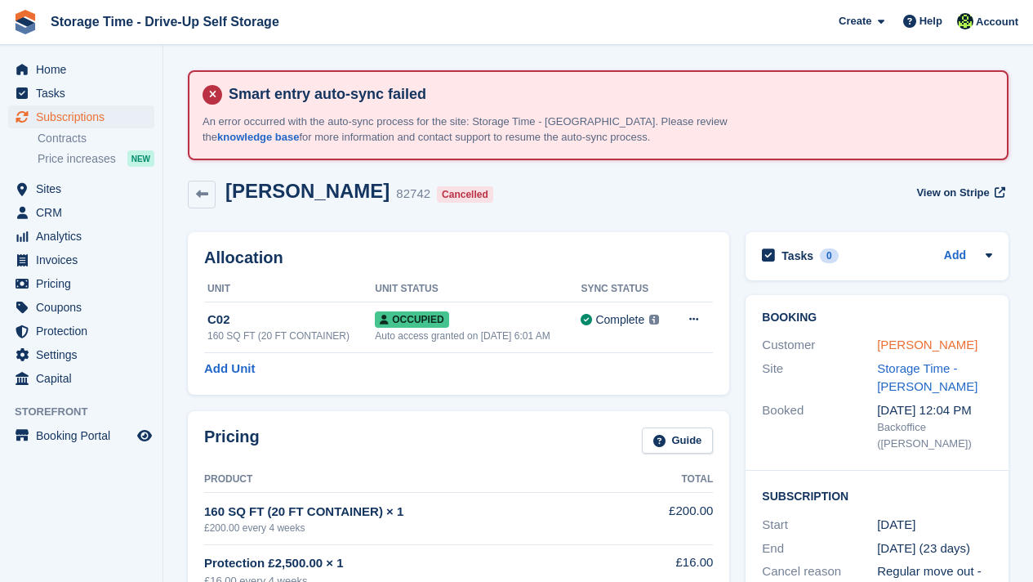
click at [930, 342] on link "[PERSON_NAME]" at bounding box center [927, 344] width 100 height 14
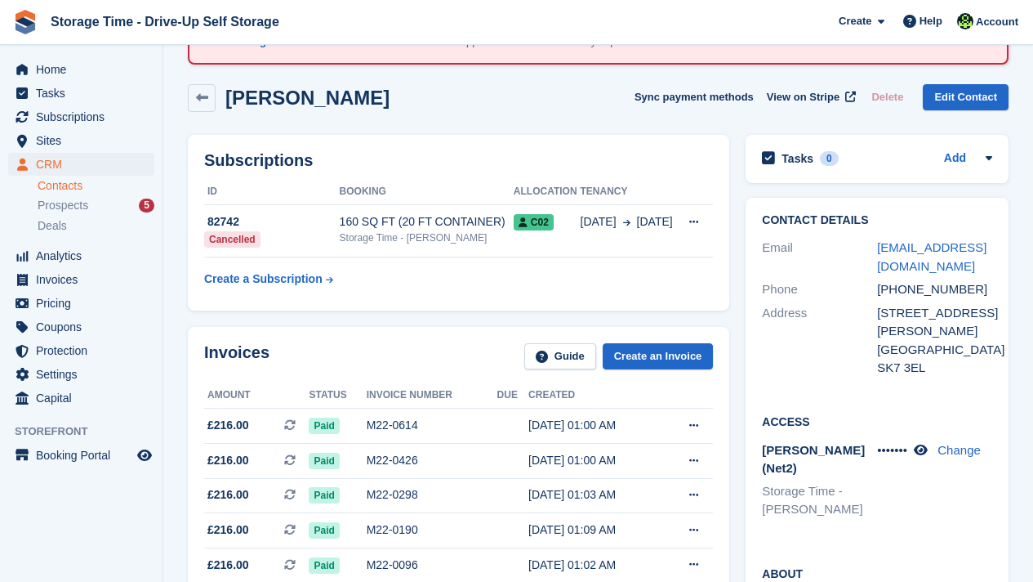
scroll to position [65, 0]
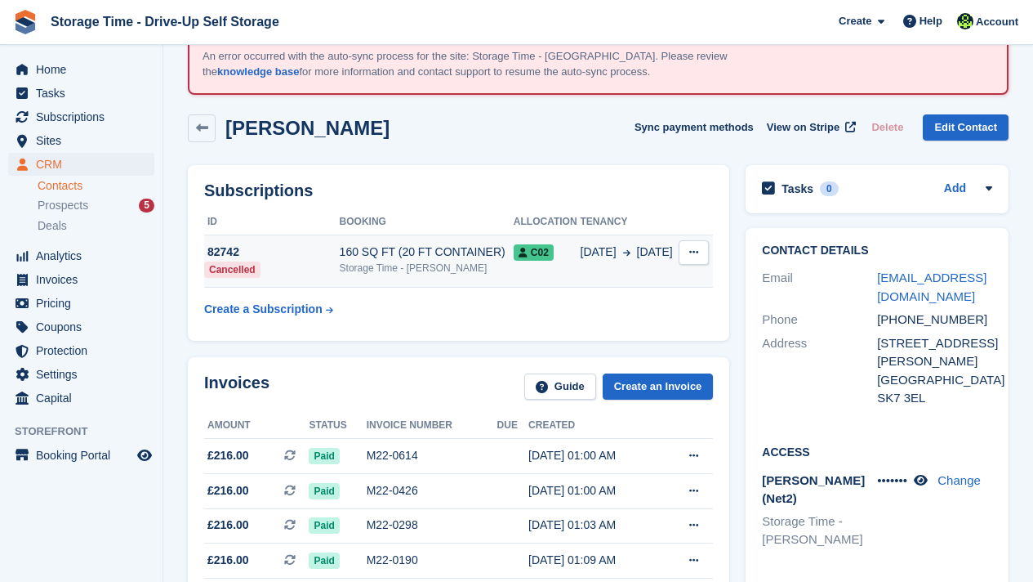
click at [430, 270] on div "Storage Time - [PERSON_NAME]" at bounding box center [427, 268] width 174 height 15
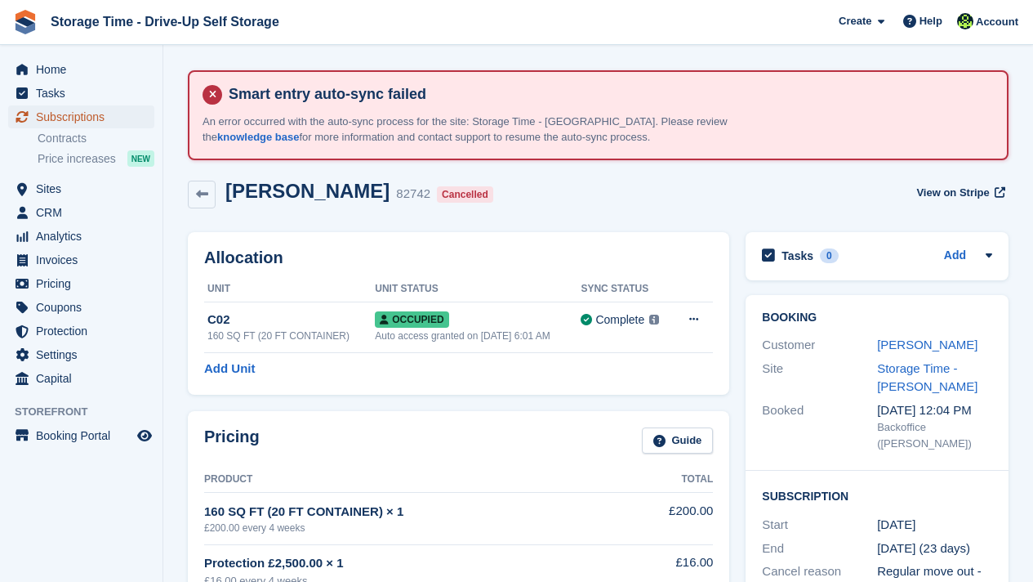
click at [74, 113] on span "Subscriptions" at bounding box center [85, 116] width 98 height 23
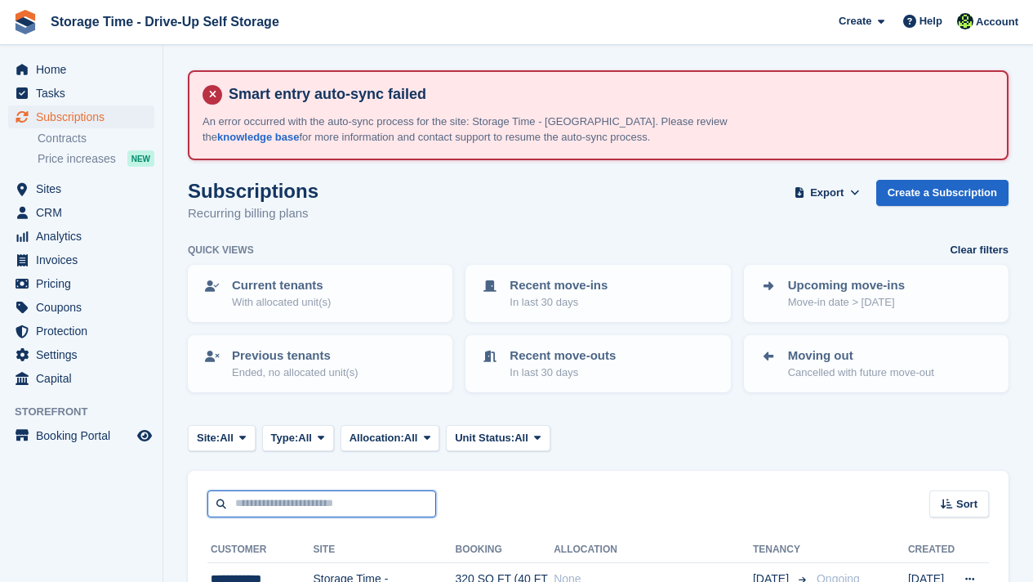
click at [275, 506] on input "text" at bounding box center [321, 503] width 229 height 27
type input "*****"
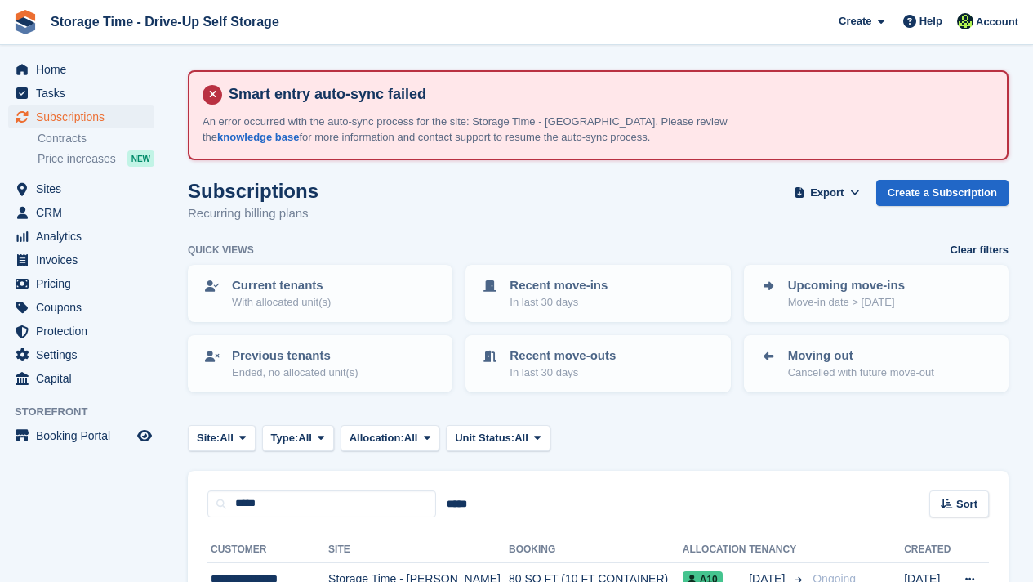
click at [650, 512] on div "***** ***** Sort Sort by Customer name Date created Move in date Move out date …" at bounding box center [598, 493] width 821 height 47
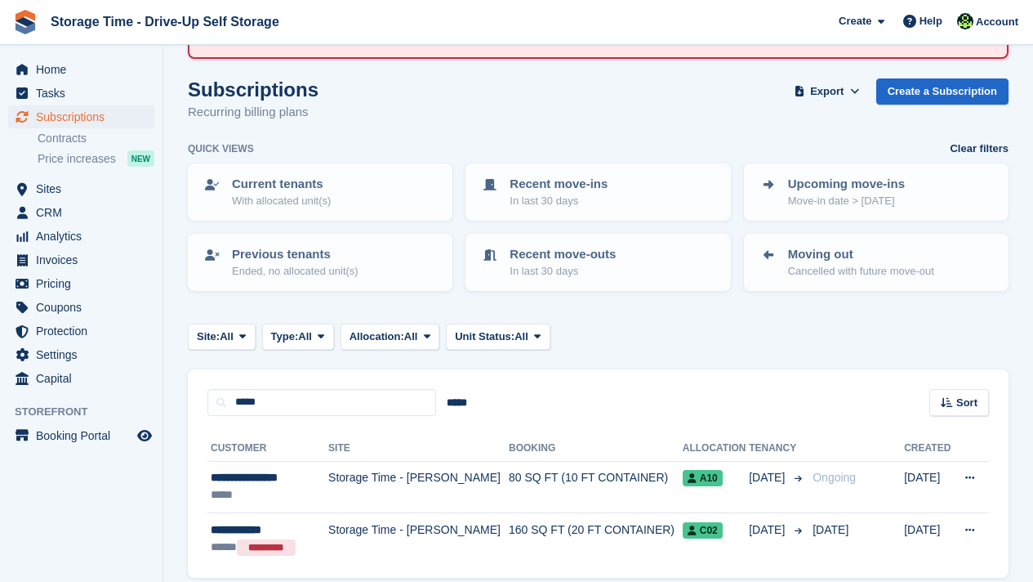
scroll to position [166, 0]
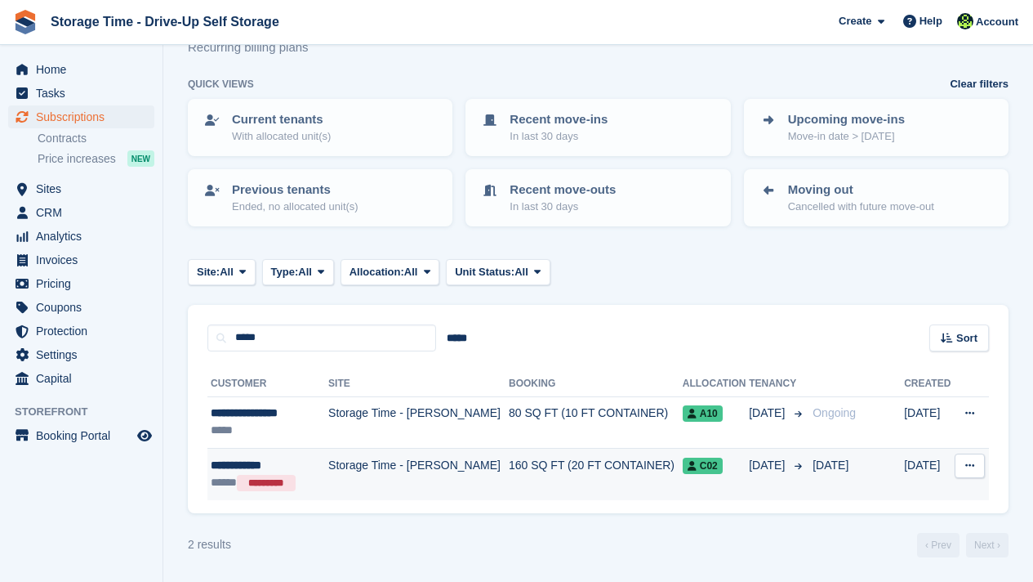
click at [604, 475] on td "160 SQ FT (20 FT CONTAINER)" at bounding box center [596, 473] width 174 height 51
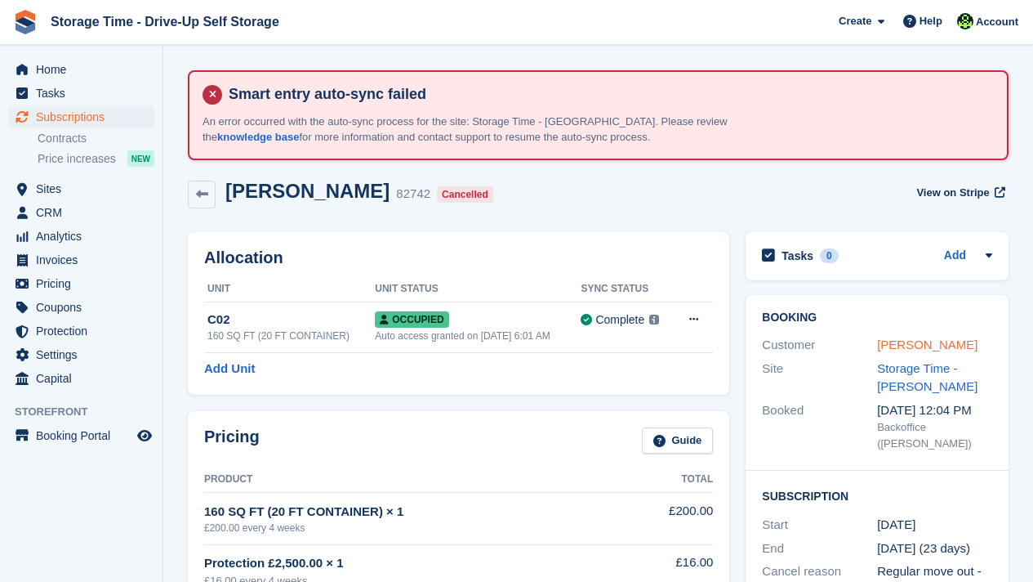
click at [885, 345] on link "[PERSON_NAME]" at bounding box center [927, 344] width 100 height 14
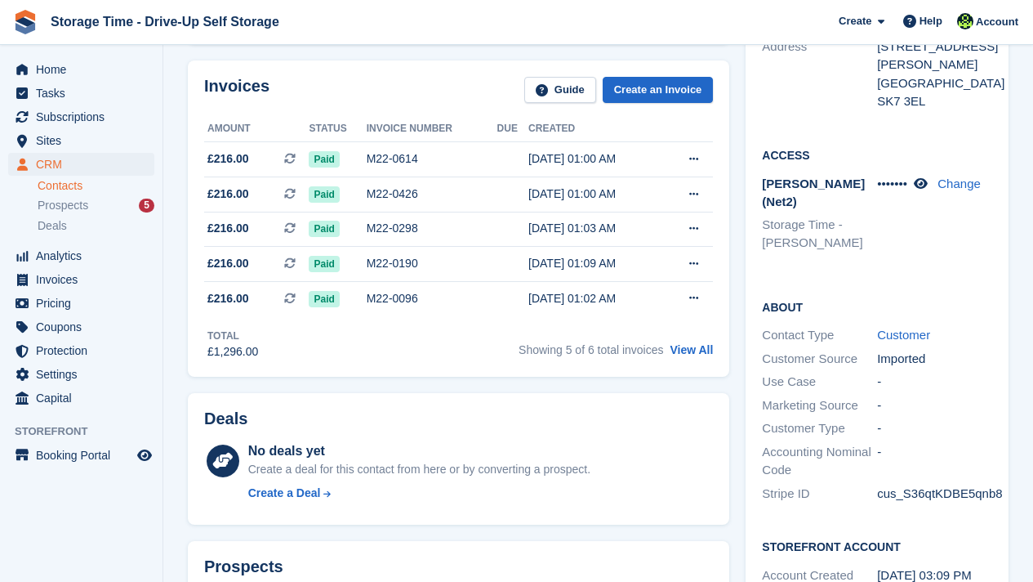
scroll to position [359, 0]
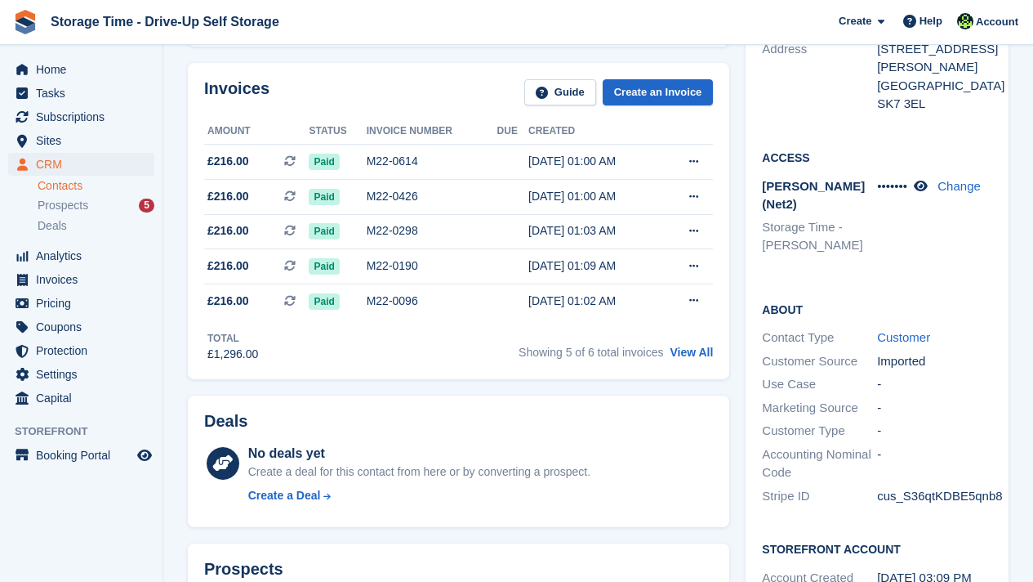
click at [708, 518] on div "Deals No deals yet Create a deal for this contact from here or by converting a …" at bounding box center [459, 461] width 542 height 132
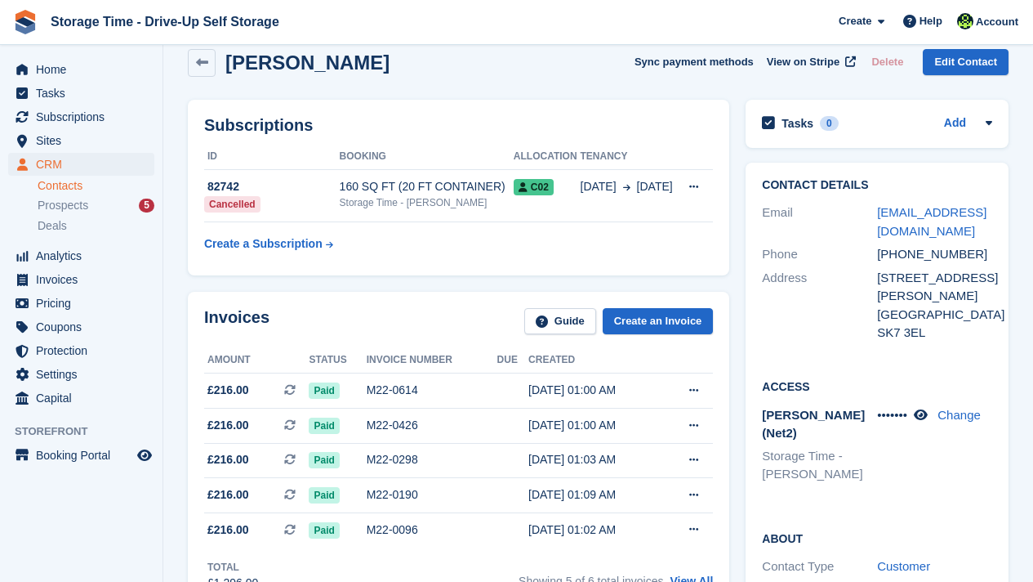
scroll to position [98, 0]
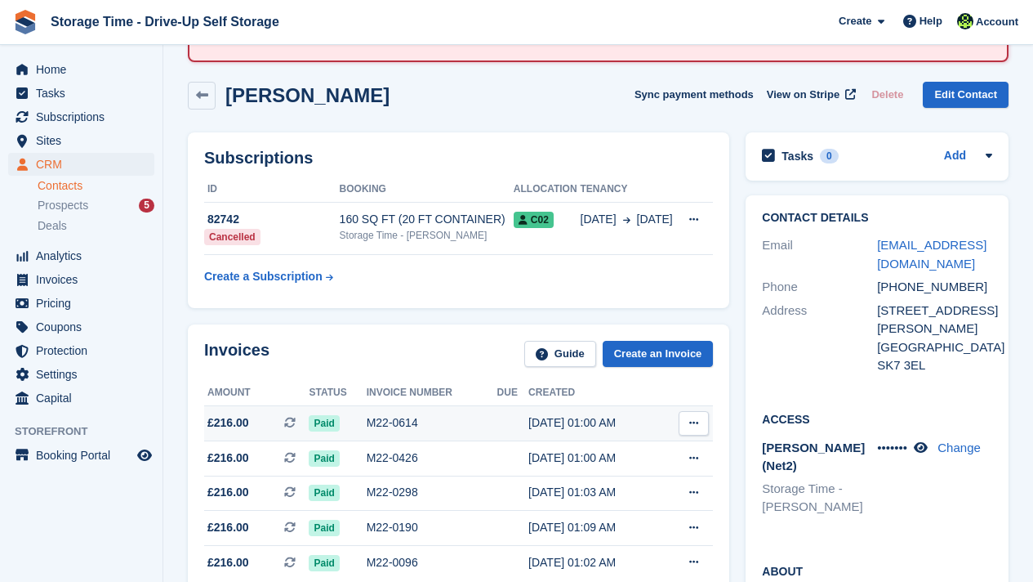
click at [519, 426] on td at bounding box center [512, 423] width 31 height 35
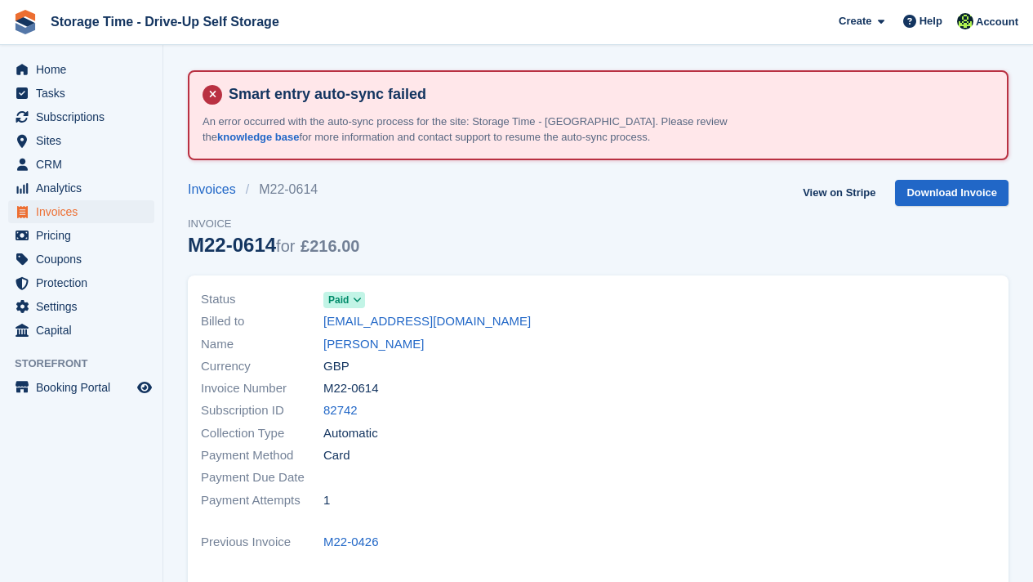
click at [519, 426] on div "Collection Type Automatic" at bounding box center [395, 432] width 388 height 22
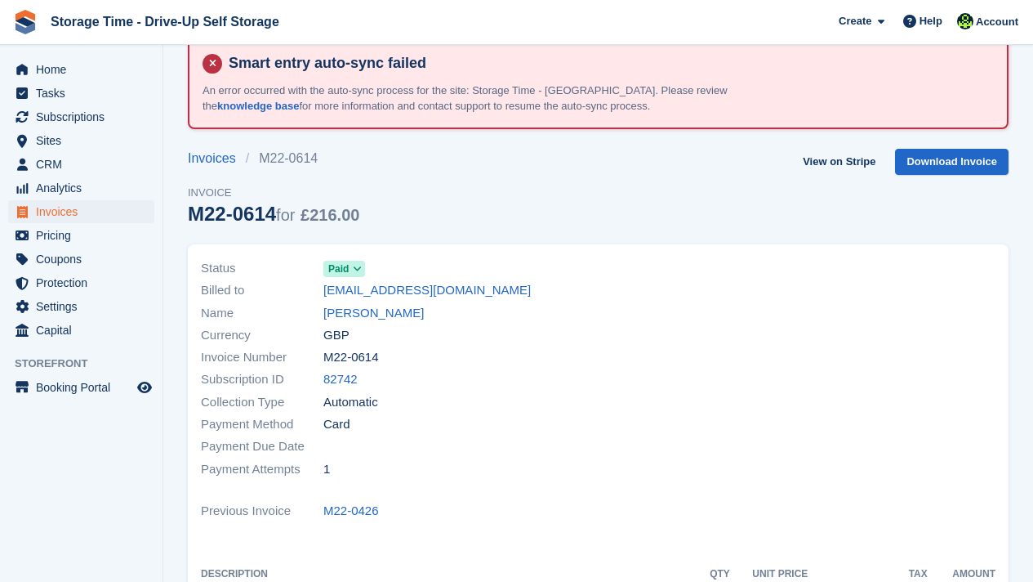
scroll to position [33, 0]
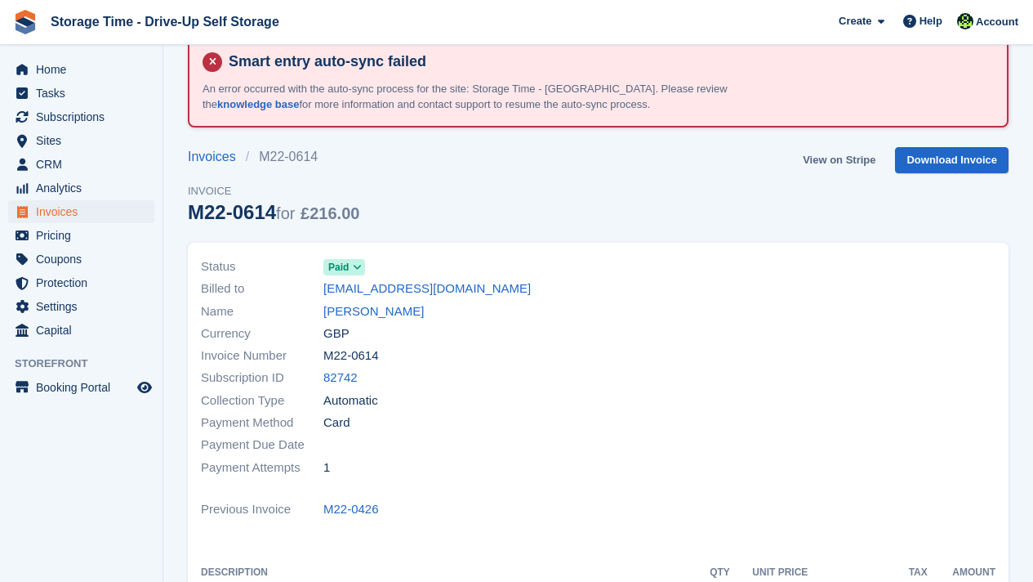
click at [850, 161] on link "View on Stripe" at bounding box center [839, 160] width 86 height 27
click at [76, 110] on span "Subscriptions" at bounding box center [85, 116] width 98 height 23
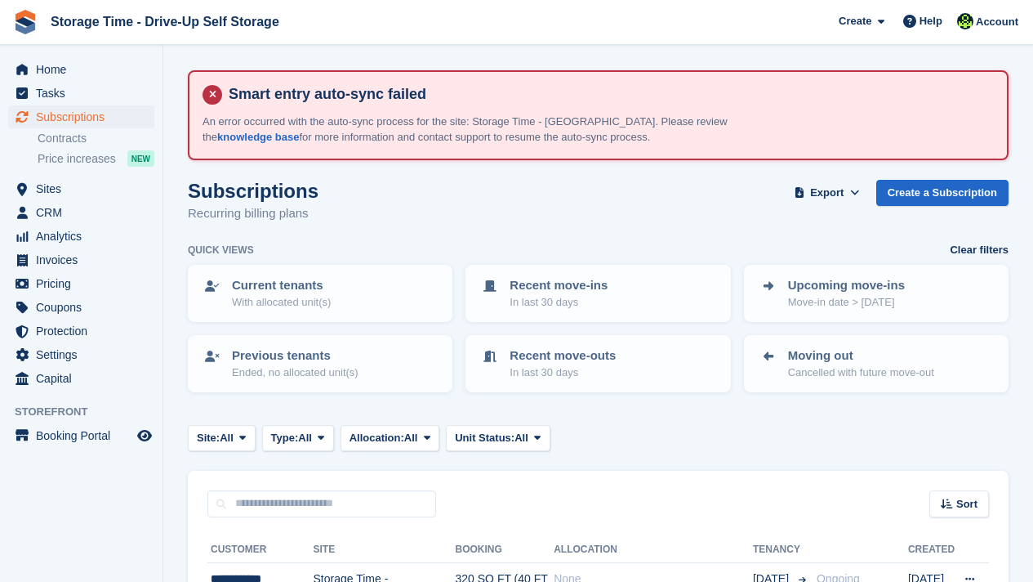
click at [266, 502] on input "text" at bounding box center [321, 503] width 229 height 27
type input "******"
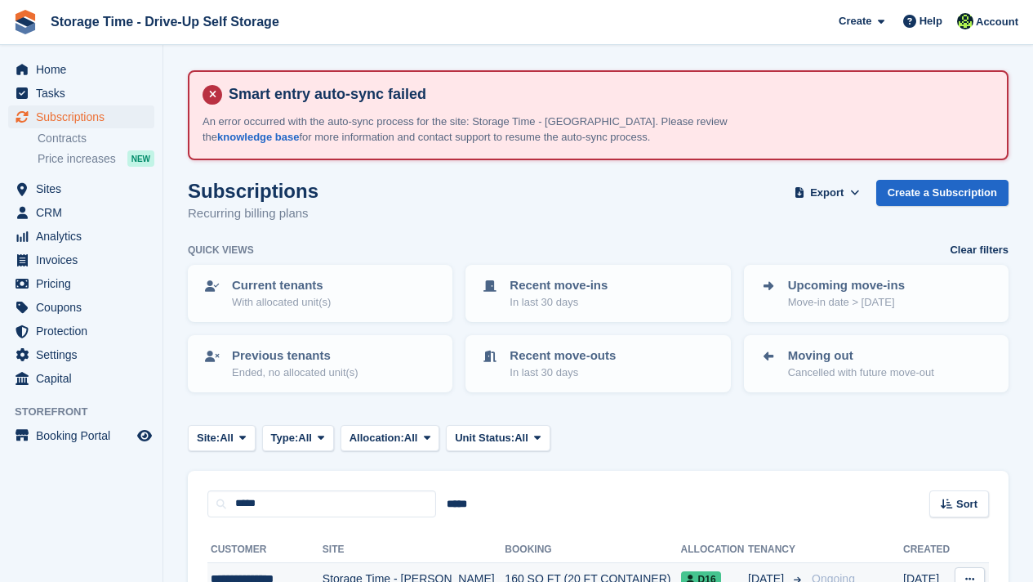
click at [505, 569] on td "160 SQ FT (20 FT CONTAINER)" at bounding box center [593, 587] width 176 height 51
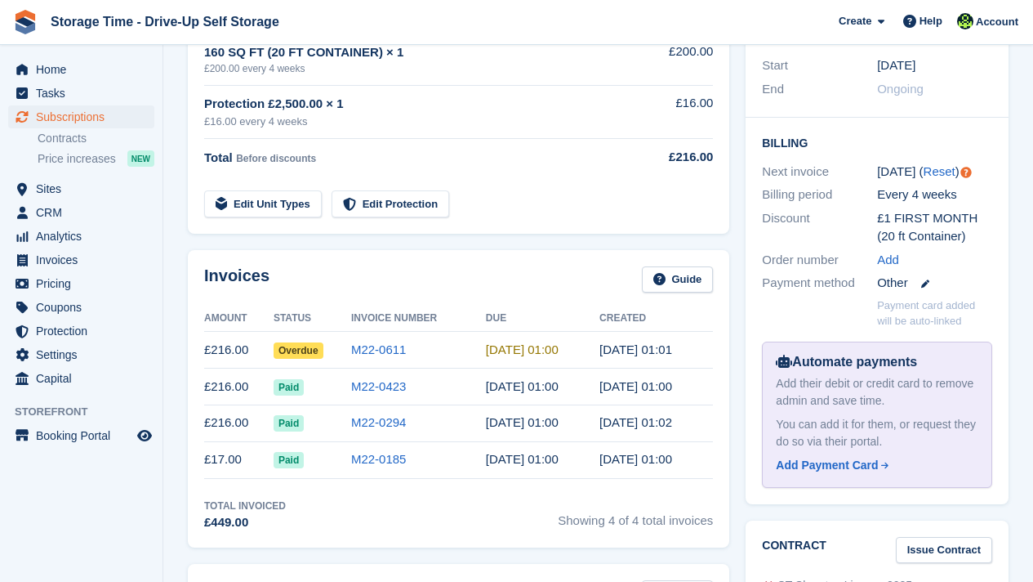
scroll to position [490, 0]
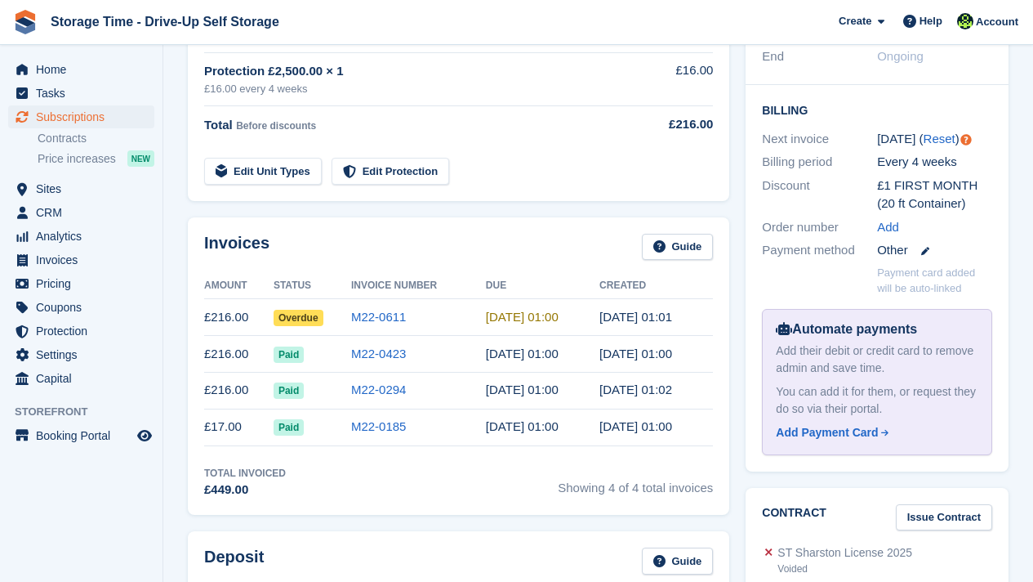
click at [470, 321] on td "M22-0611" at bounding box center [418, 317] width 135 height 37
drag, startPoint x: 469, startPoint y: 321, endPoint x: 216, endPoint y: 311, distance: 253.4
click at [216, 311] on tr "£216.00 Overdue M22-0611 [DATE] 01:00 [DATE] 01:01" at bounding box center [458, 317] width 509 height 37
click at [401, 259] on div "Invoices Guide" at bounding box center [458, 252] width 509 height 37
click at [447, 319] on td "M22-0611" at bounding box center [418, 317] width 135 height 37
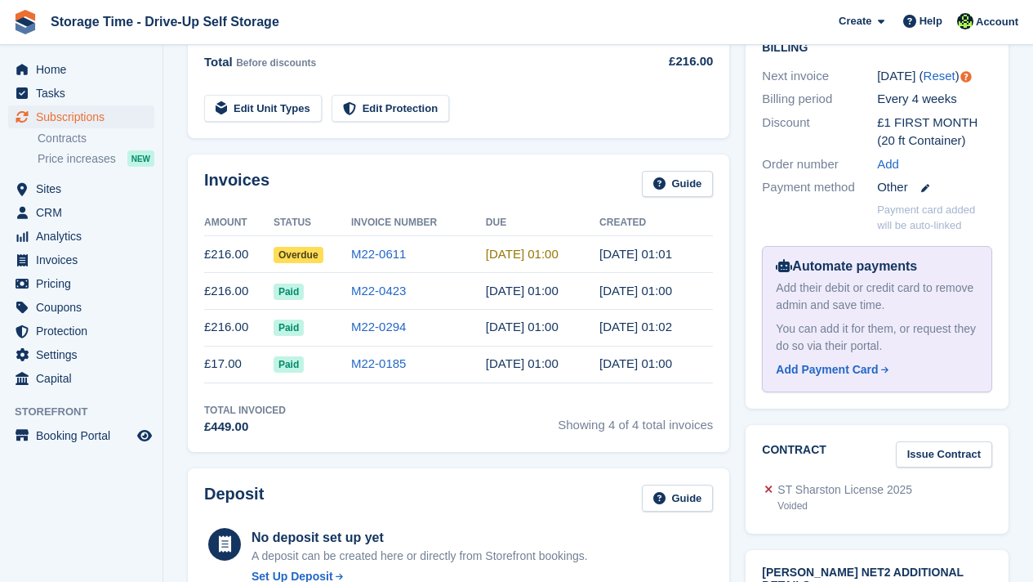
scroll to position [555, 0]
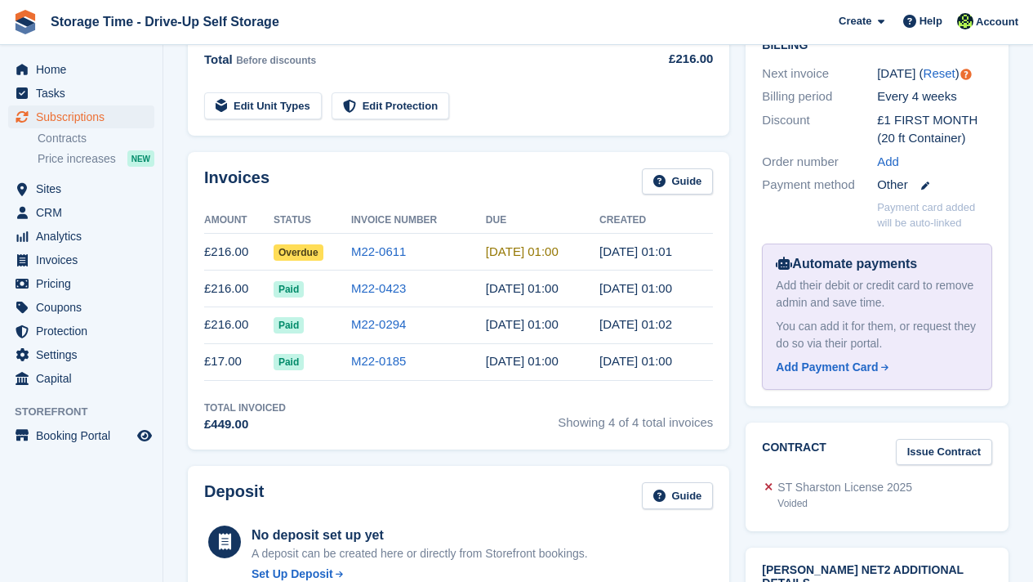
click at [435, 213] on th "Invoice Number" at bounding box center [418, 220] width 135 height 26
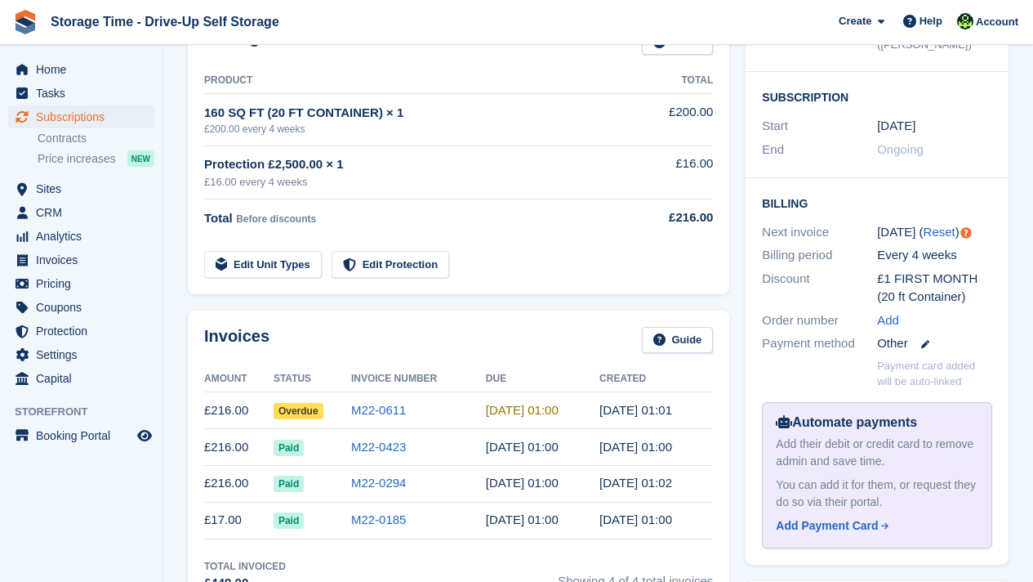
scroll to position [392, 0]
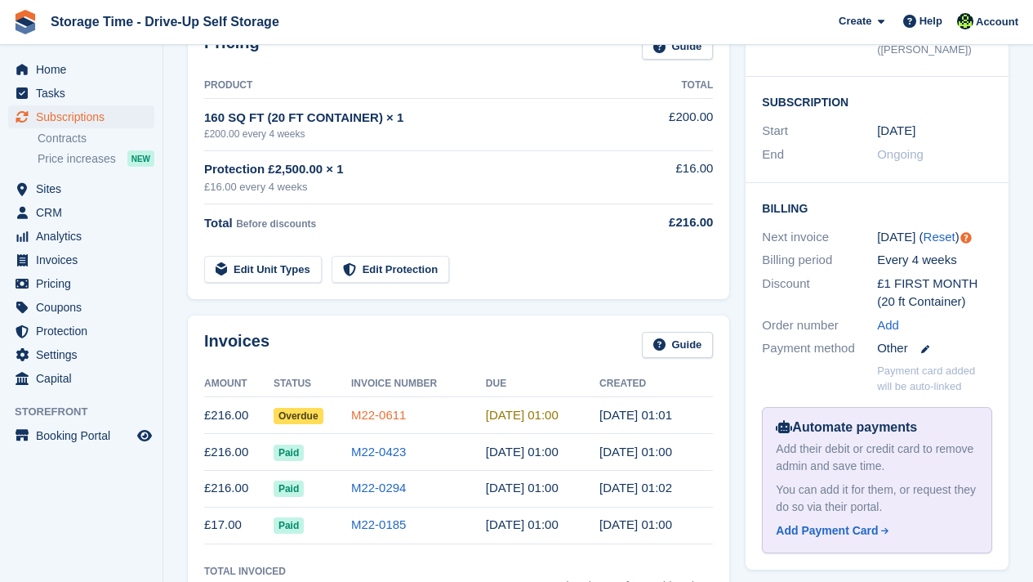
click at [373, 411] on link "M22-0611" at bounding box center [379, 415] width 56 height 14
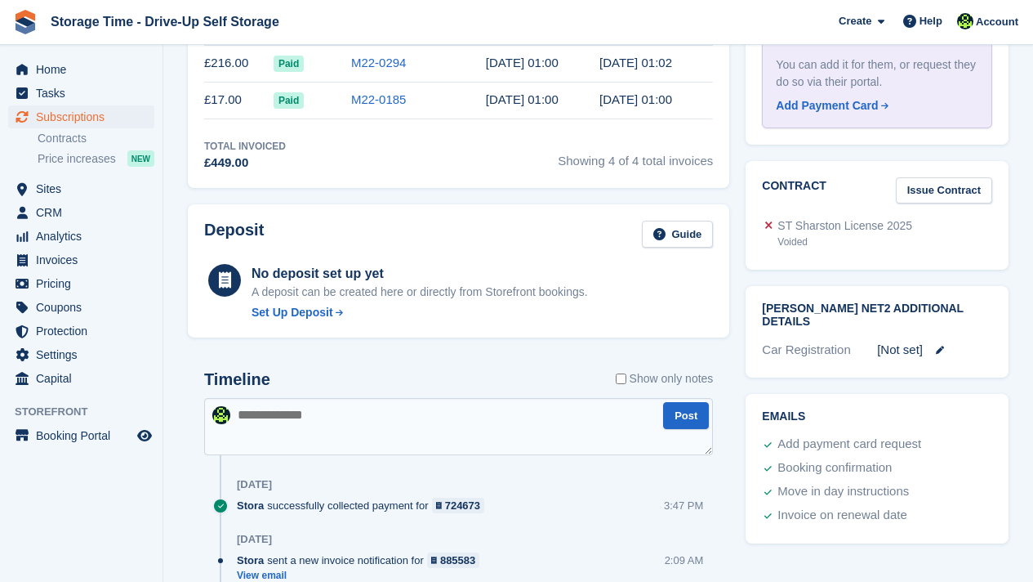
scroll to position [849, 0]
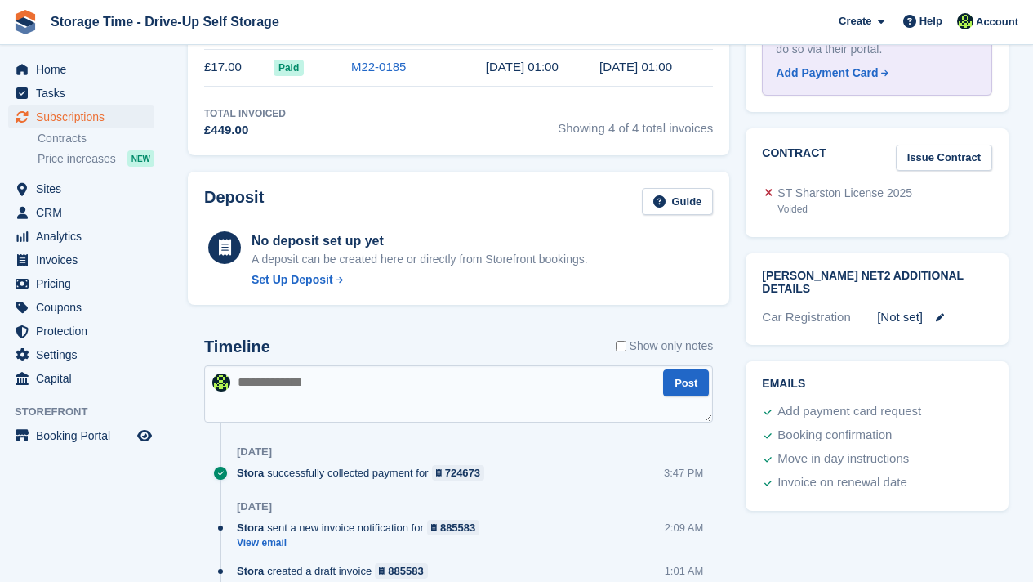
click at [418, 382] on textarea at bounding box center [458, 393] width 509 height 57
click at [390, 403] on textarea at bounding box center [458, 393] width 509 height 57
type textarea "**********"
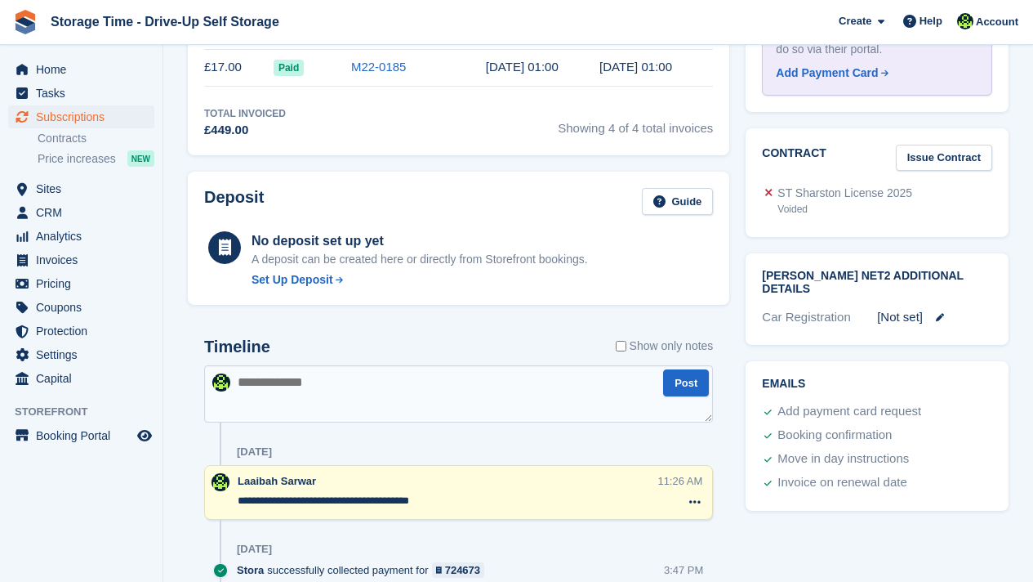
click at [477, 508] on textarea "**********" at bounding box center [448, 501] width 420 height 16
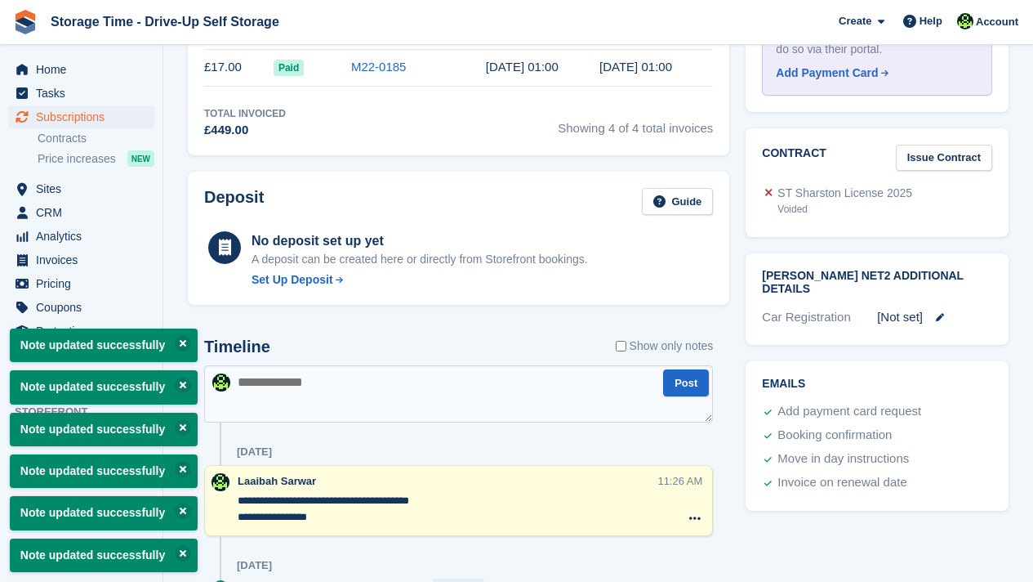
click at [312, 510] on textarea "**********" at bounding box center [448, 509] width 420 height 33
click at [363, 519] on textarea "**********" at bounding box center [448, 509] width 420 height 33
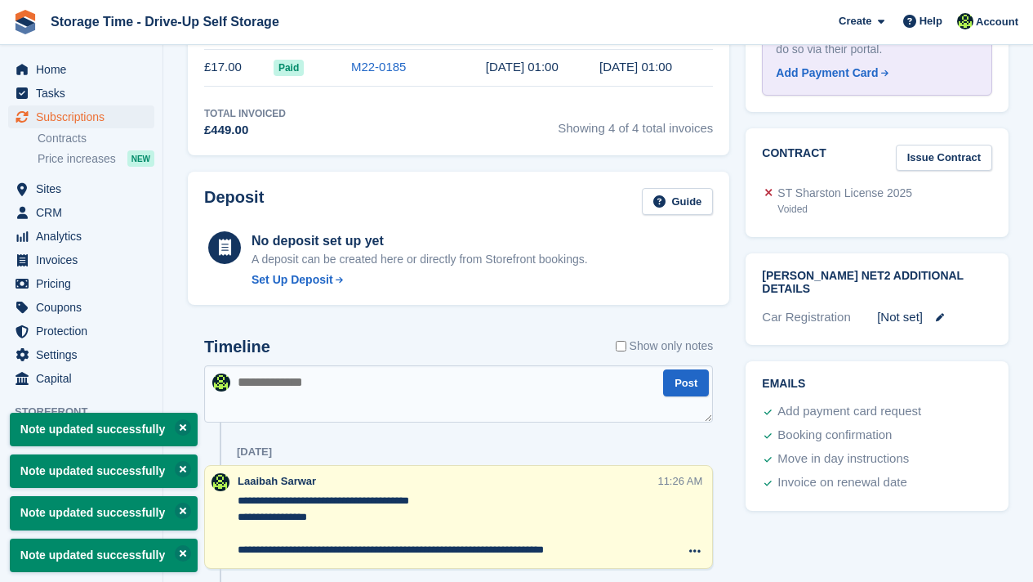
click at [765, 541] on div "Tasks 0 Add No tasks related to Subscription #92807 Booking Customer [PERSON_NA…" at bounding box center [877, 484] width 279 height 2223
click at [622, 550] on textarea "**********" at bounding box center [448, 525] width 420 height 65
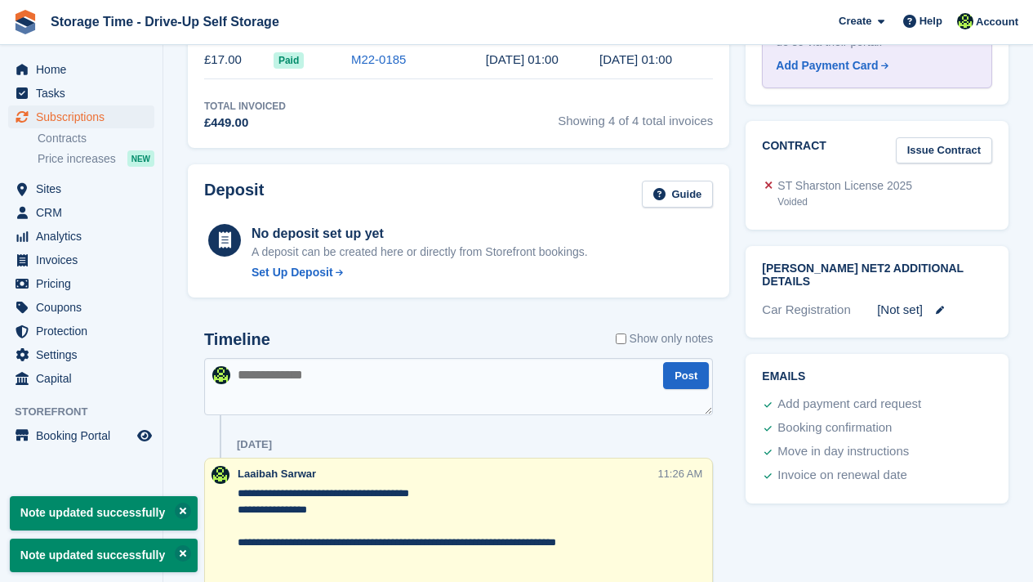
scroll to position [873, 0]
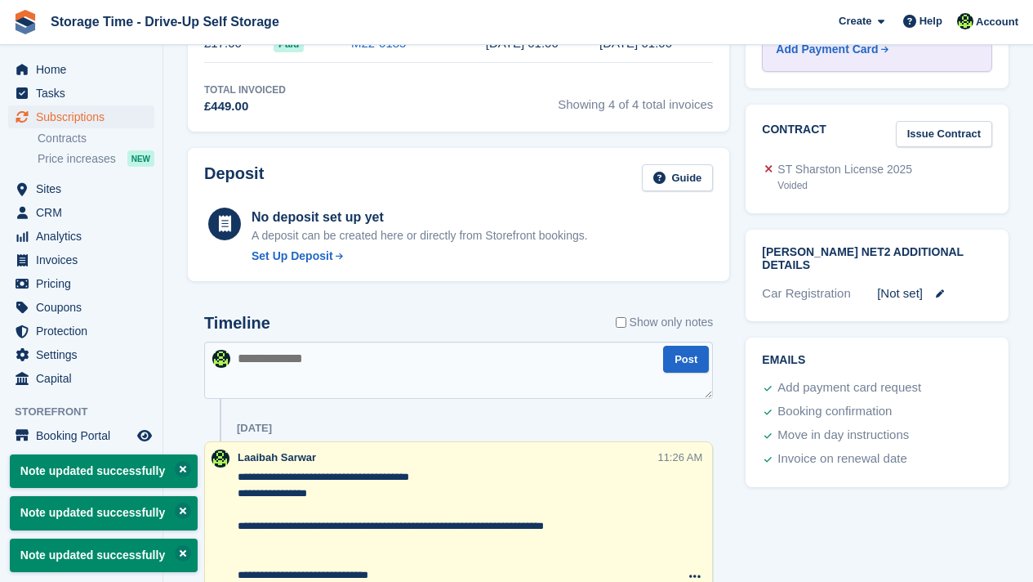
click at [493, 477] on textarea "**********" at bounding box center [448, 526] width 420 height 114
type textarea "**********"
click at [390, 242] on p "A deposit can be created here or directly from Storefront bookings." at bounding box center [420, 235] width 337 height 17
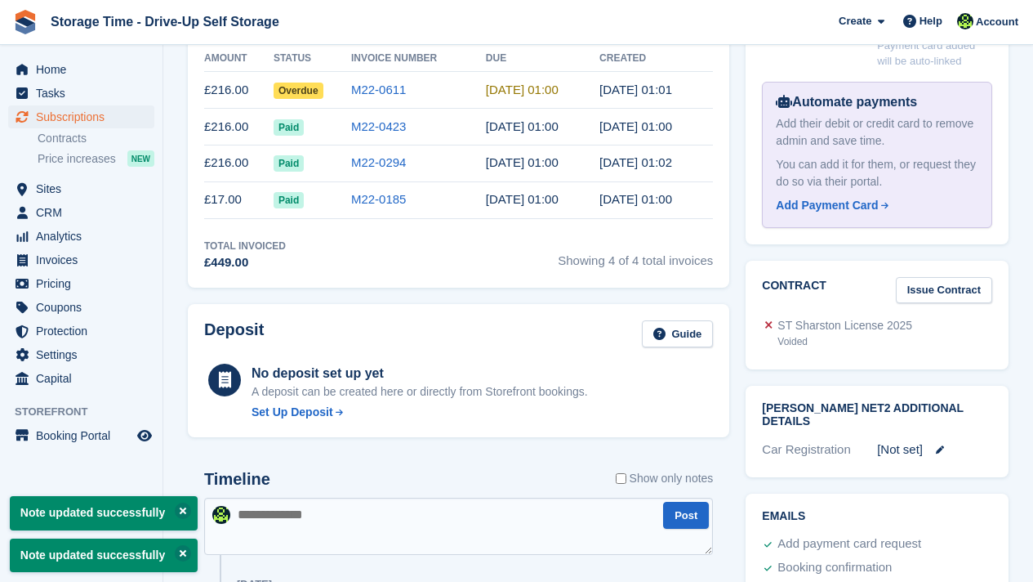
scroll to position [710, 0]
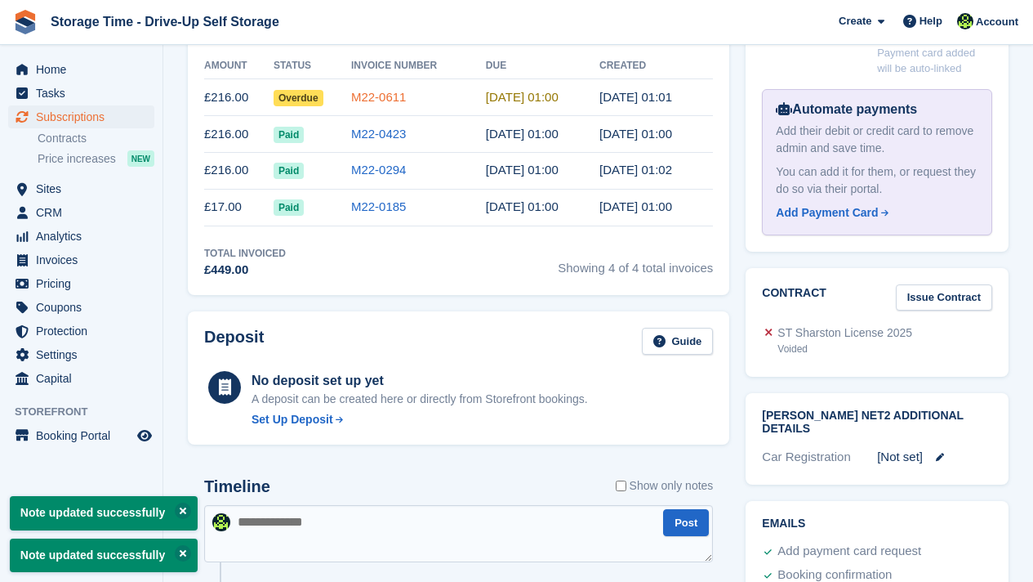
click at [400, 104] on link "M22-0611" at bounding box center [379, 97] width 56 height 14
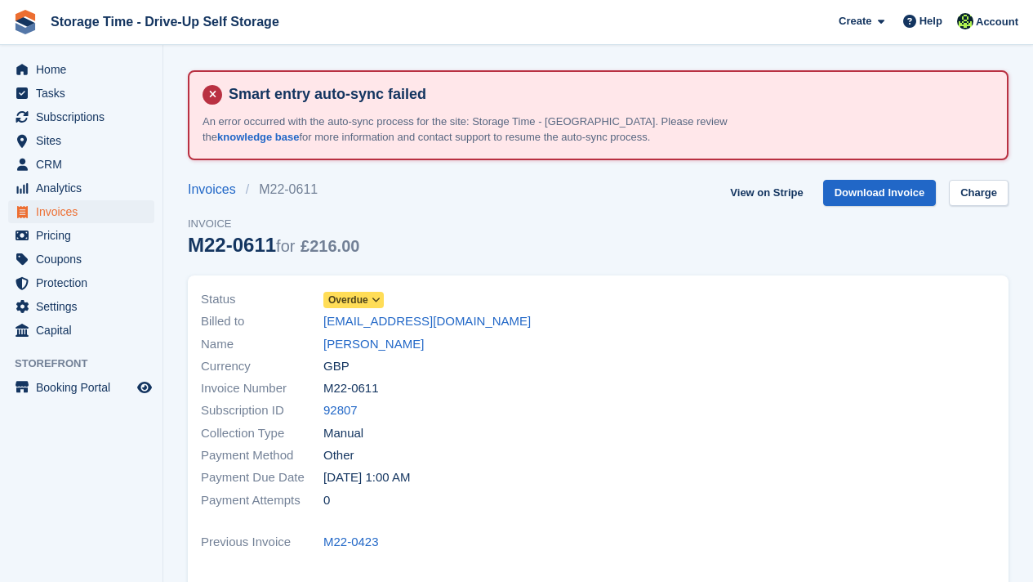
click at [345, 305] on span "Overdue" at bounding box center [348, 299] width 40 height 15
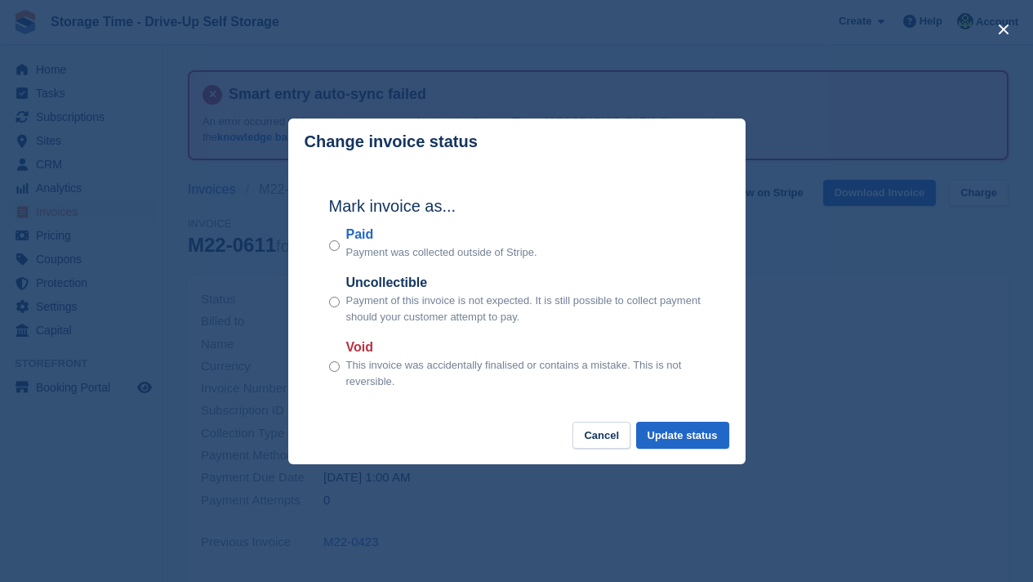
click at [341, 250] on div "Paid Payment was collected outside of Stripe." at bounding box center [517, 243] width 376 height 36
click at [687, 439] on button "Update status" at bounding box center [682, 434] width 93 height 27
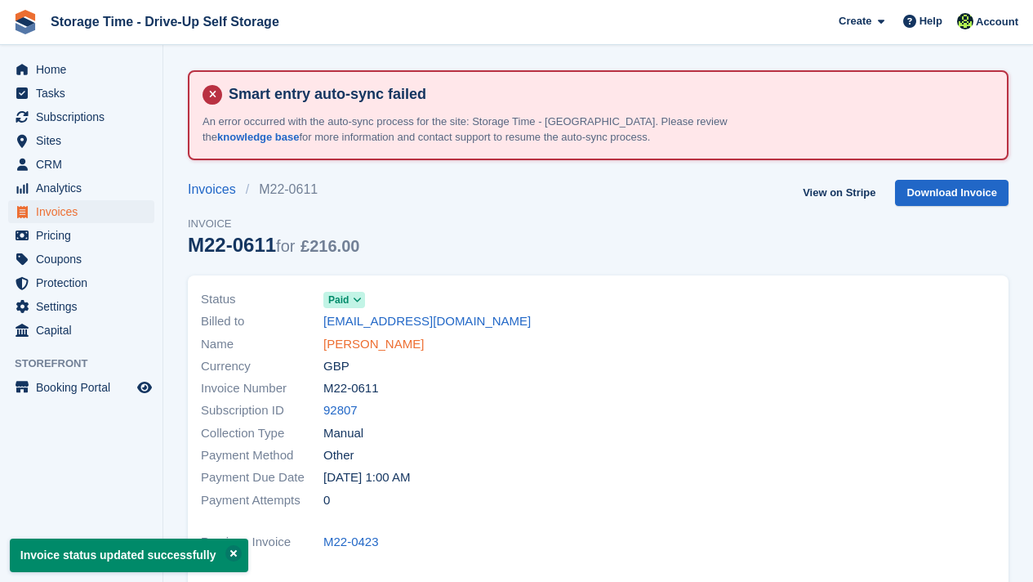
click at [332, 337] on link "[PERSON_NAME]" at bounding box center [373, 344] width 100 height 19
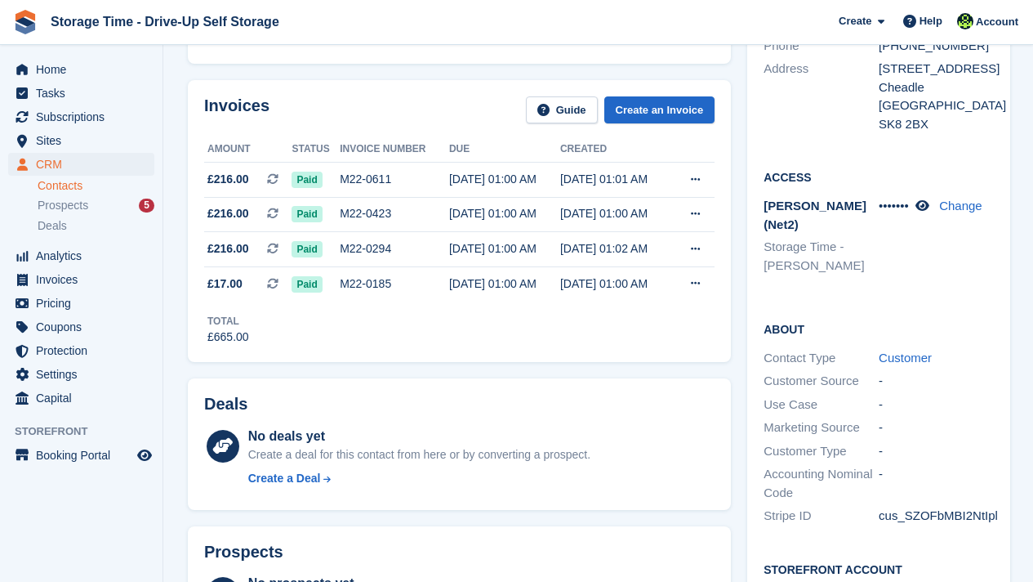
scroll to position [490, 0]
